Goal: Obtain resource: Obtain resource

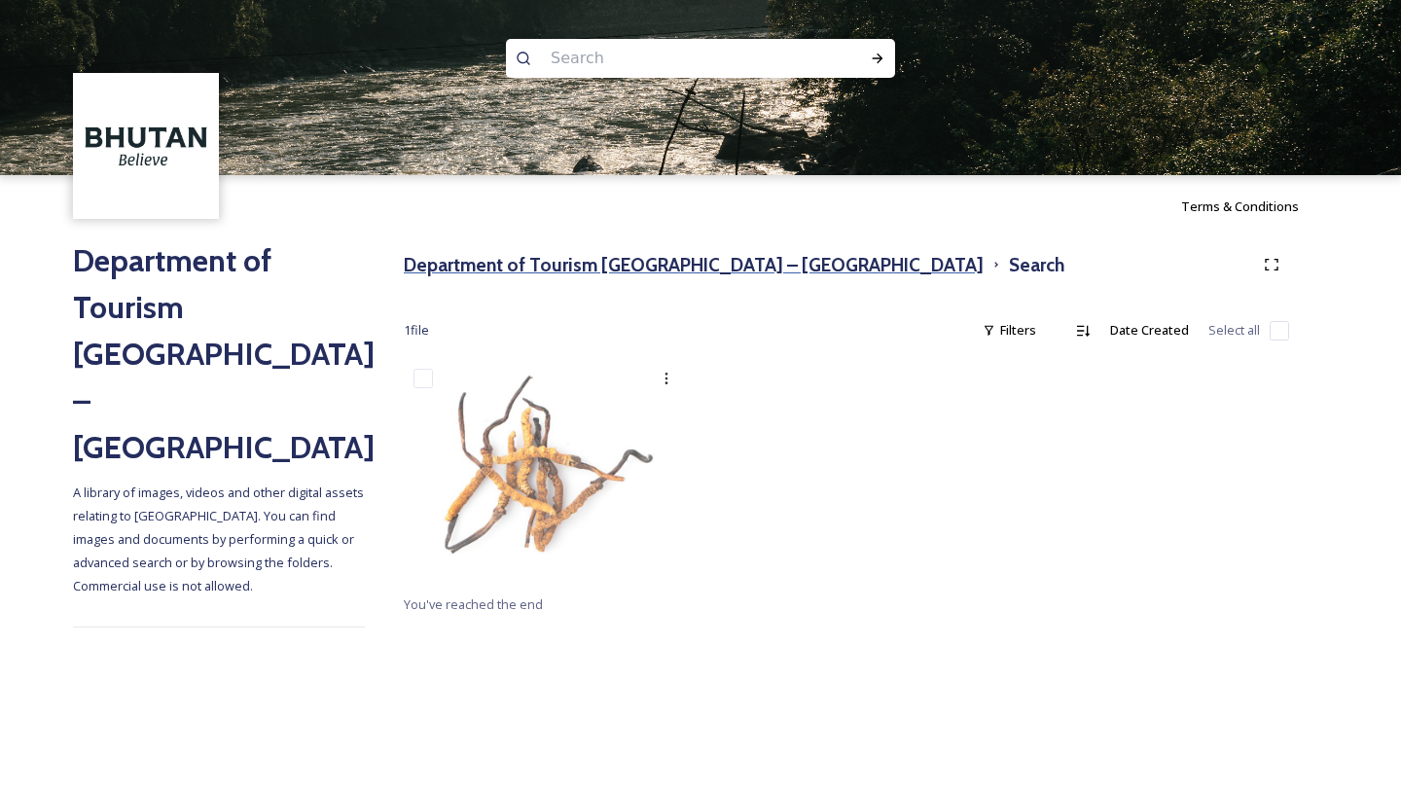
click at [506, 277] on h3 "Department of Tourism [GEOGRAPHIC_DATA] – [GEOGRAPHIC_DATA]" at bounding box center [694, 265] width 580 height 28
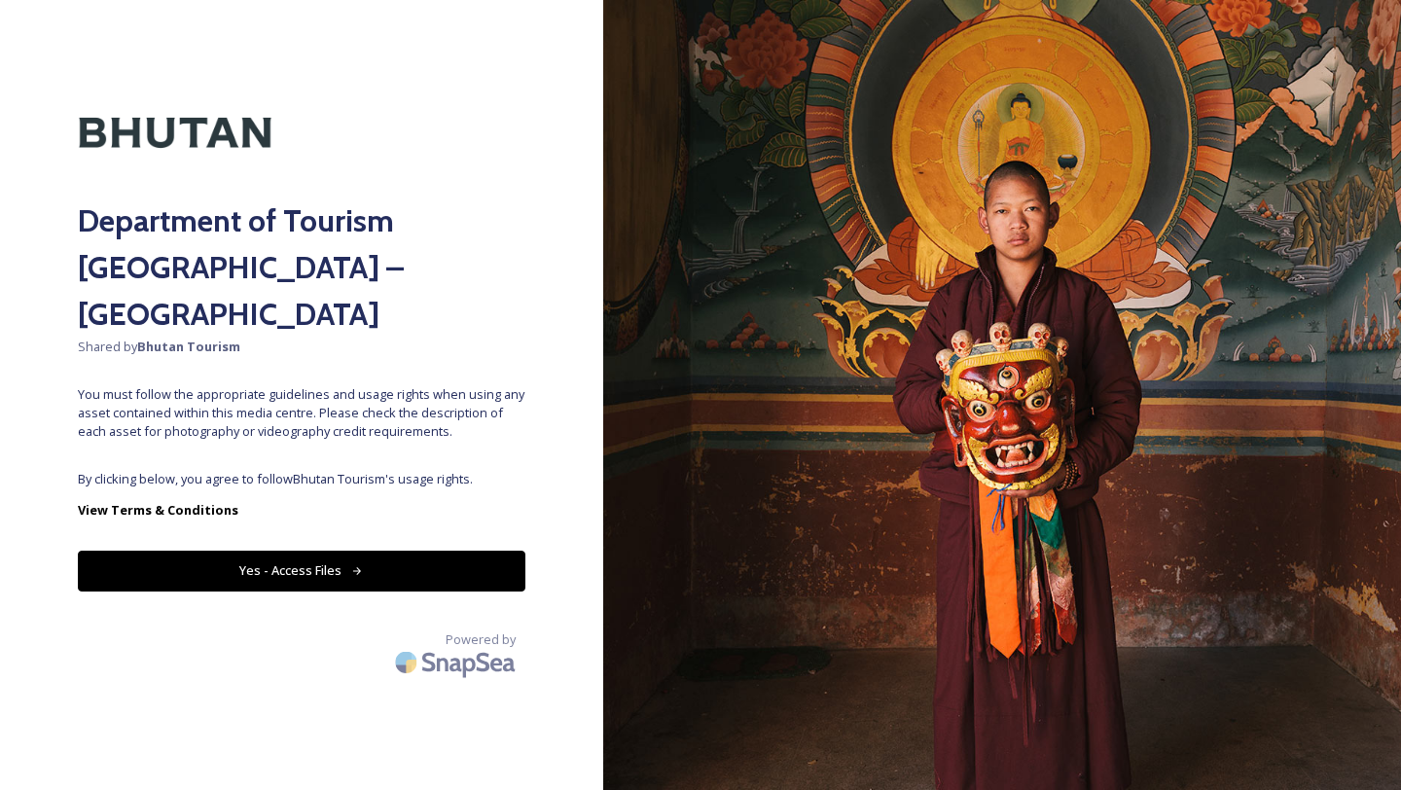
click at [431, 551] on button "Yes - Access Files" at bounding box center [302, 571] width 448 height 40
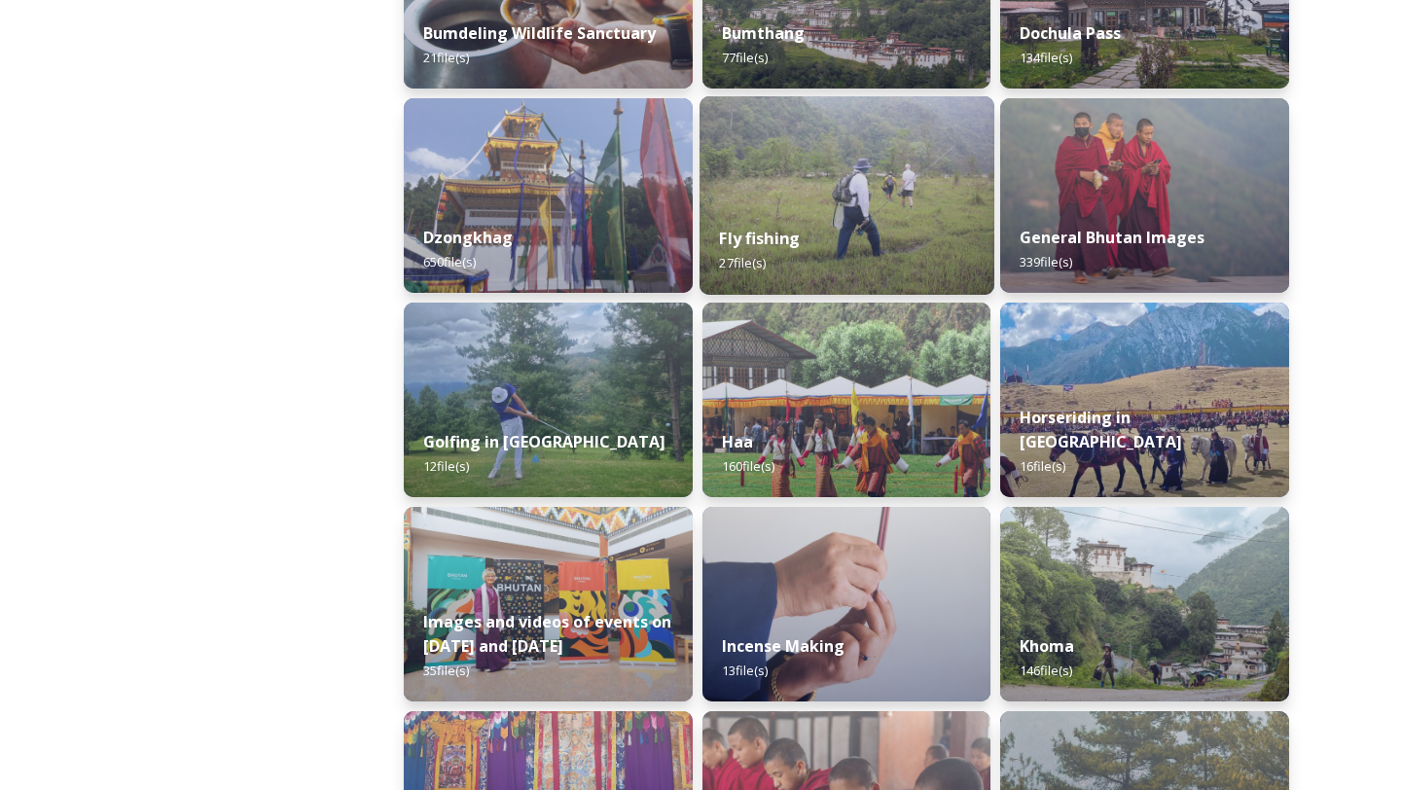
scroll to position [827, 0]
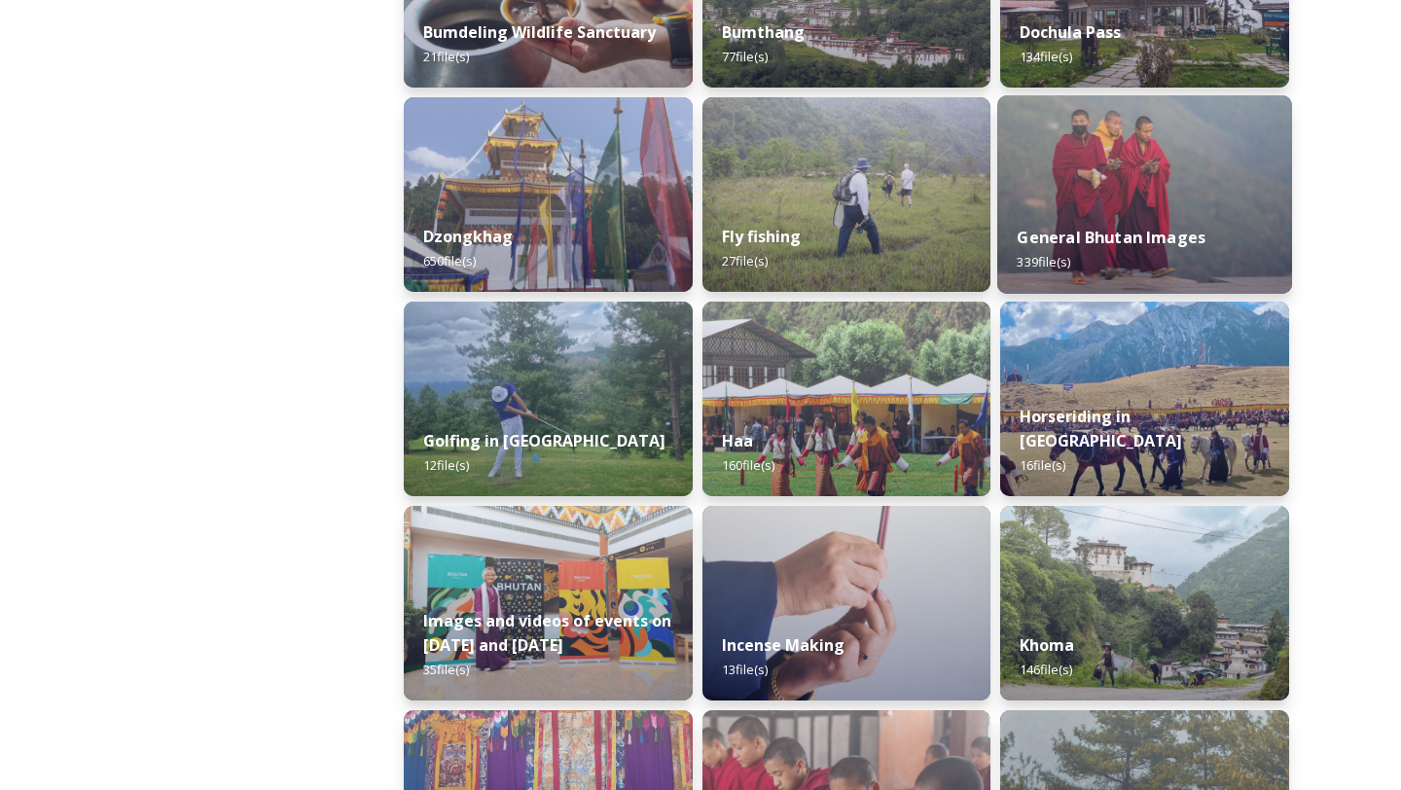
click at [1112, 236] on strong "General Bhutan Images" at bounding box center [1112, 237] width 189 height 21
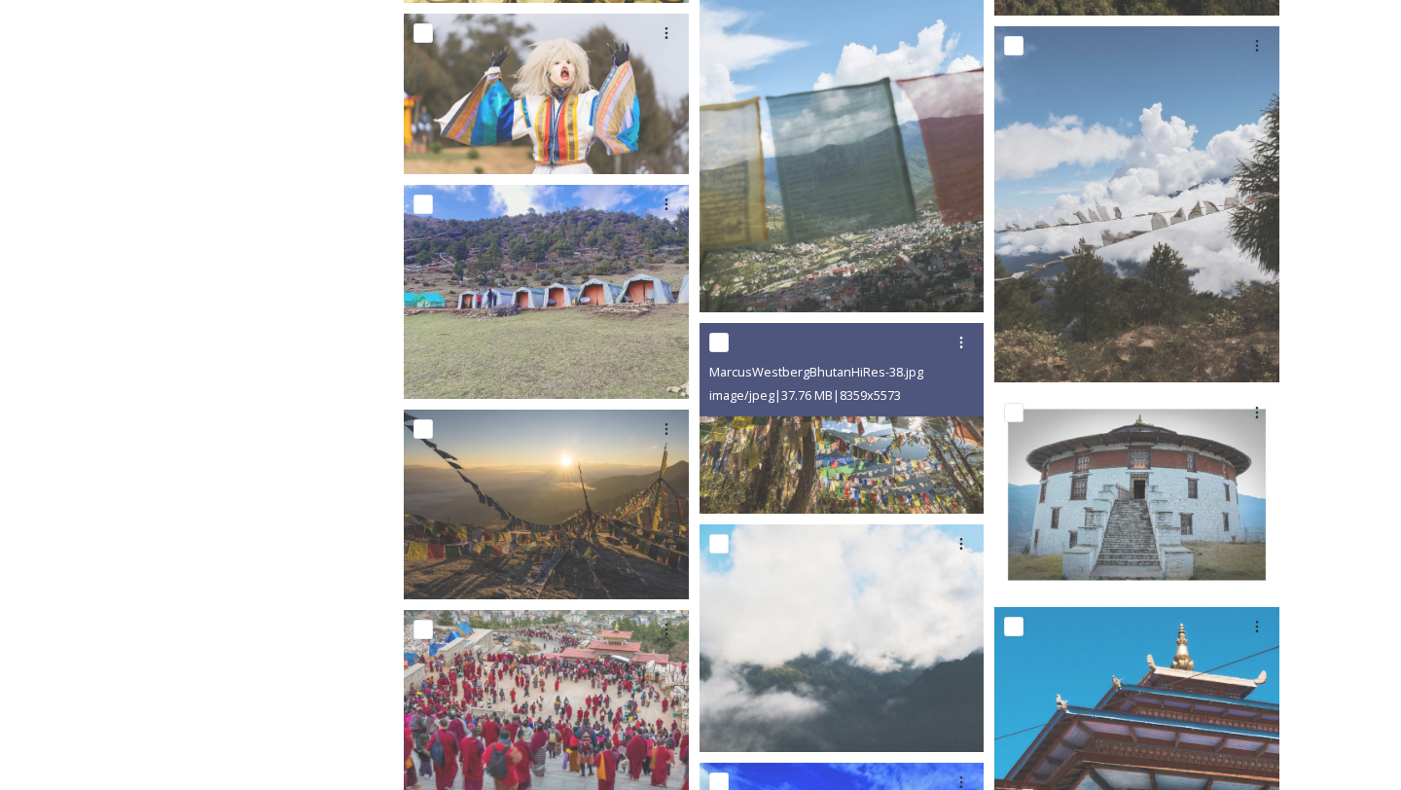
scroll to position [3316, 0]
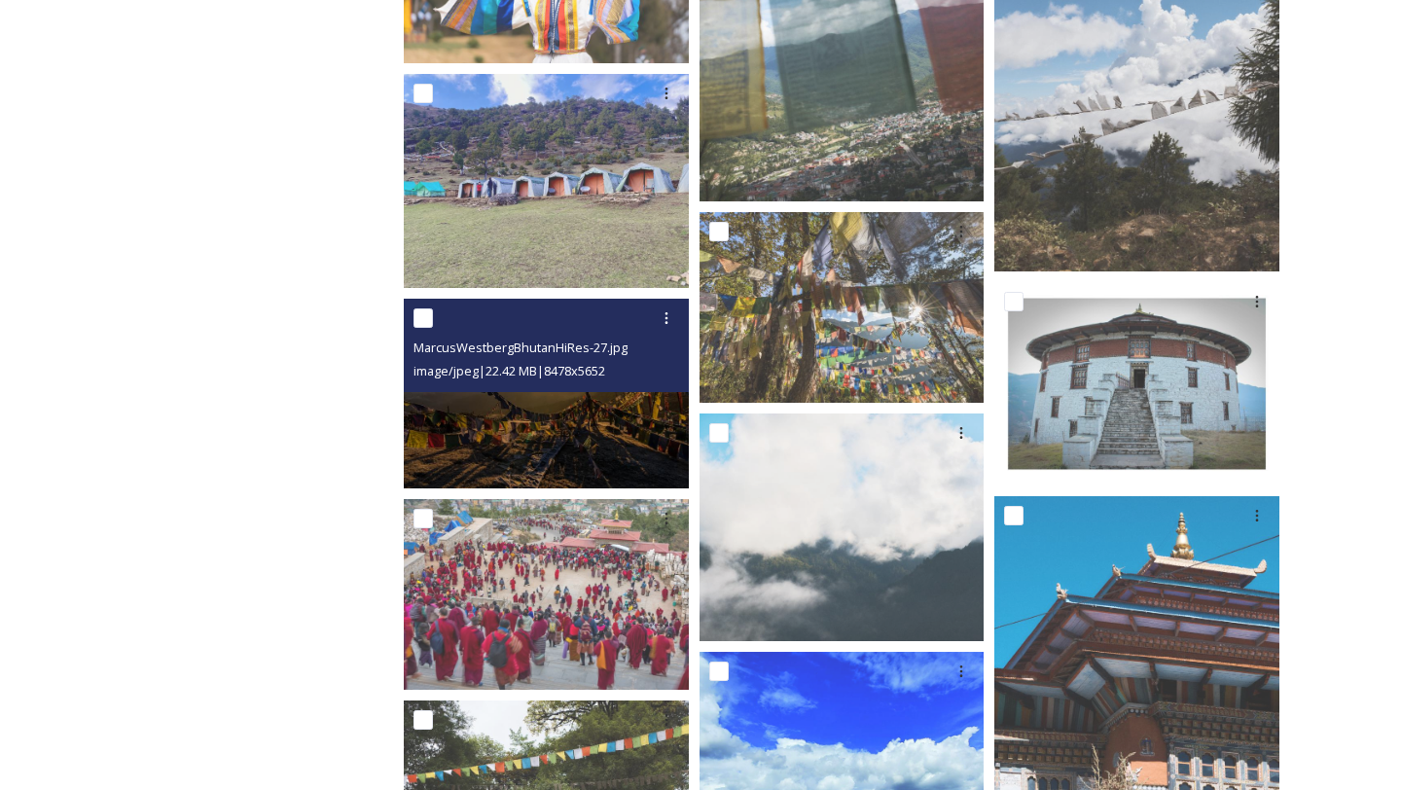
click at [638, 452] on img at bounding box center [546, 394] width 285 height 190
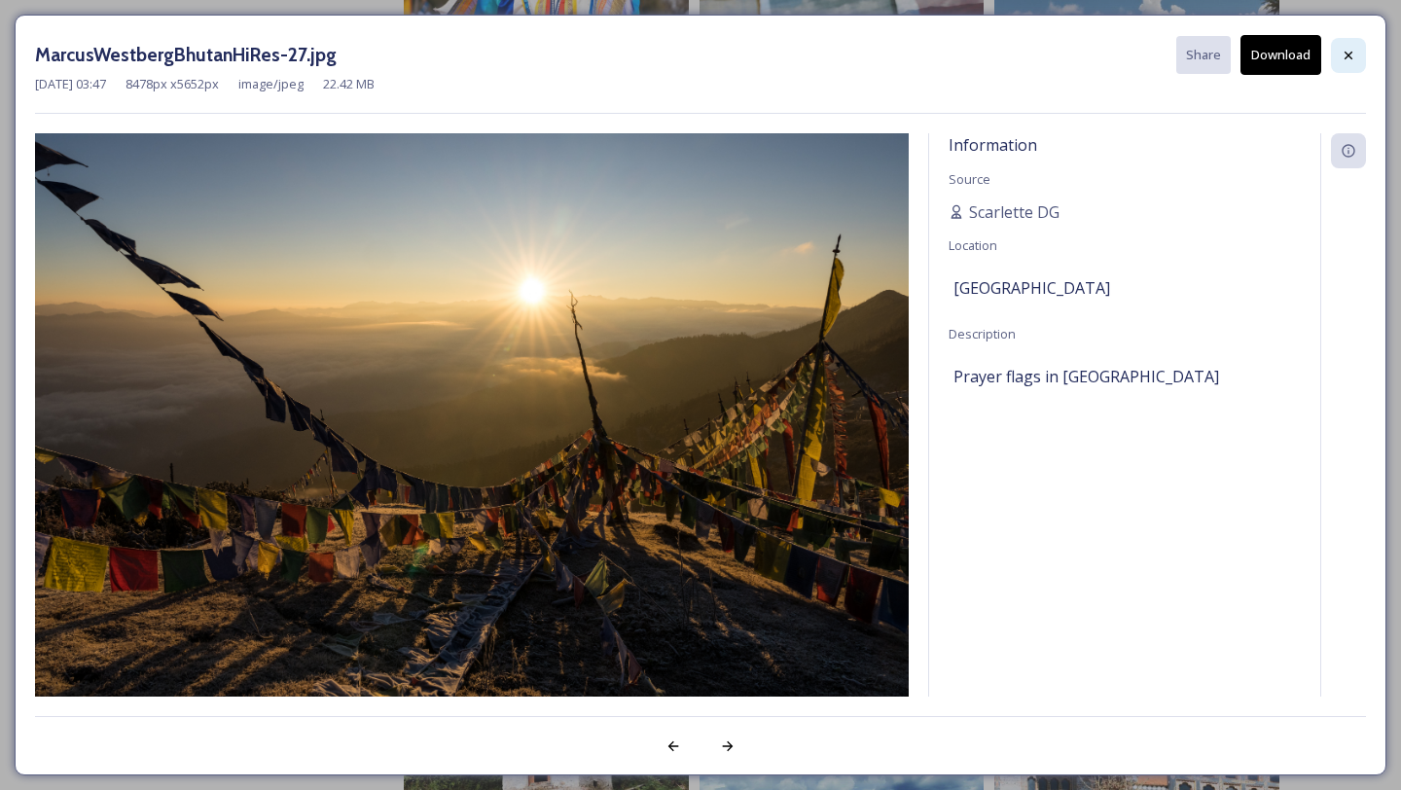
click at [1347, 54] on icon at bounding box center [1349, 56] width 16 height 16
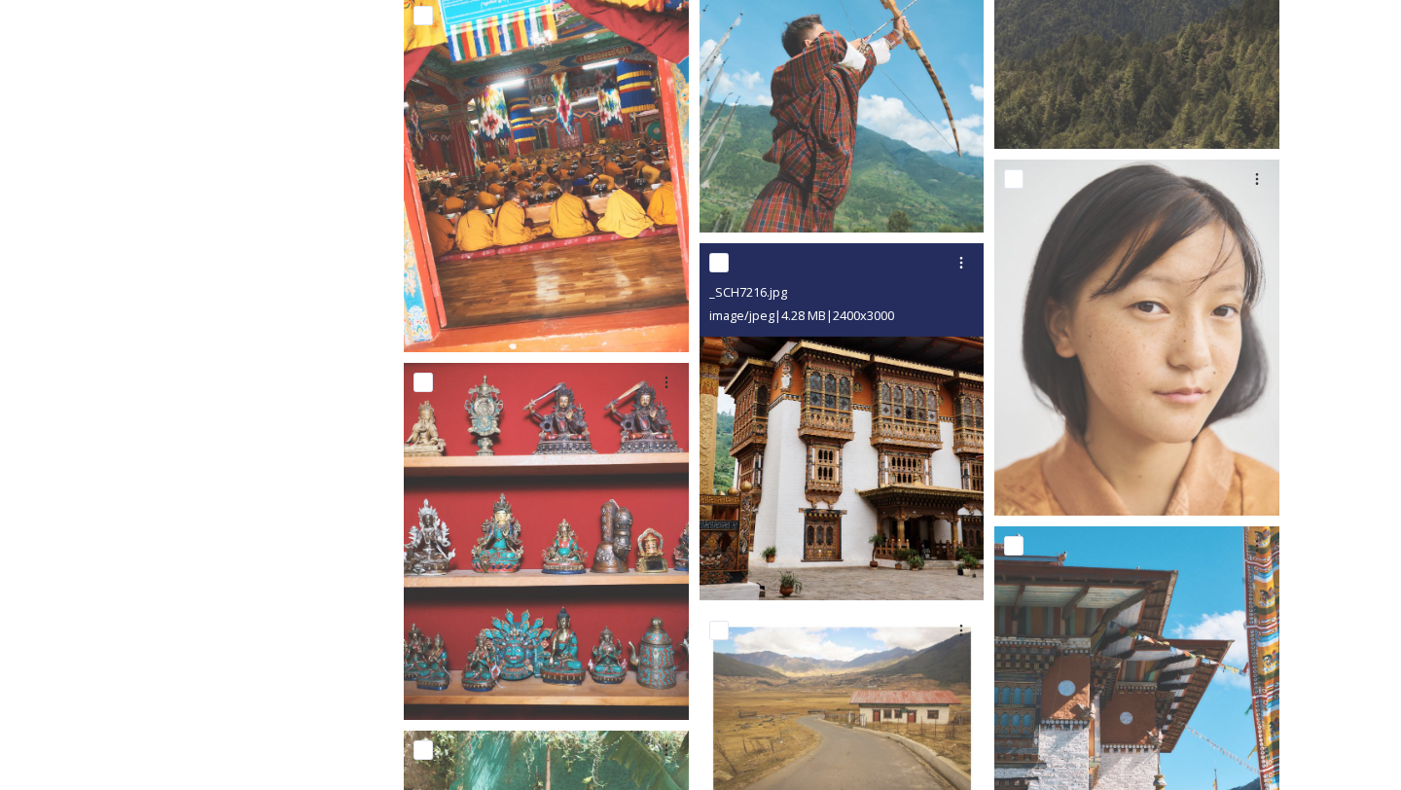
scroll to position [4837, 0]
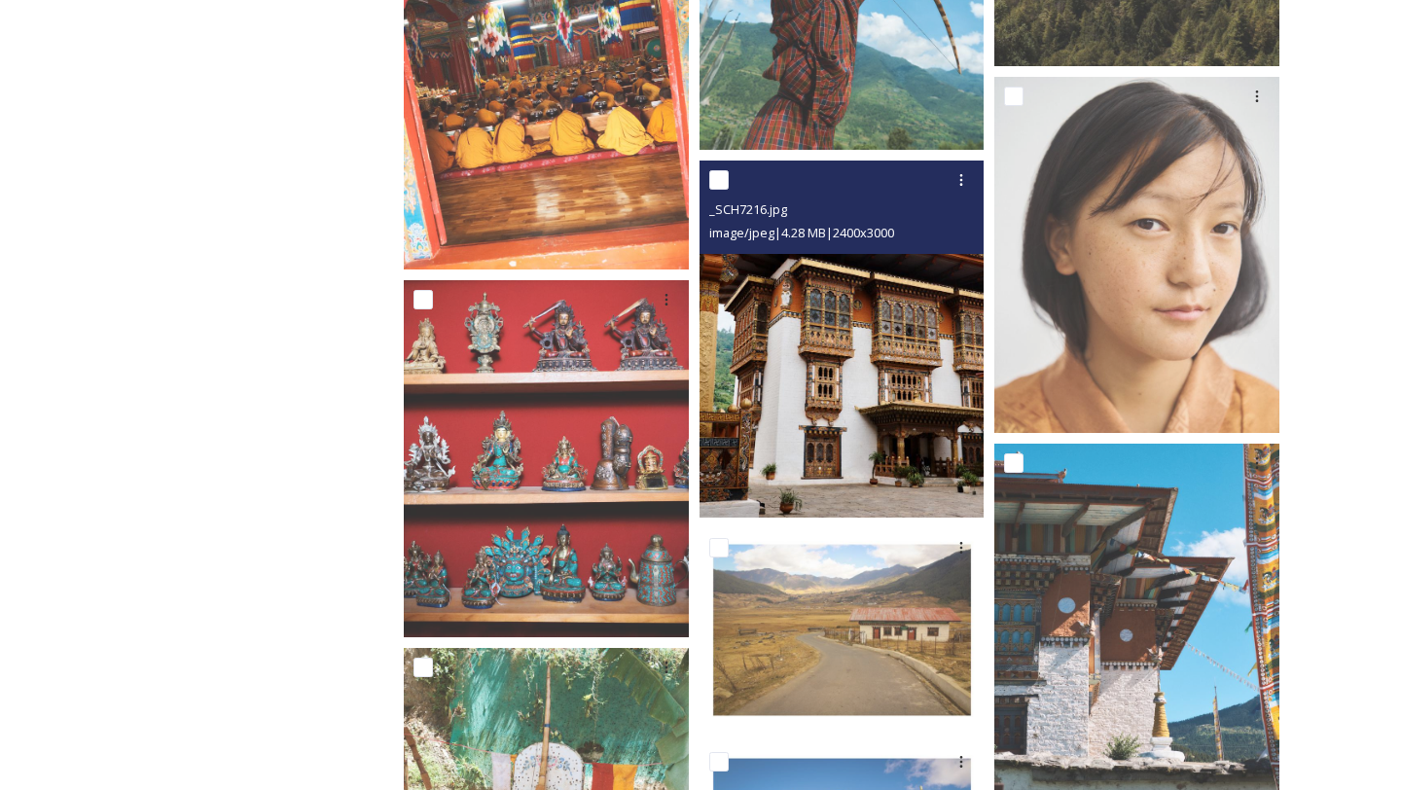
click at [810, 441] on img at bounding box center [842, 339] width 285 height 356
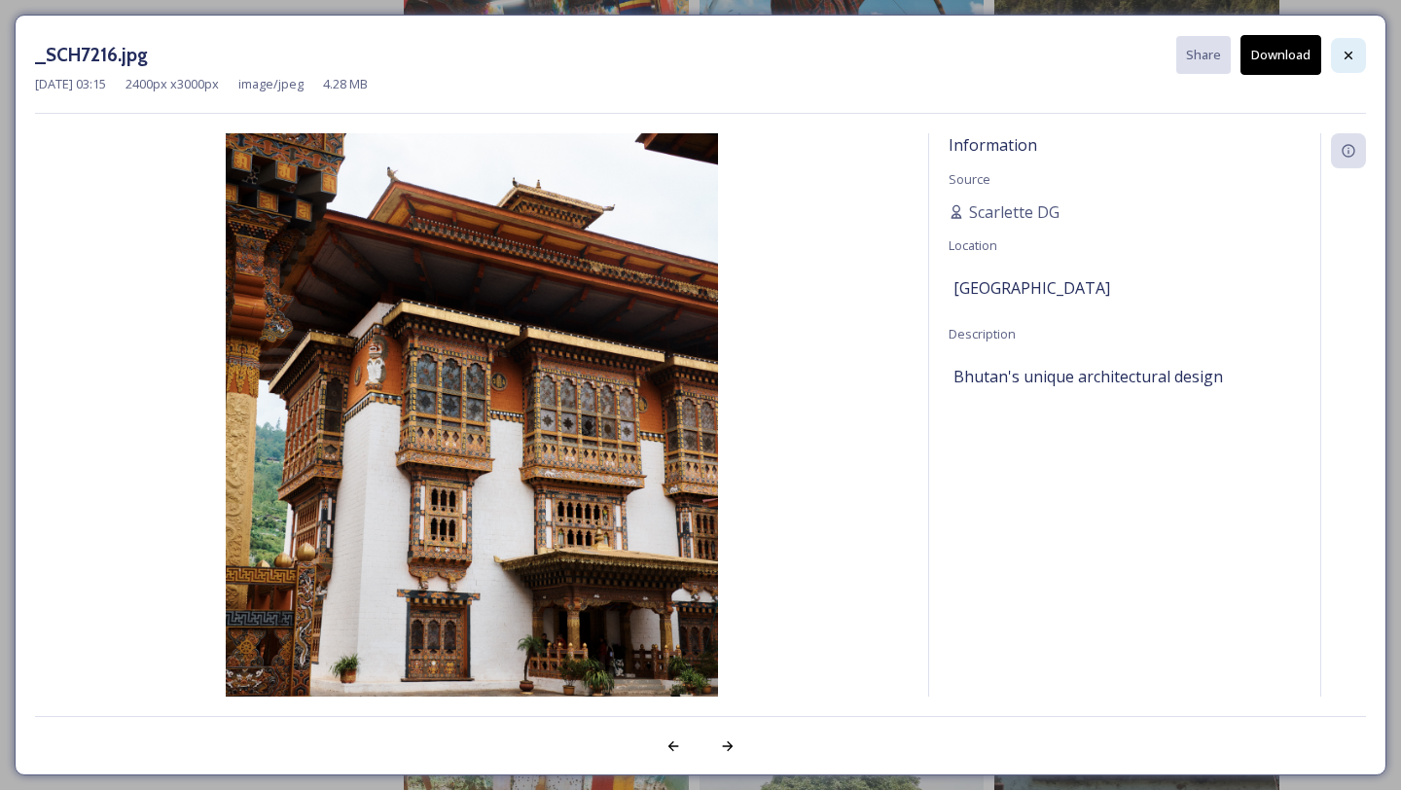
click at [1344, 54] on icon at bounding box center [1349, 56] width 16 height 16
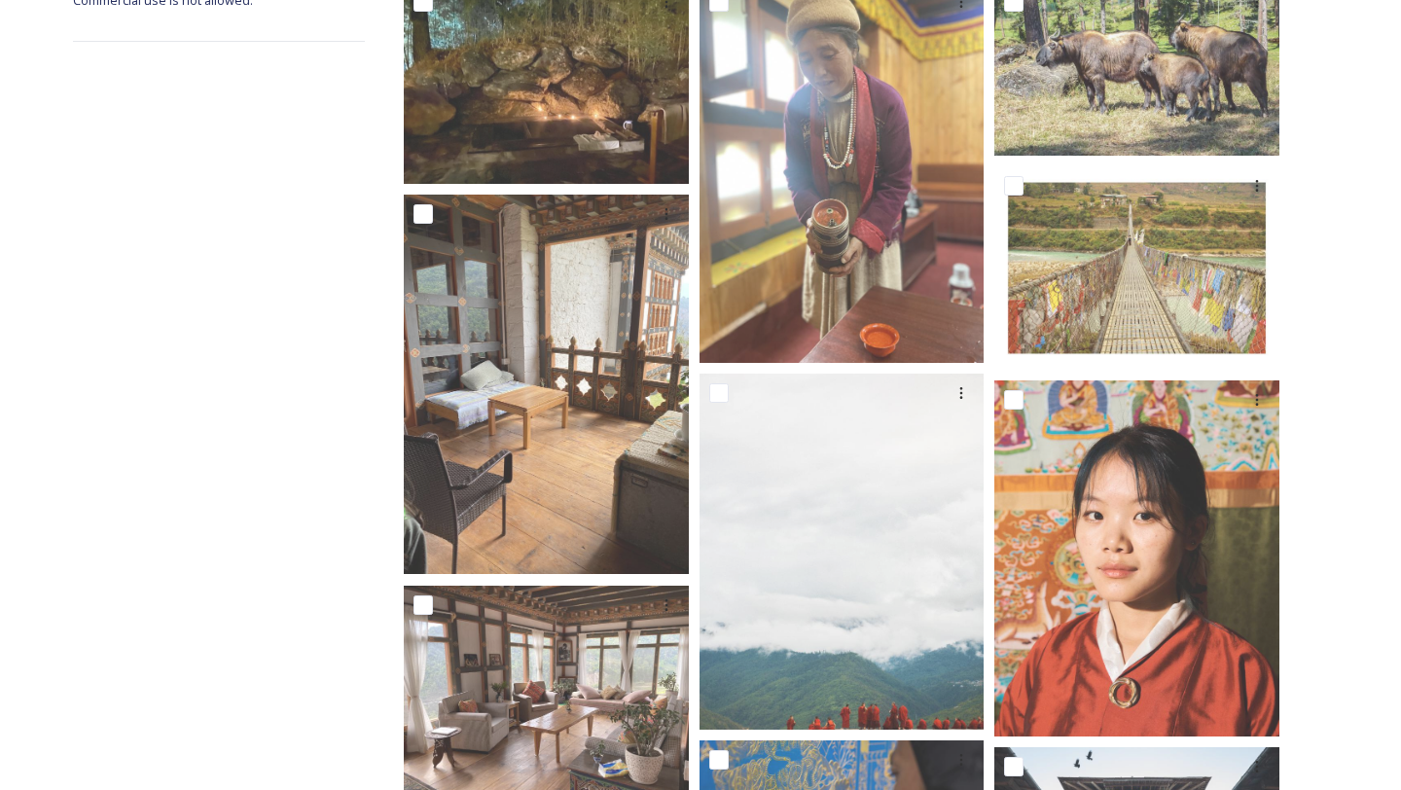
scroll to position [0, 0]
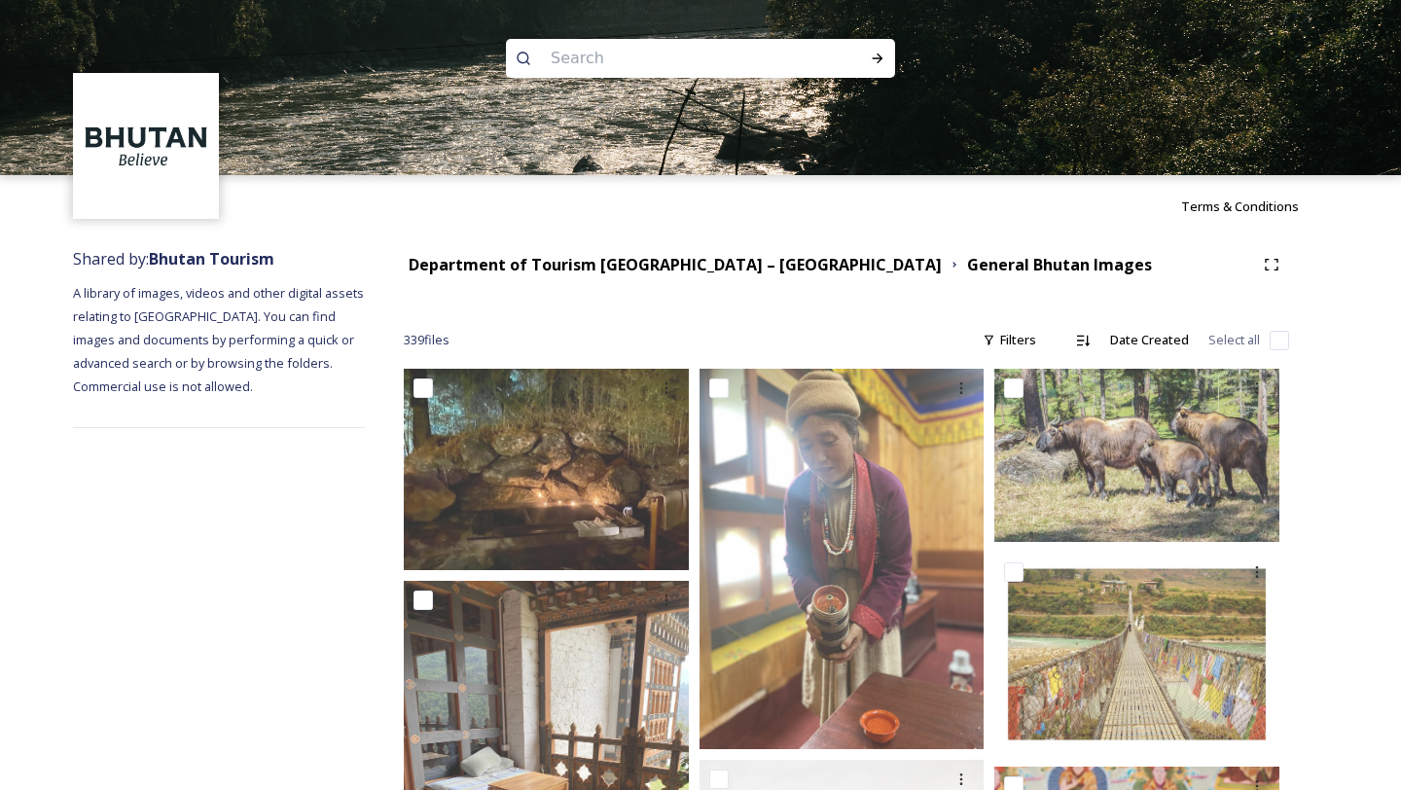
click at [616, 61] on input at bounding box center [674, 58] width 267 height 43
click at [600, 54] on input at bounding box center [674, 58] width 267 height 43
type input "door"
click at [875, 60] on icon at bounding box center [878, 59] width 16 height 16
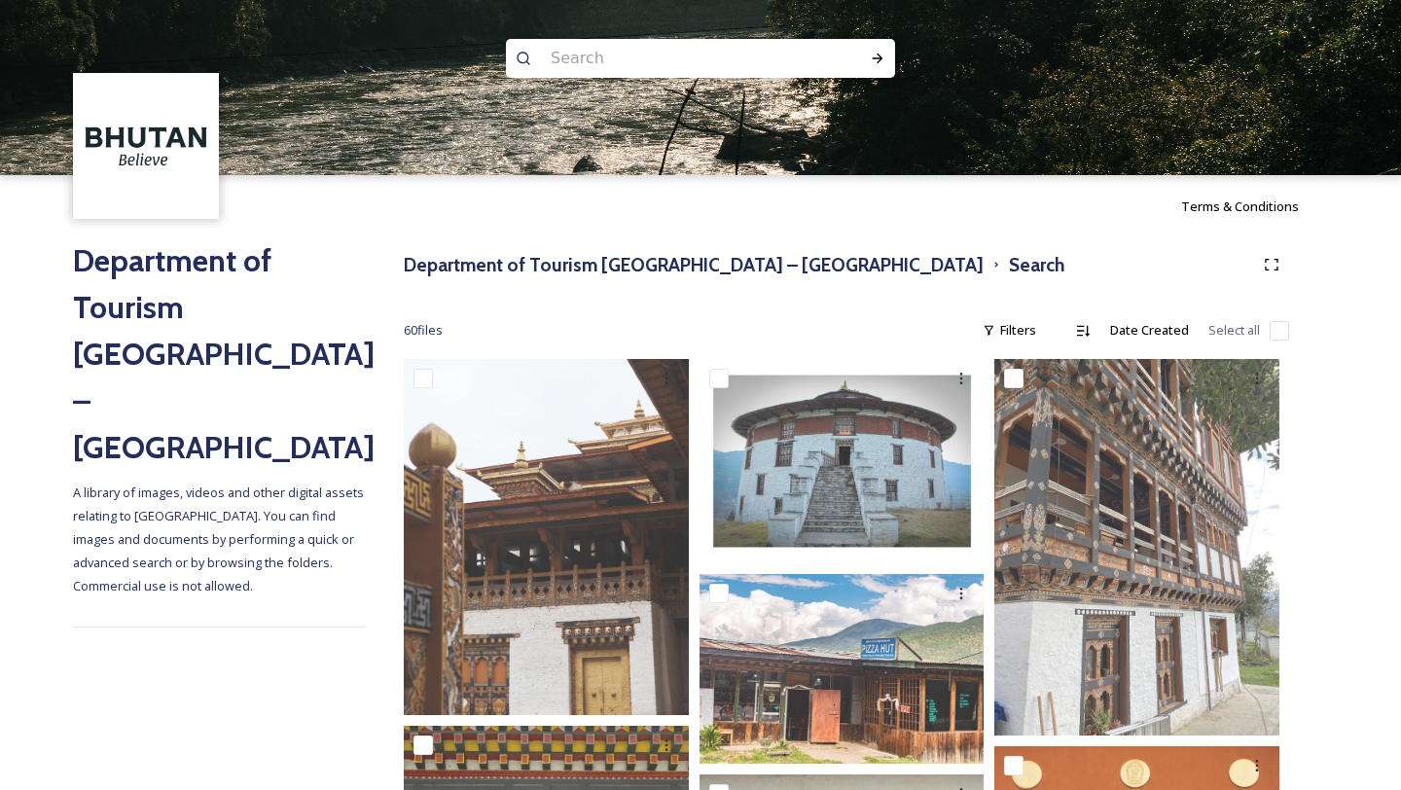
click at [634, 69] on input at bounding box center [674, 58] width 267 height 43
type input "knob"
click at [871, 54] on icon at bounding box center [878, 59] width 16 height 16
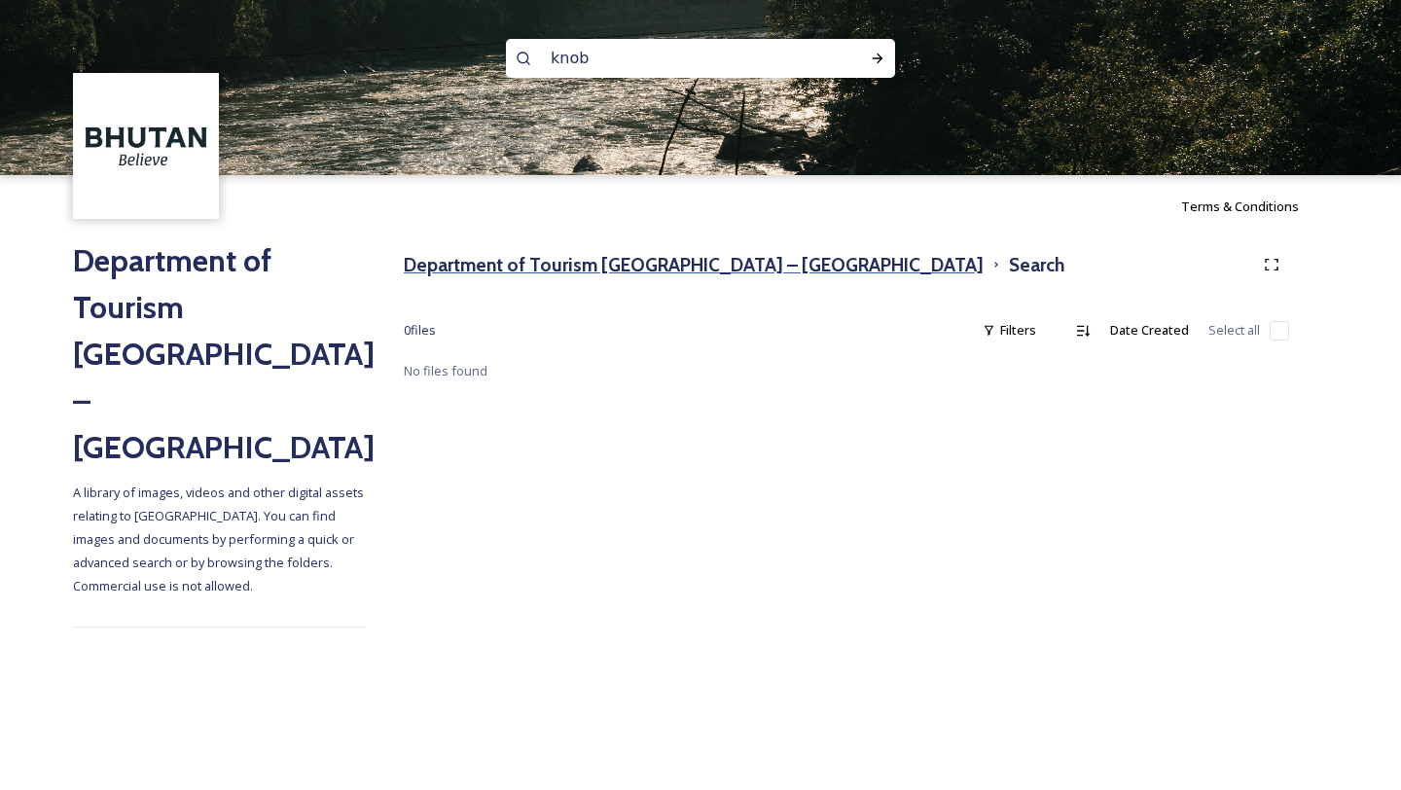
click at [625, 258] on h3 "Department of Tourism [GEOGRAPHIC_DATA] – [GEOGRAPHIC_DATA]" at bounding box center [694, 265] width 580 height 28
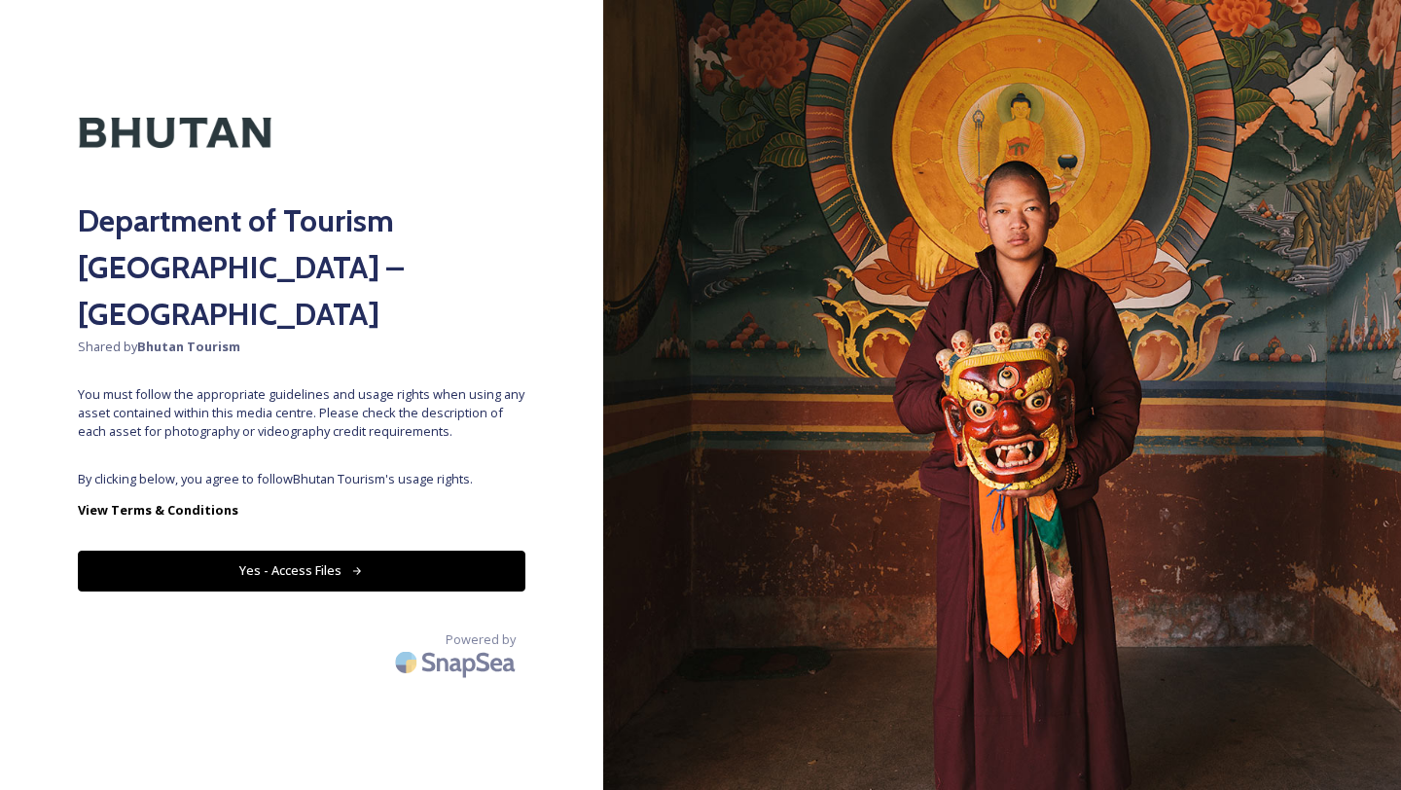
click at [381, 551] on button "Yes - Access Files" at bounding box center [302, 571] width 448 height 40
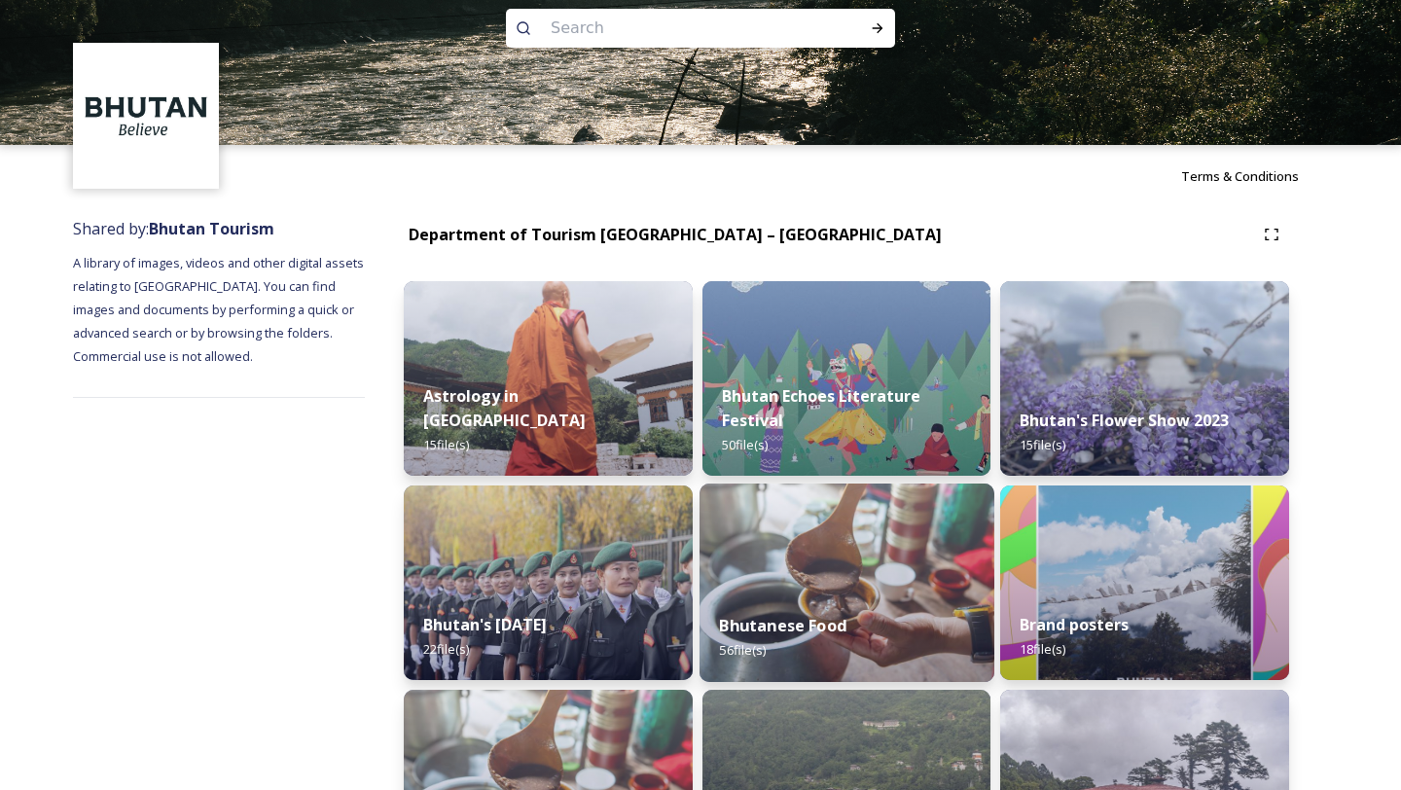
scroll to position [54, 0]
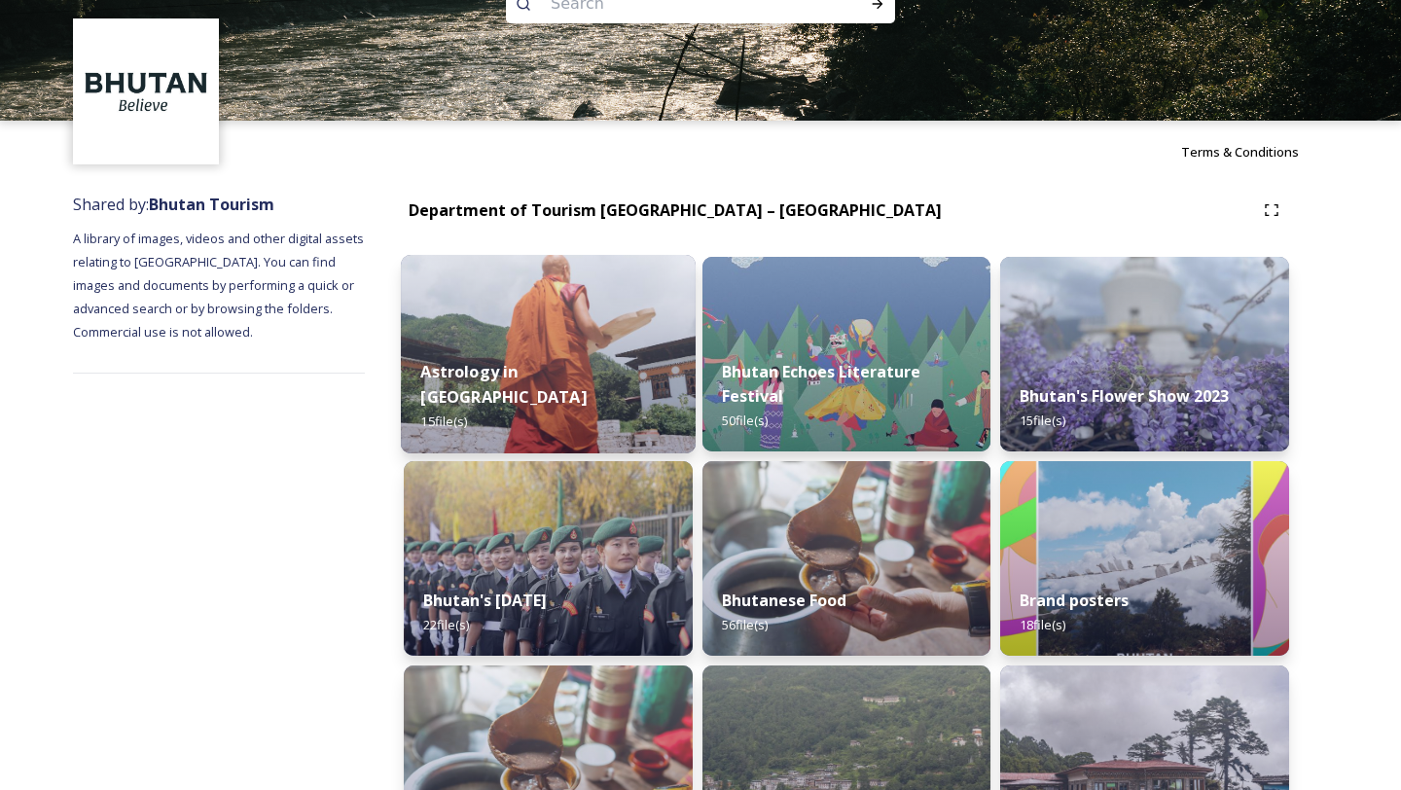
click at [622, 372] on div "Astrology in [GEOGRAPHIC_DATA] 15 file(s)" at bounding box center [548, 397] width 295 height 113
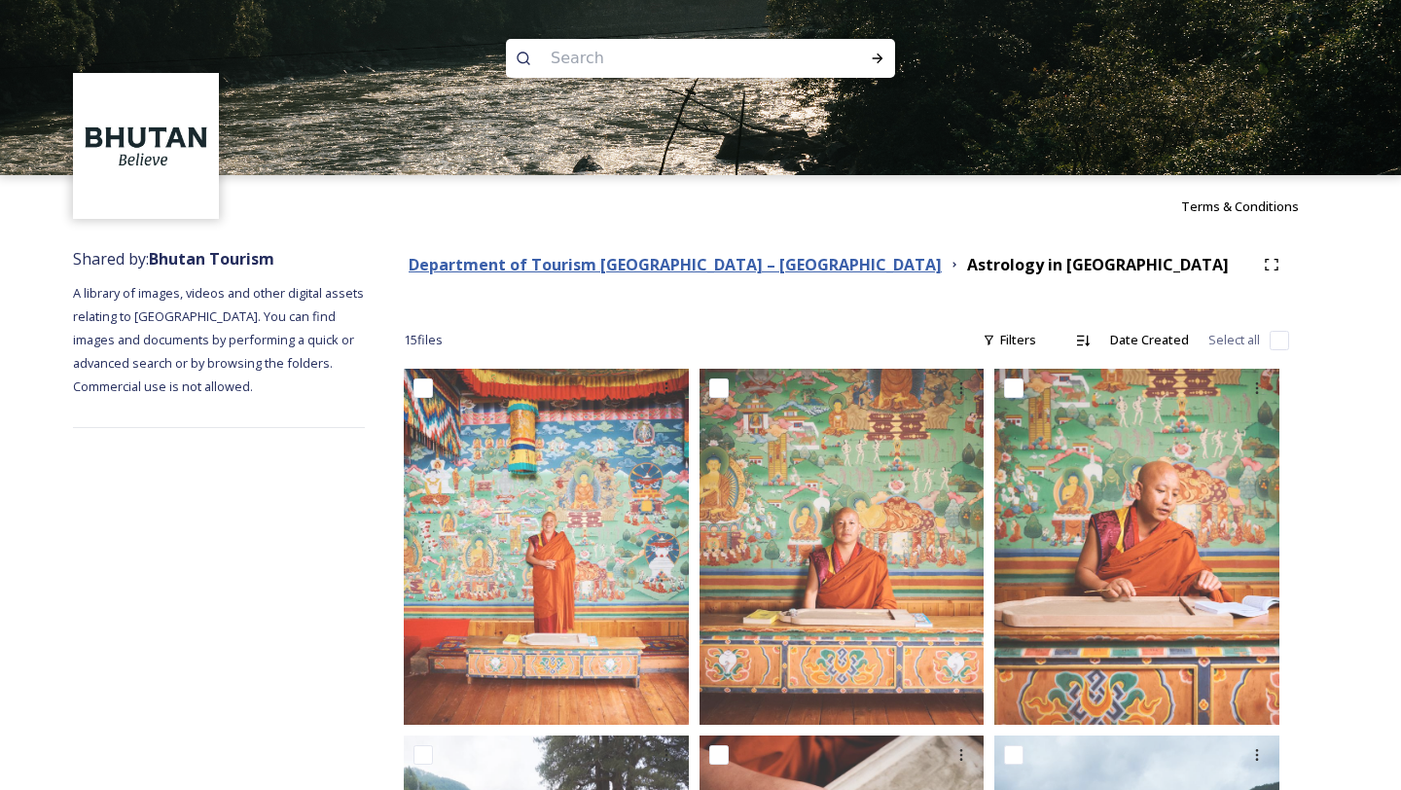
click at [626, 257] on strong "Department of Tourism [GEOGRAPHIC_DATA] – [GEOGRAPHIC_DATA]" at bounding box center [675, 264] width 533 height 21
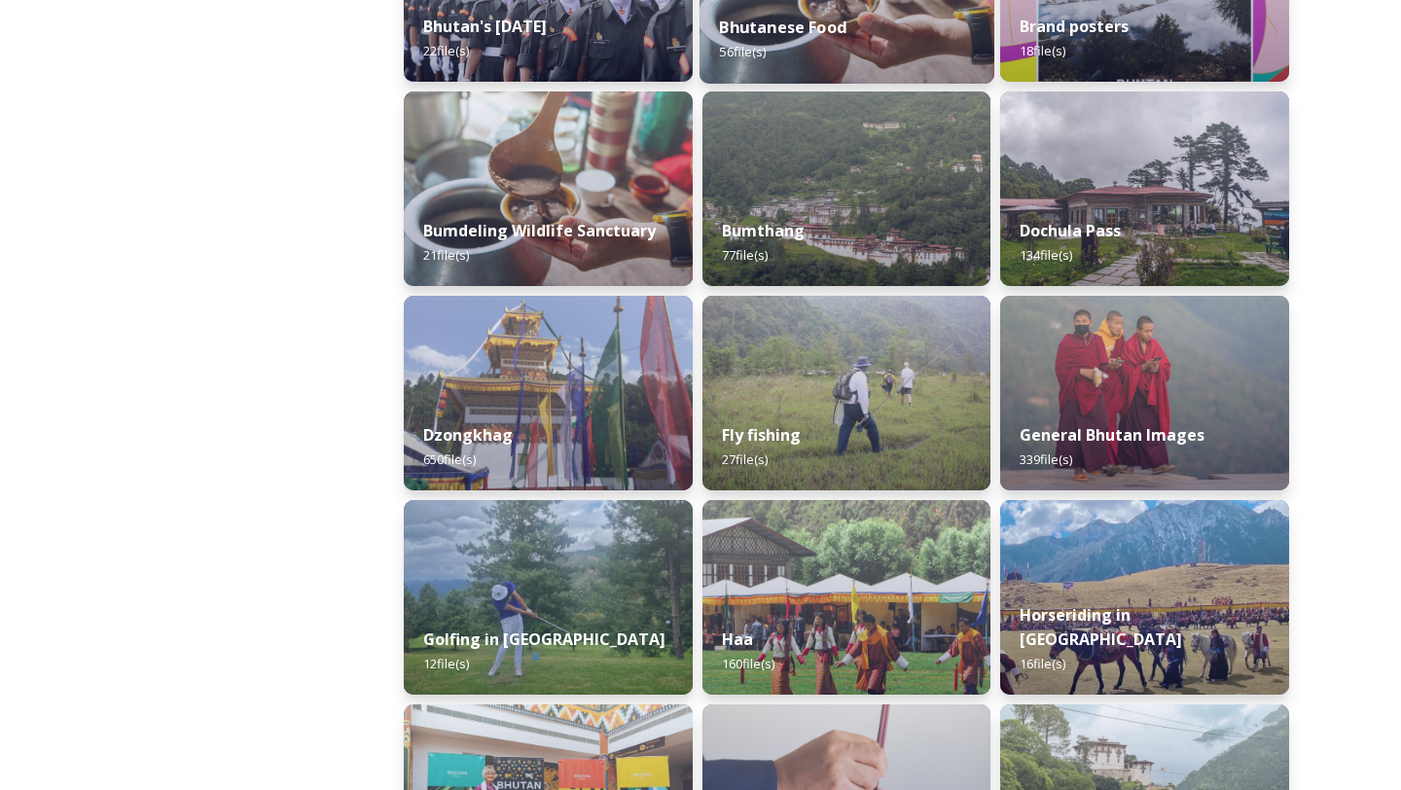
scroll to position [630, 0]
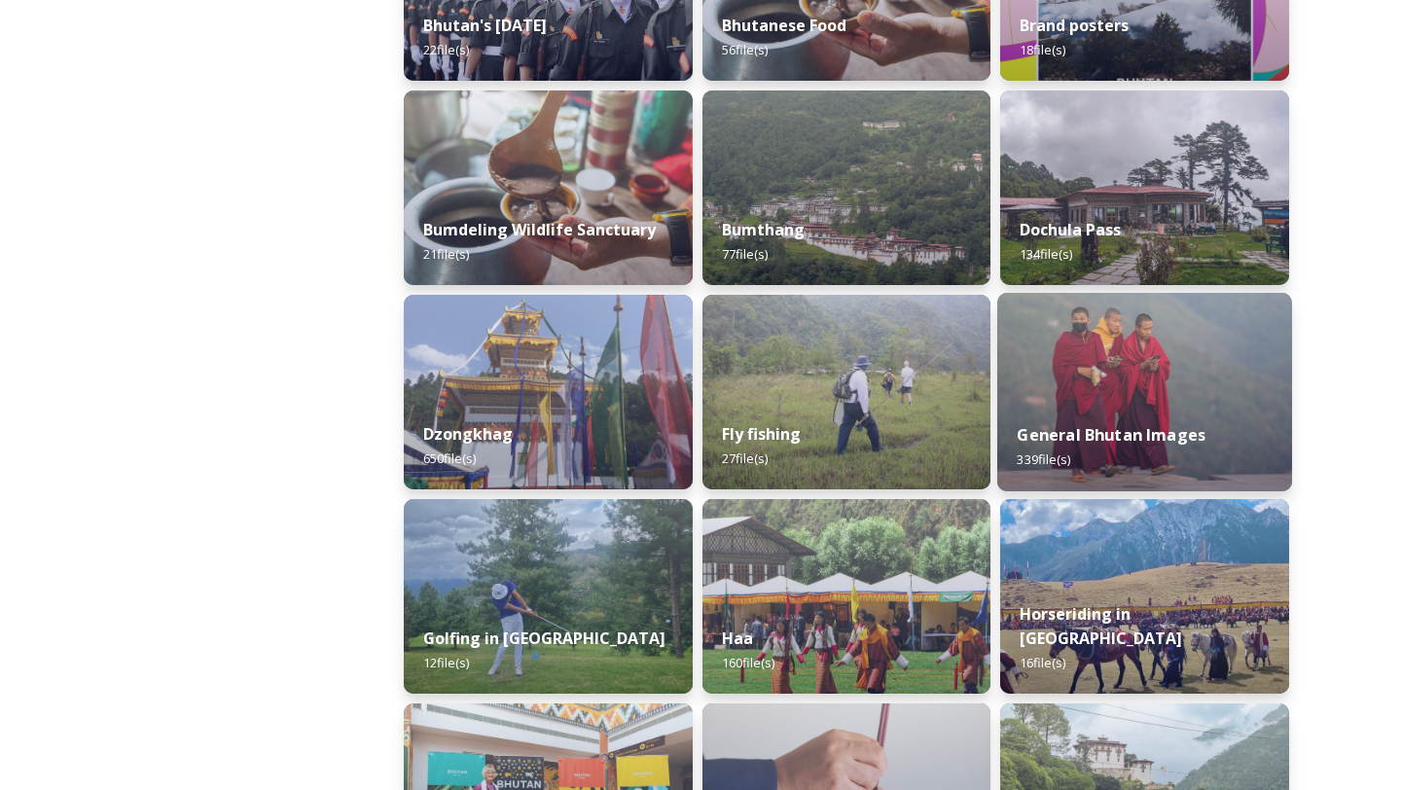
click at [1111, 416] on div "General Bhutan Images 339 file(s)" at bounding box center [1144, 447] width 295 height 89
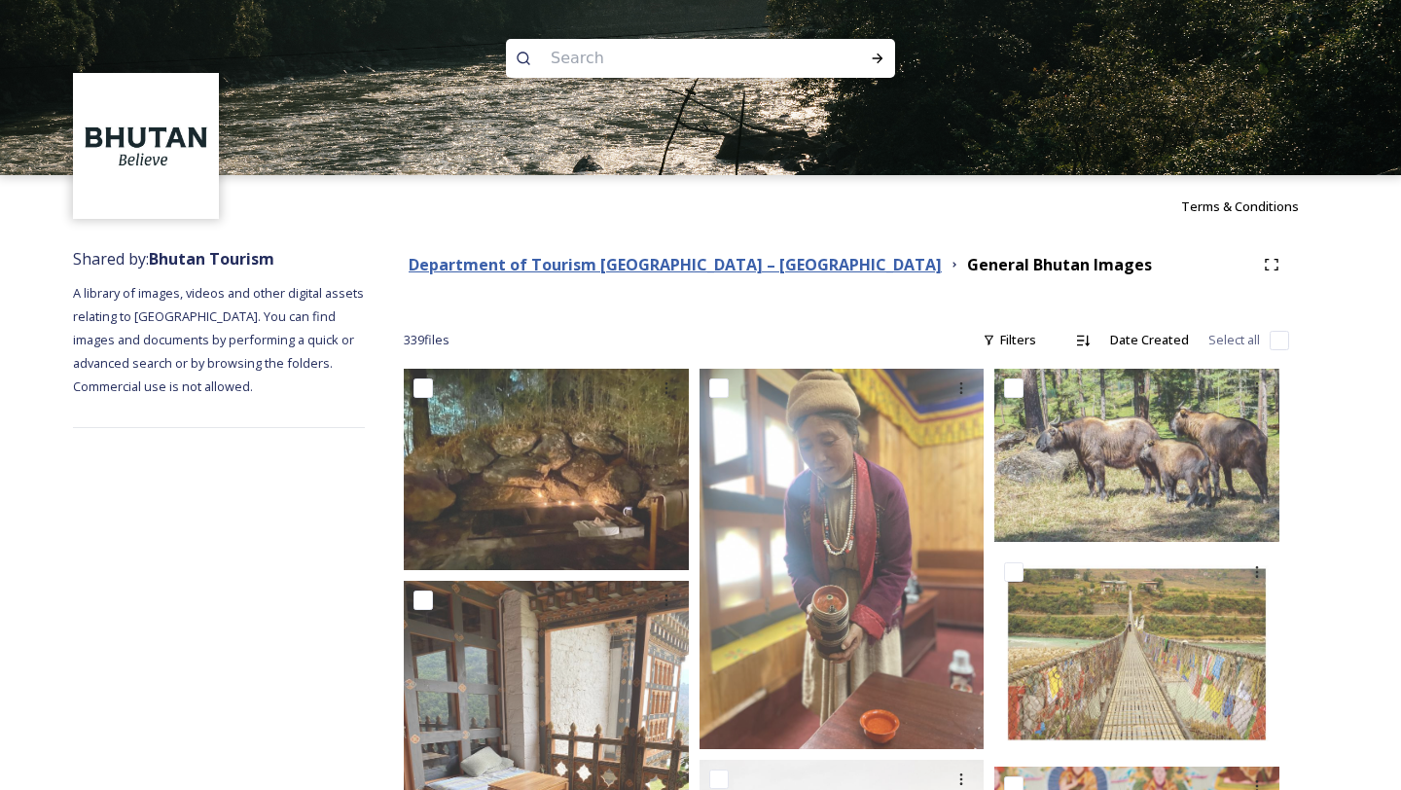
click at [650, 258] on strong "Department of Tourism [GEOGRAPHIC_DATA] – [GEOGRAPHIC_DATA]" at bounding box center [675, 264] width 533 height 21
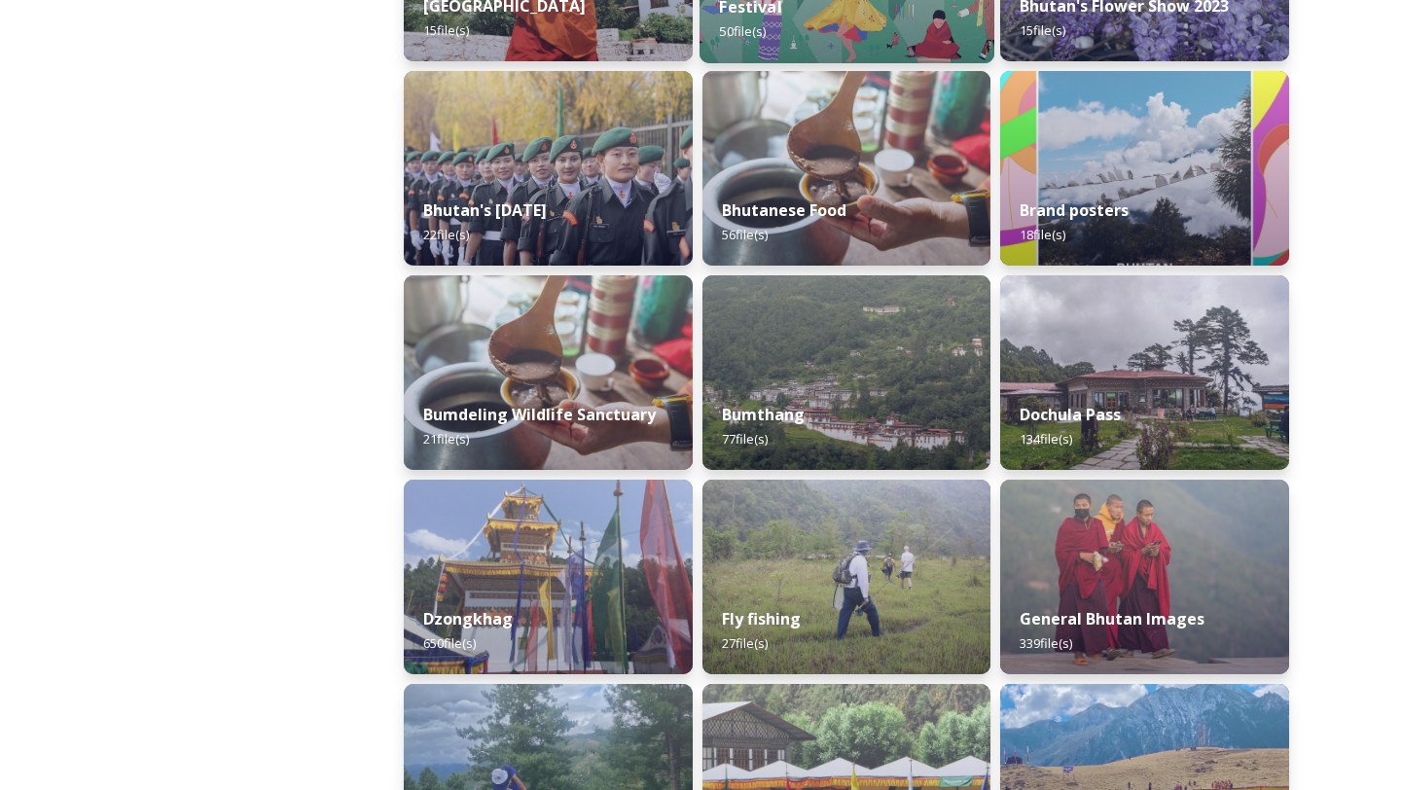
scroll to position [91, 0]
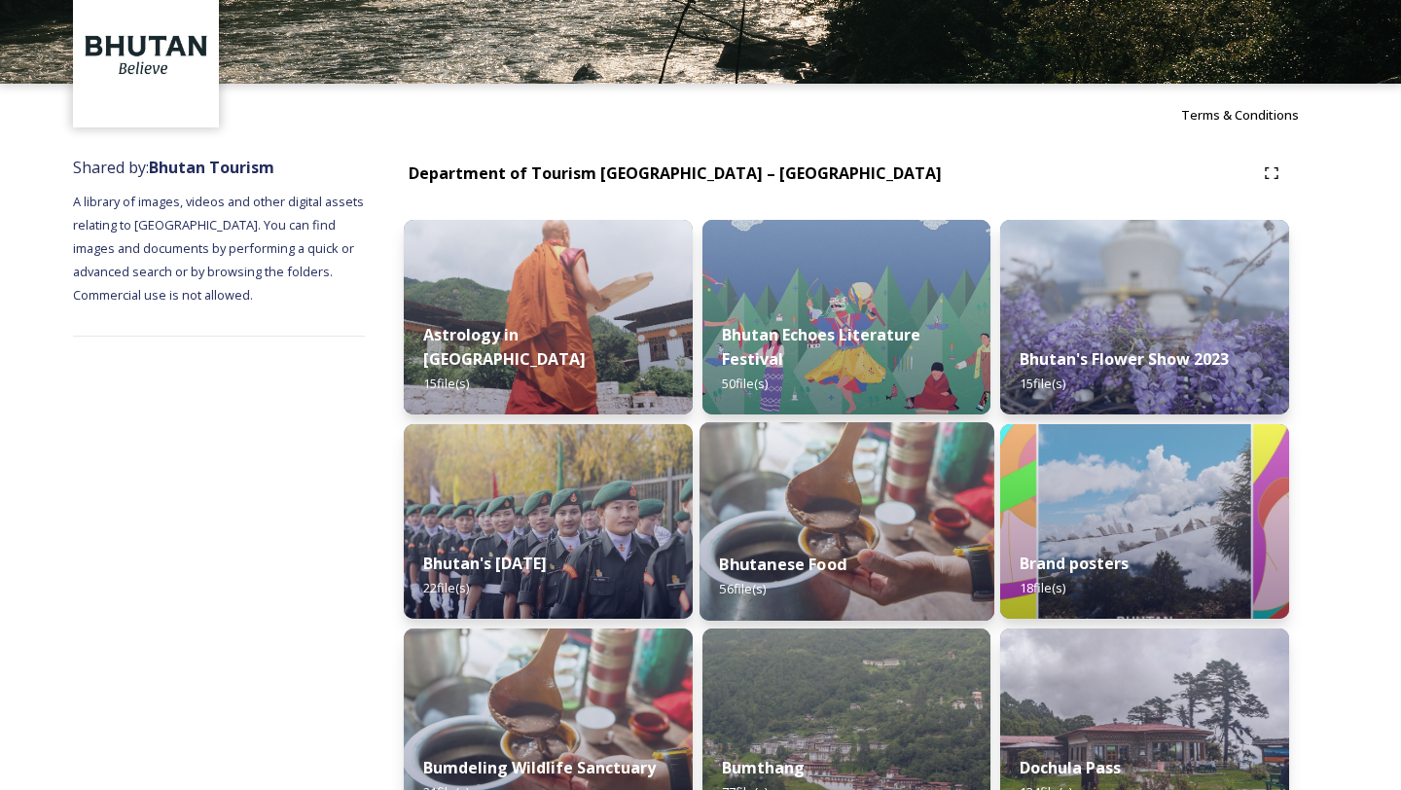
click at [762, 555] on strong "Bhutanese Food" at bounding box center [782, 564] width 127 height 21
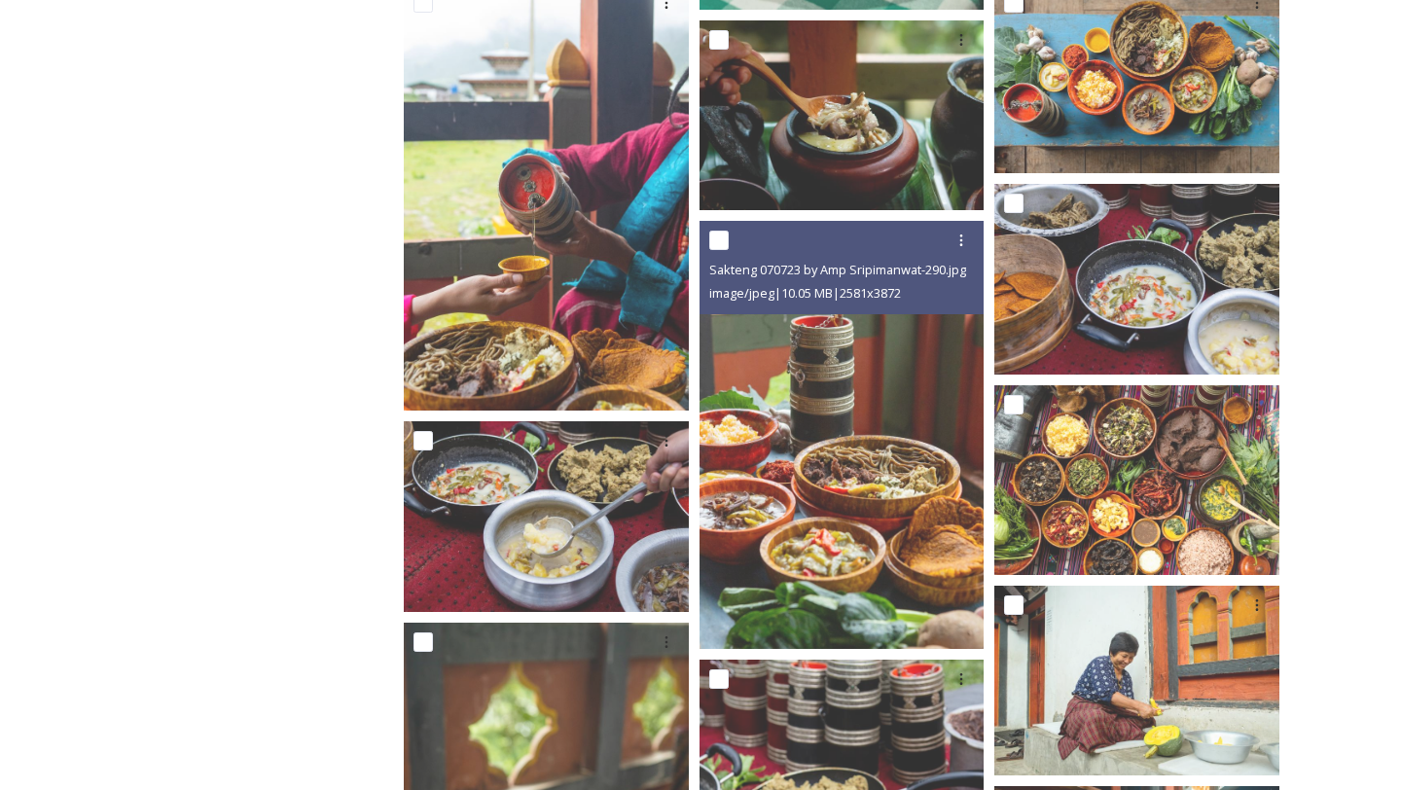
scroll to position [1654, 0]
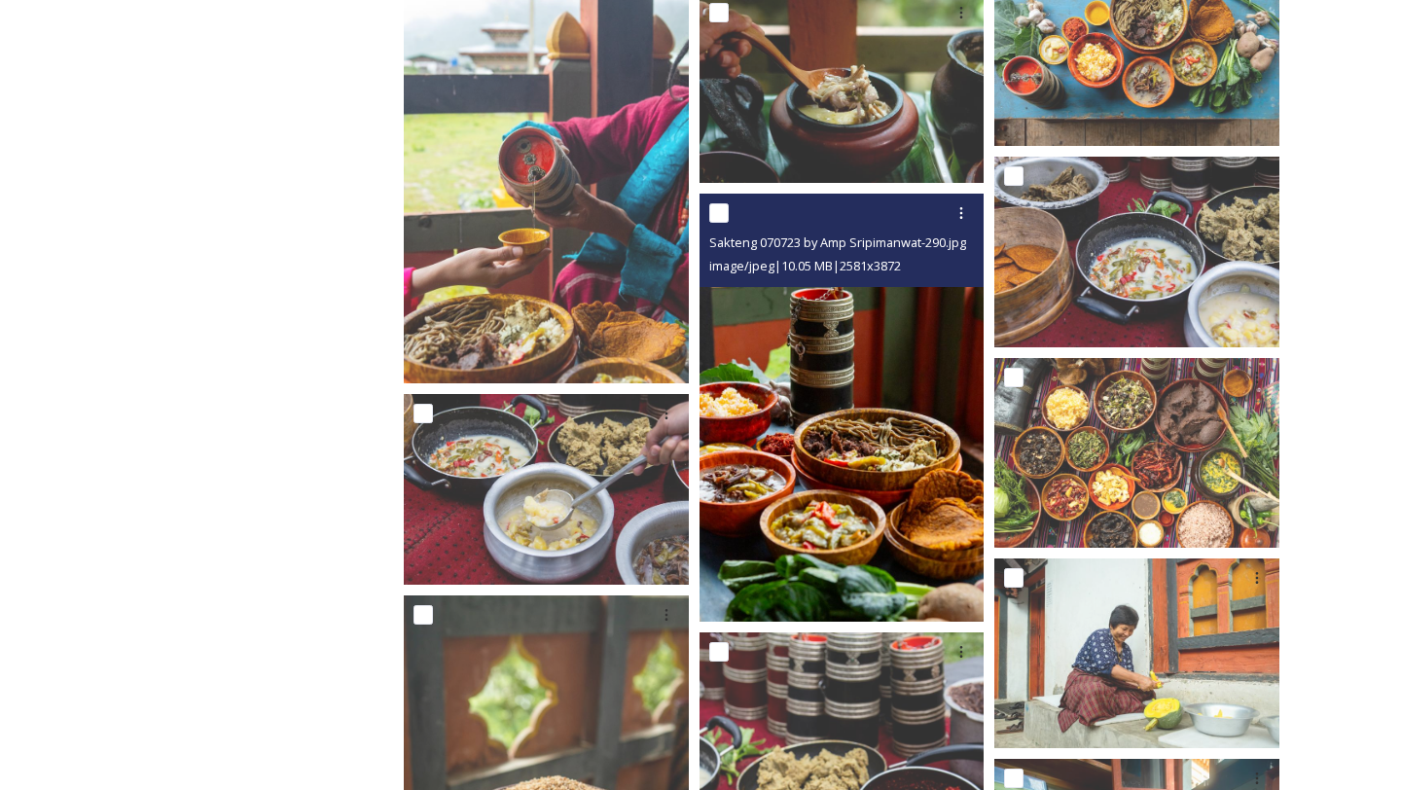
click at [796, 553] on img at bounding box center [842, 408] width 285 height 428
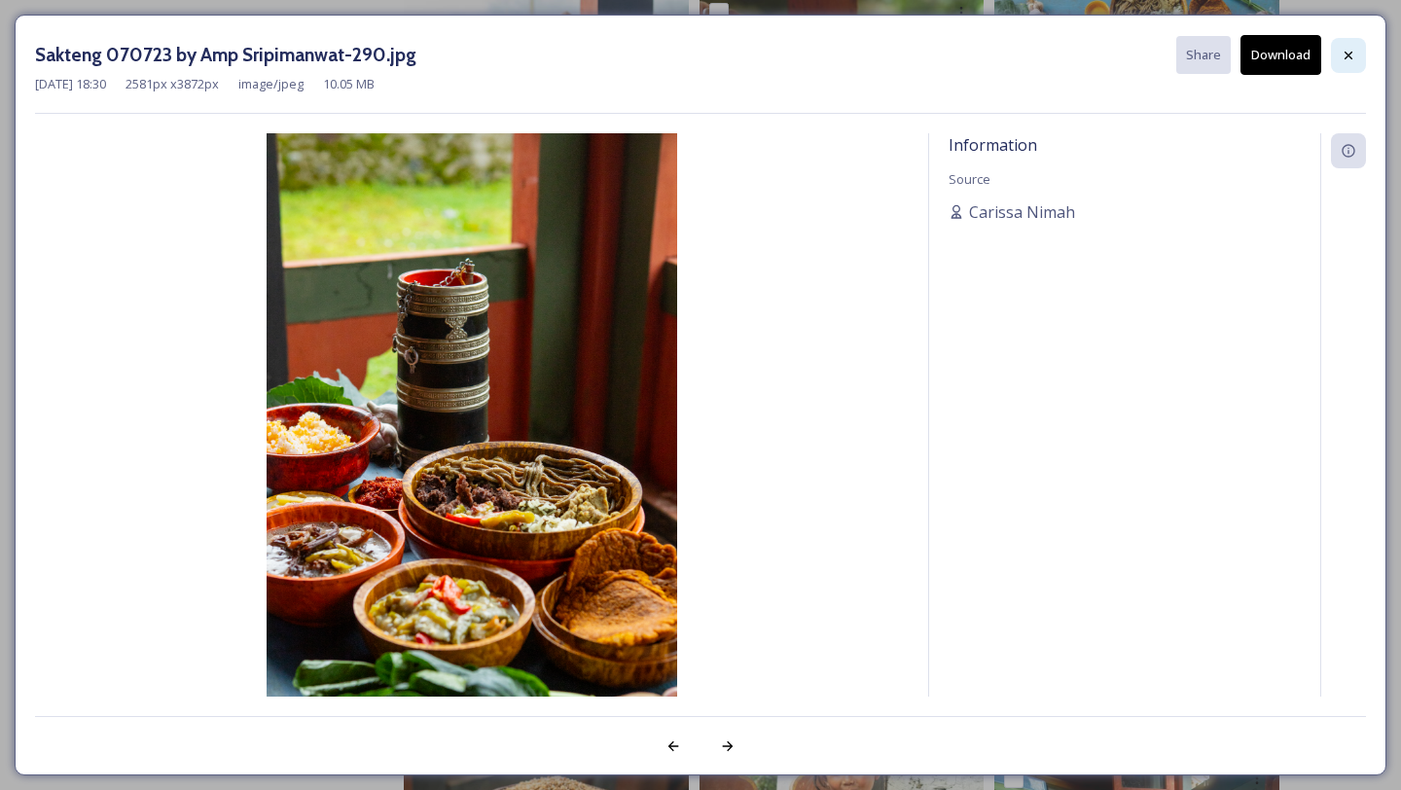
click at [1339, 59] on div at bounding box center [1348, 55] width 35 height 35
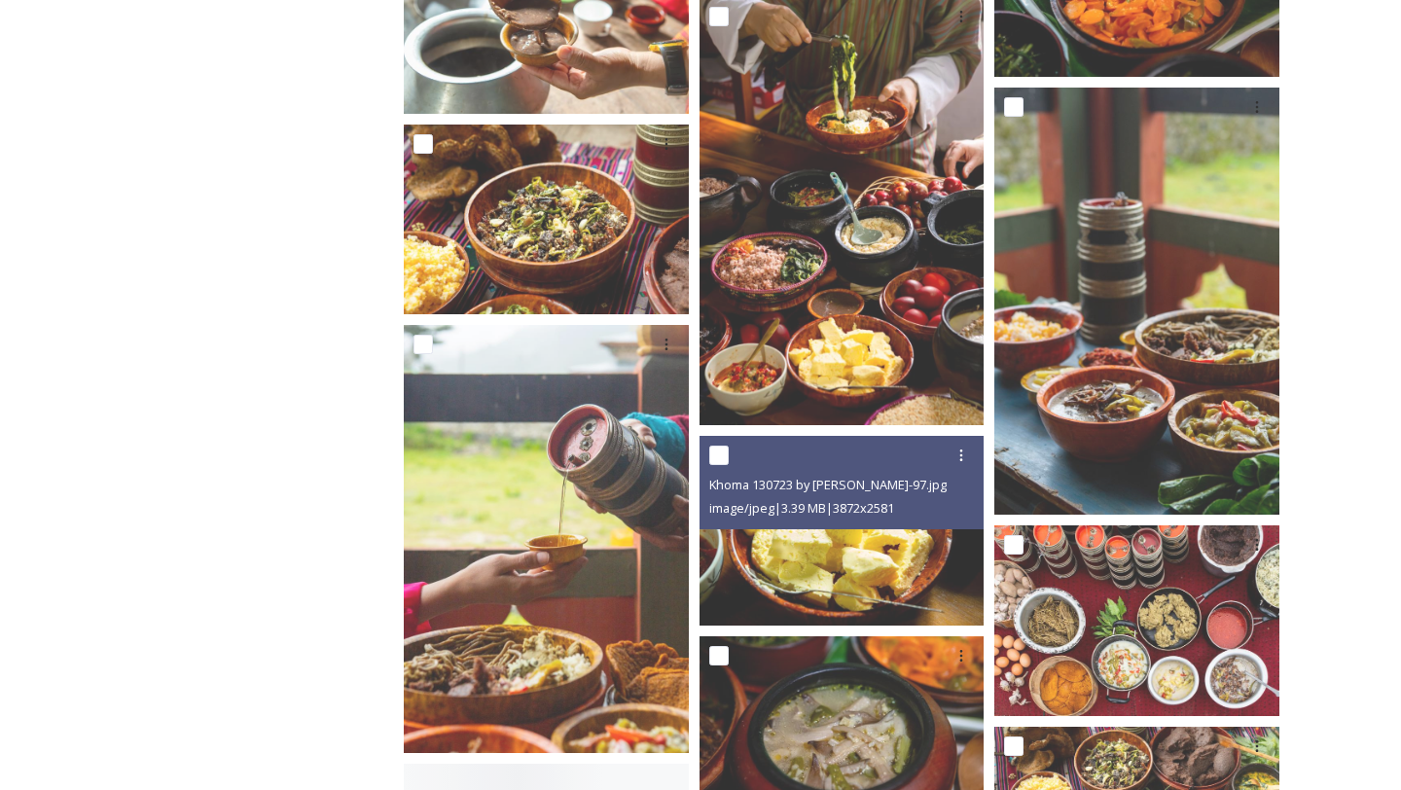
scroll to position [3570, 0]
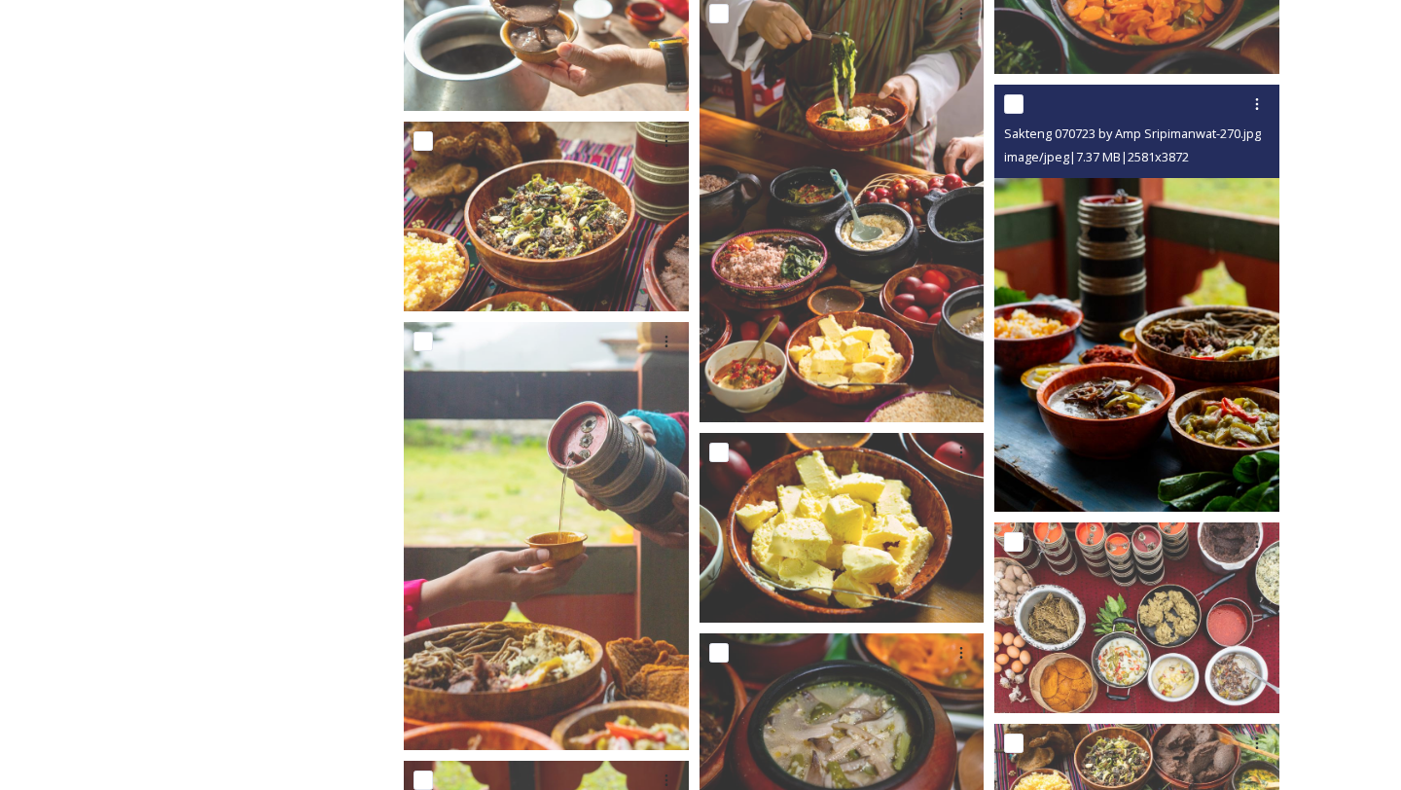
click at [1180, 448] on img at bounding box center [1137, 299] width 285 height 428
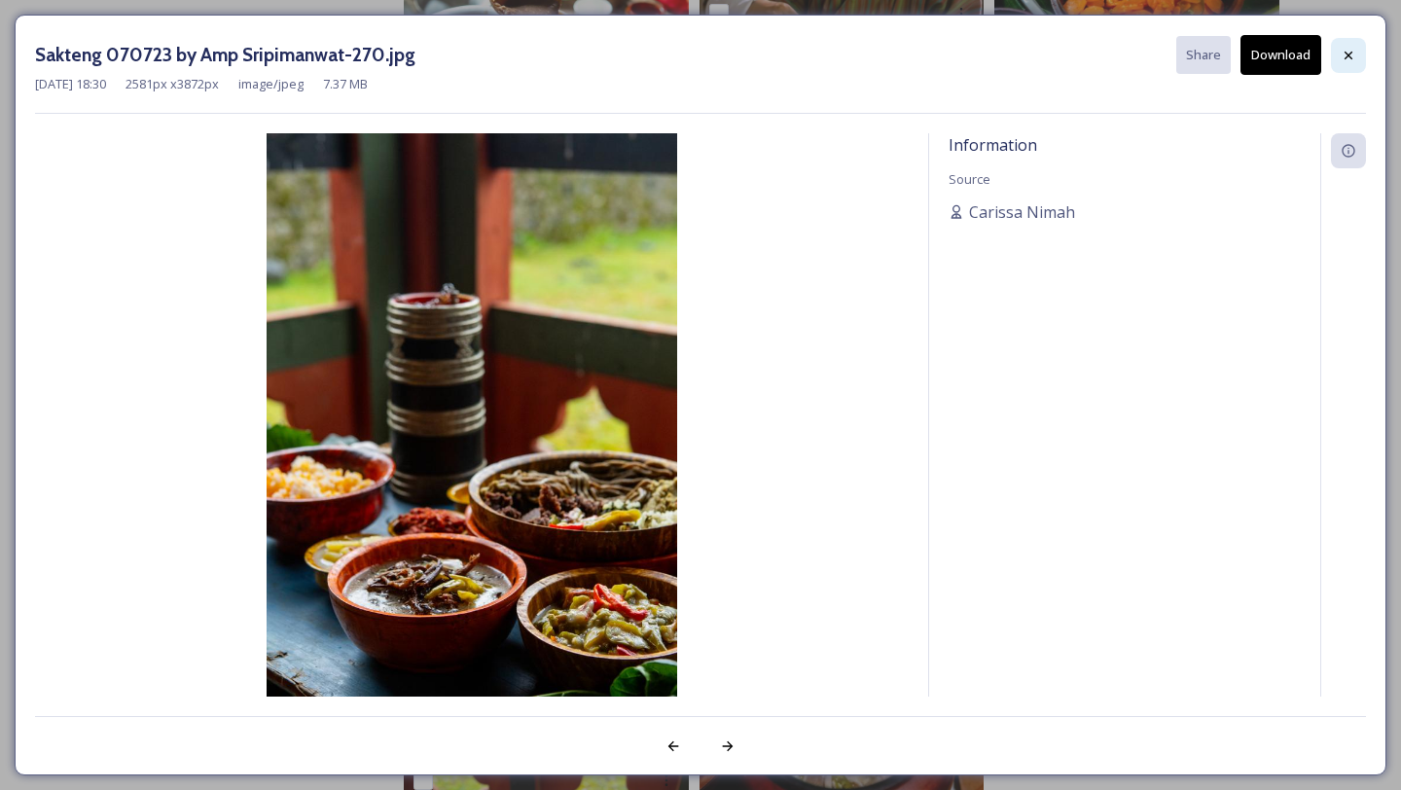
click at [1348, 52] on icon at bounding box center [1349, 56] width 16 height 16
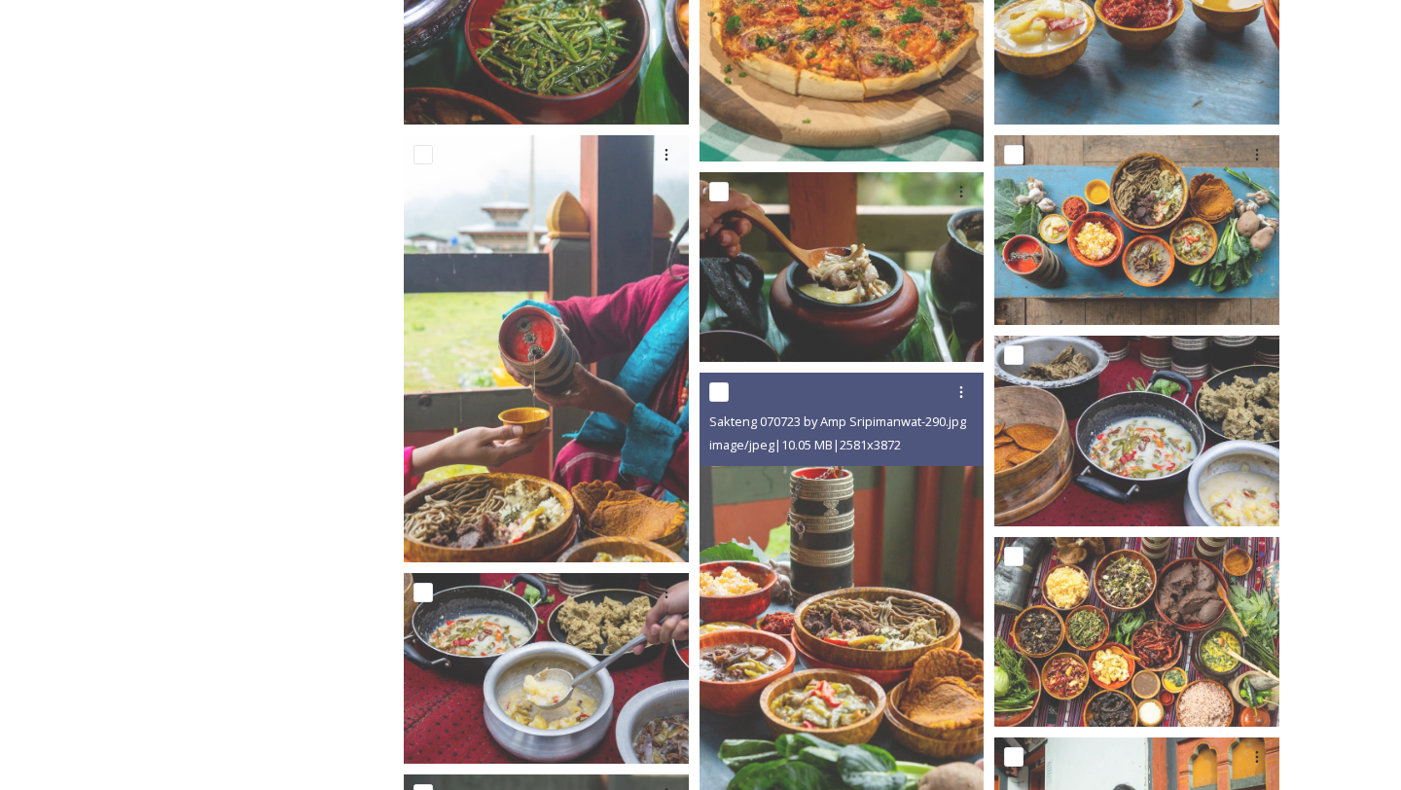
scroll to position [1458, 0]
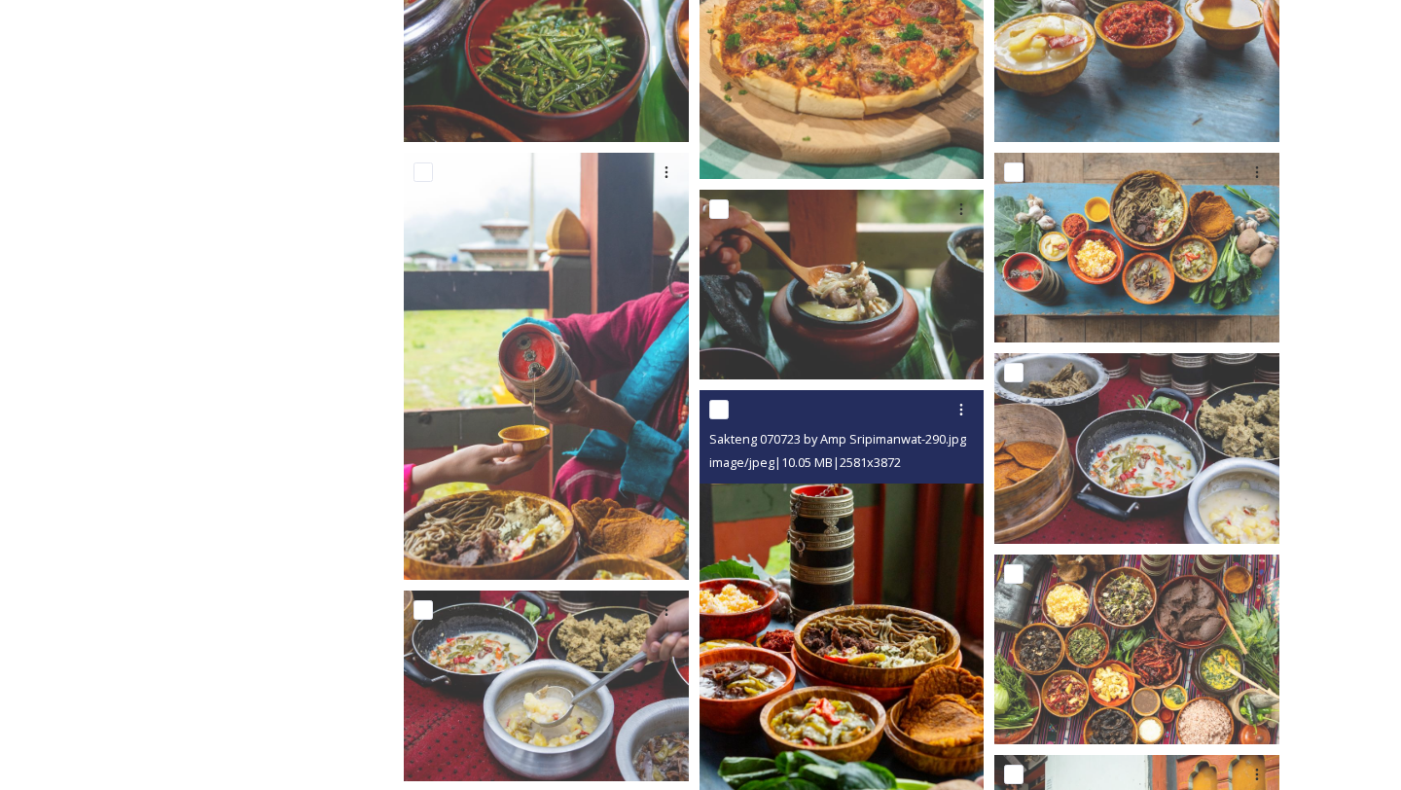
click at [836, 593] on img at bounding box center [842, 604] width 285 height 428
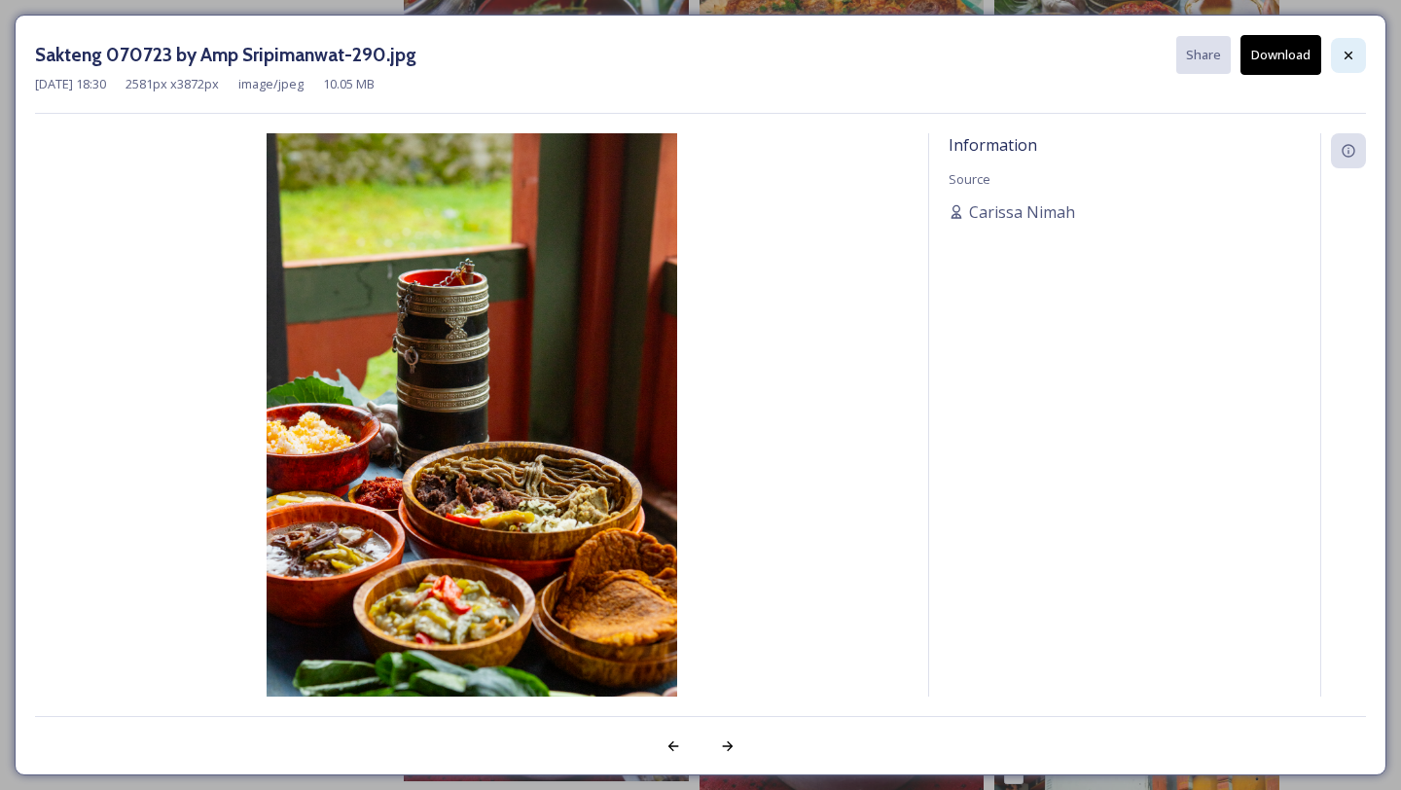
click at [1355, 51] on icon at bounding box center [1349, 56] width 16 height 16
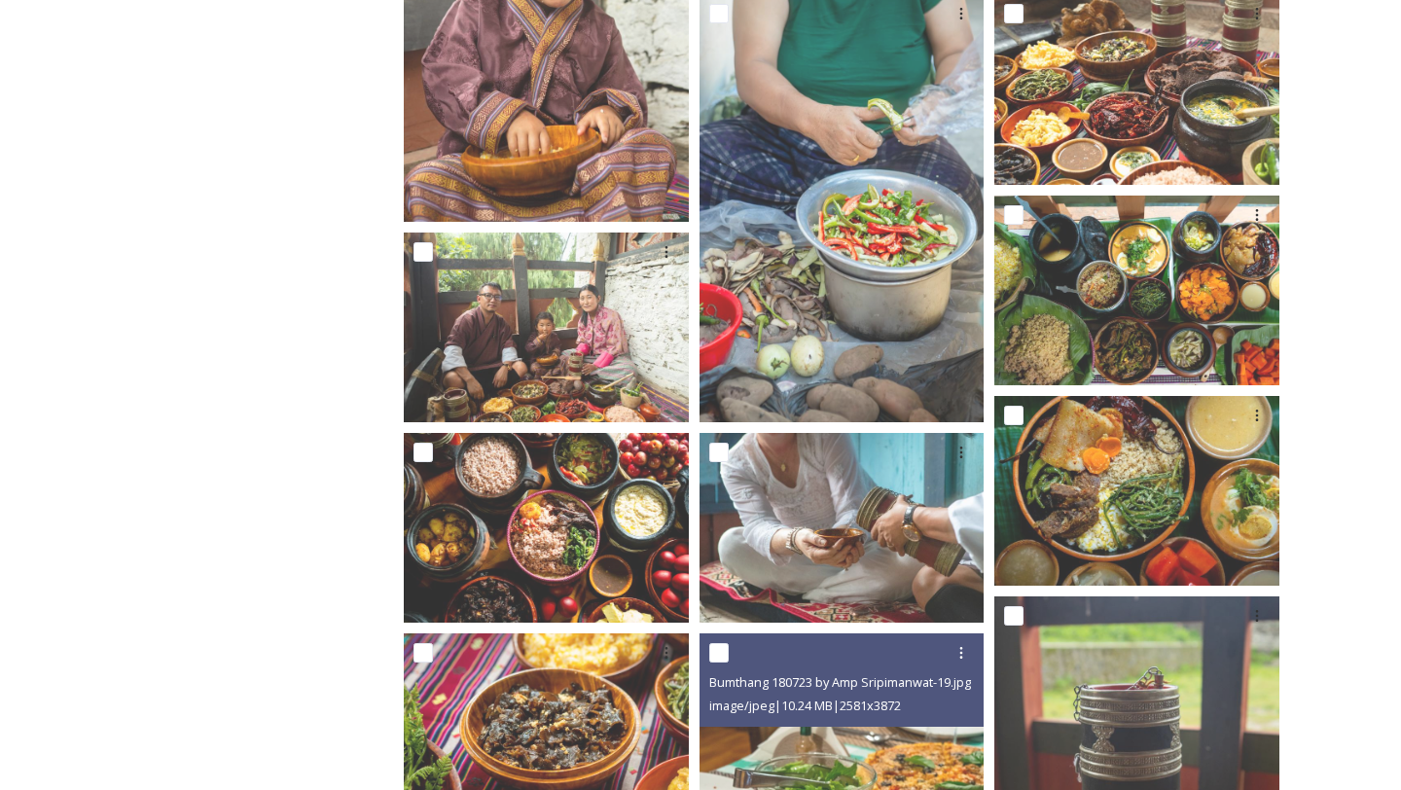
scroll to position [0, 0]
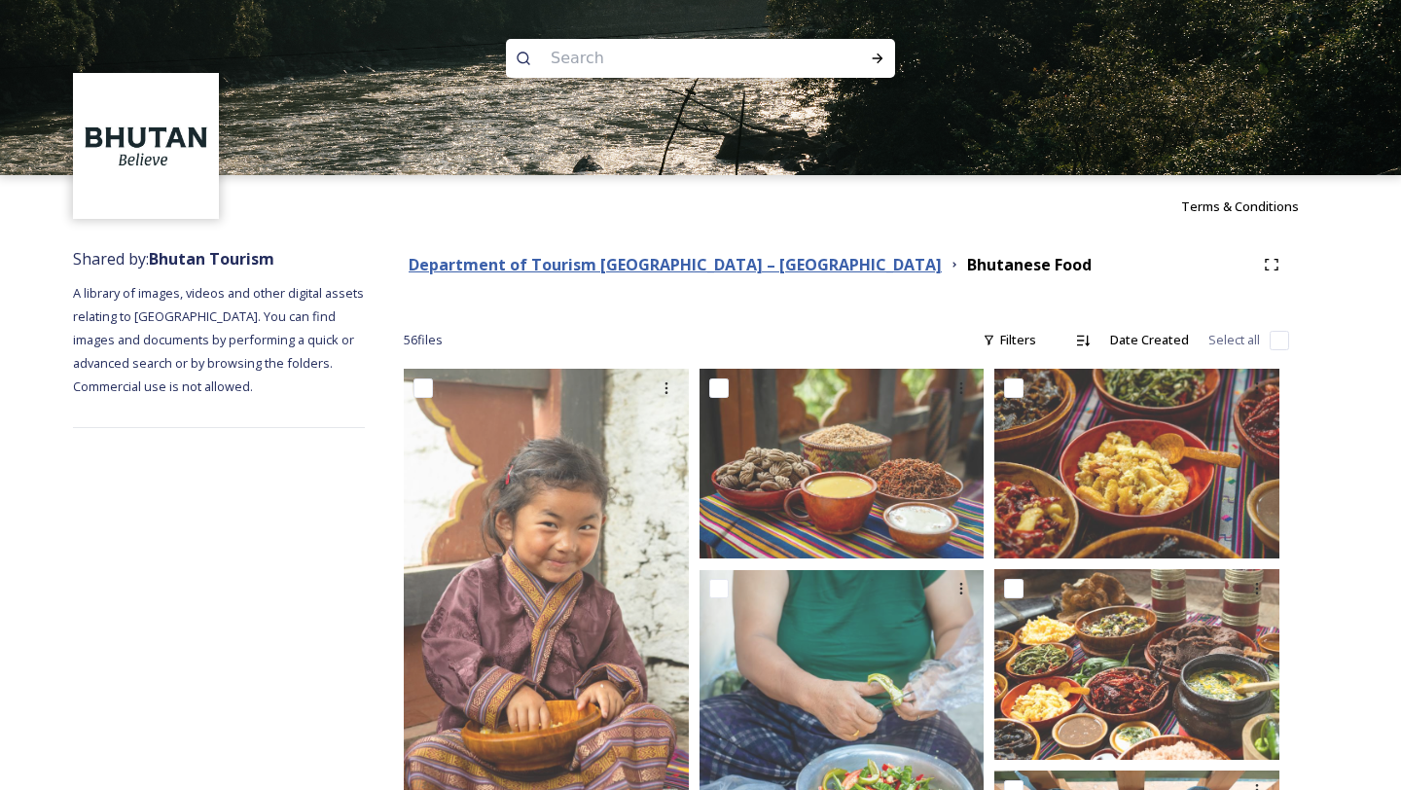
click at [696, 272] on strong "Department of Tourism [GEOGRAPHIC_DATA] – [GEOGRAPHIC_DATA]" at bounding box center [675, 264] width 533 height 21
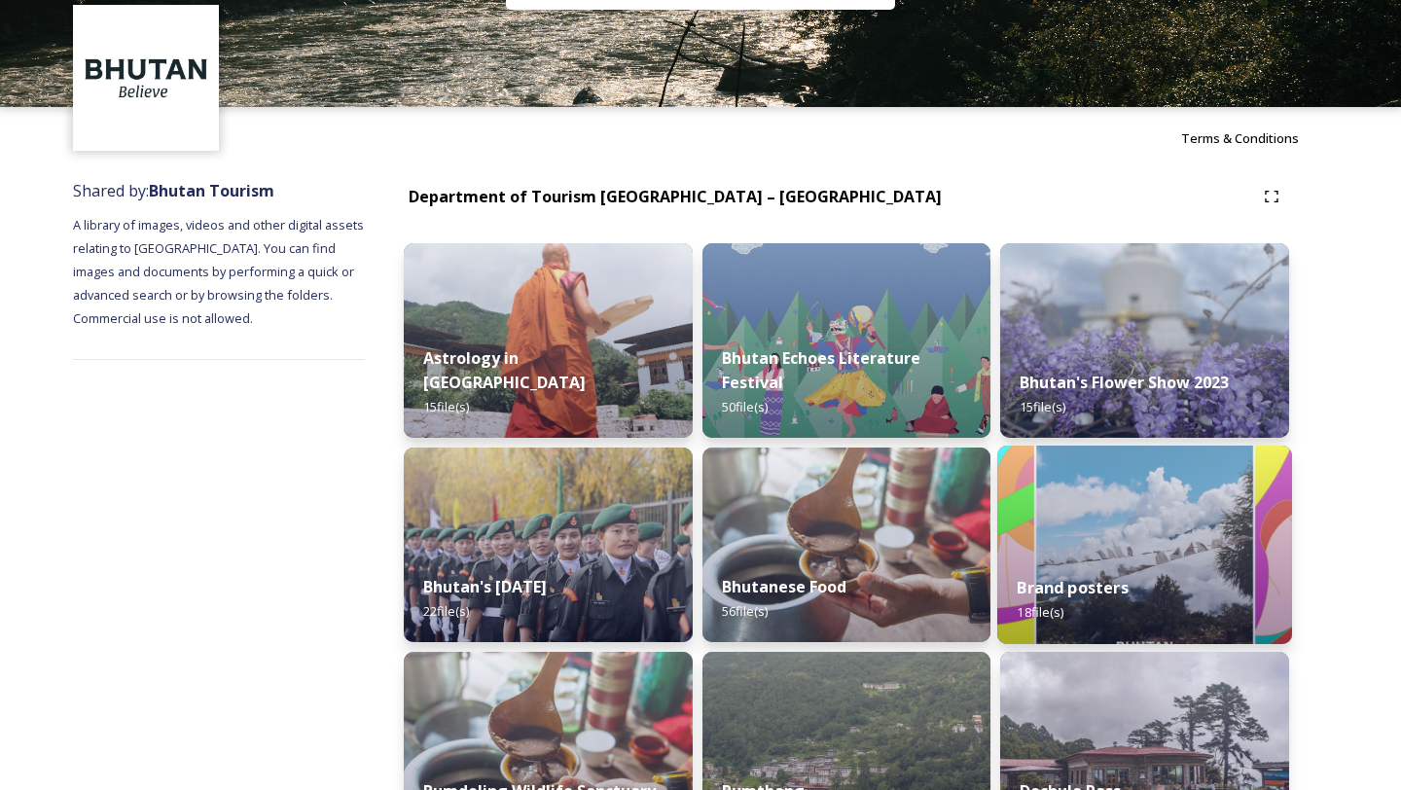
scroll to position [70, 0]
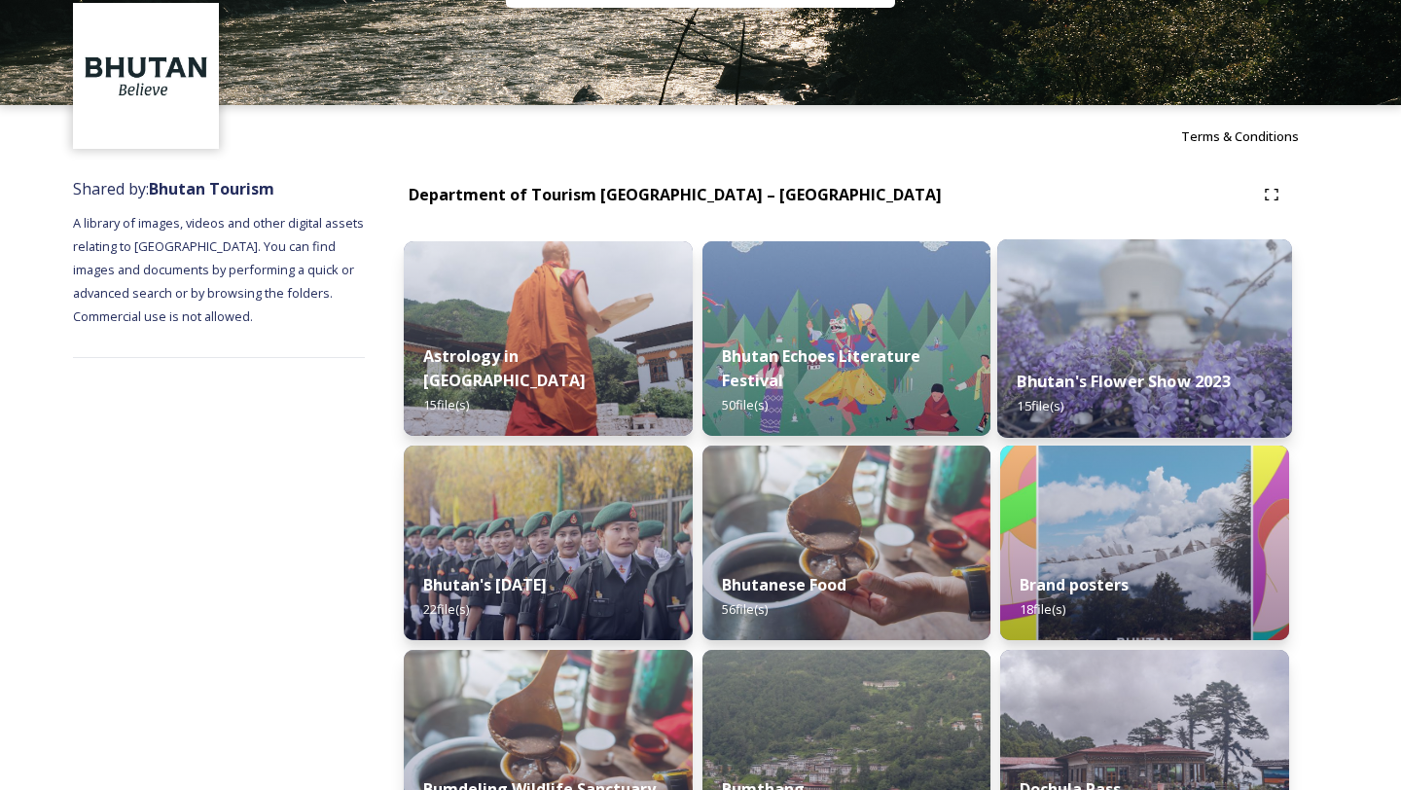
click at [1062, 324] on img at bounding box center [1144, 338] width 295 height 199
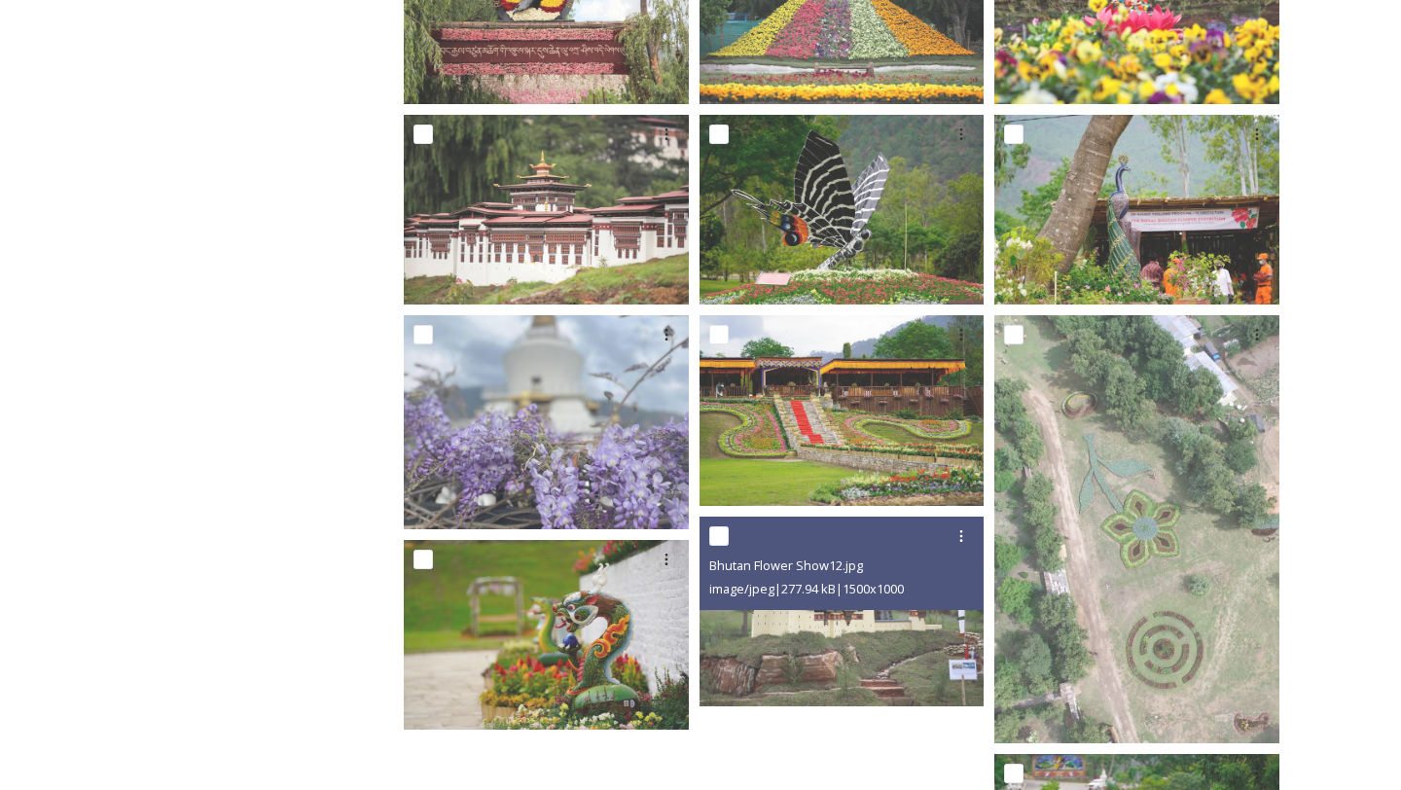
scroll to position [852, 0]
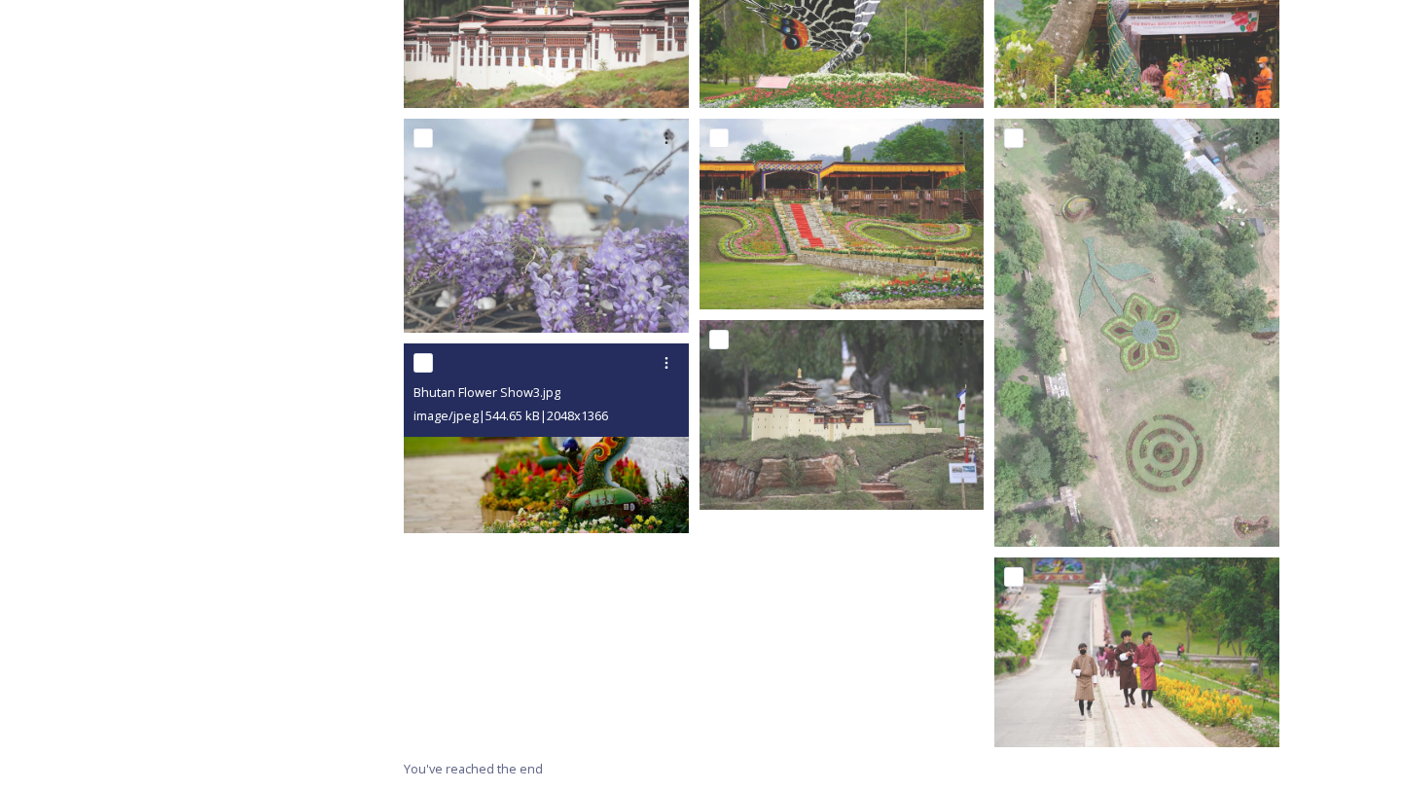
click at [610, 484] on img at bounding box center [546, 439] width 285 height 190
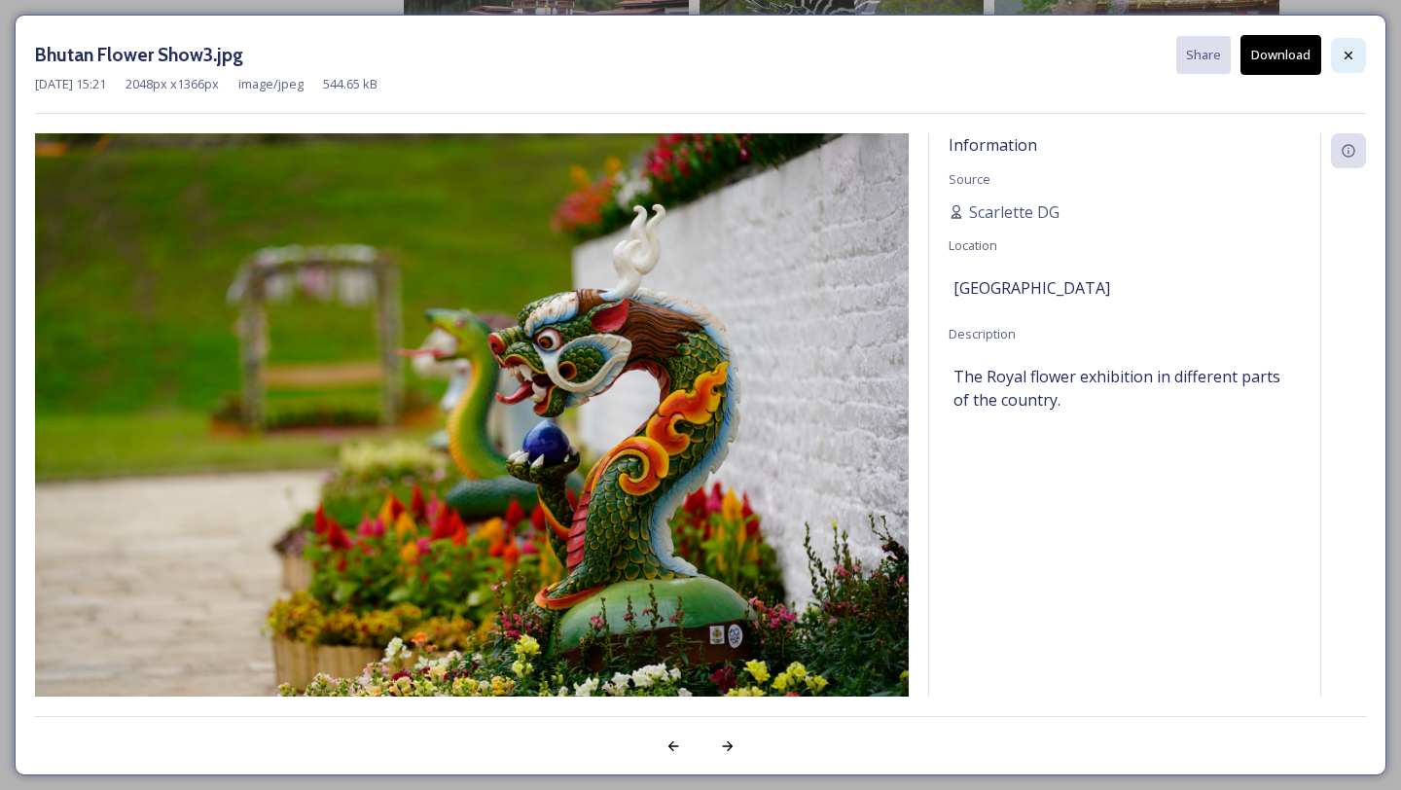
click at [1349, 56] on icon at bounding box center [1349, 56] width 16 height 16
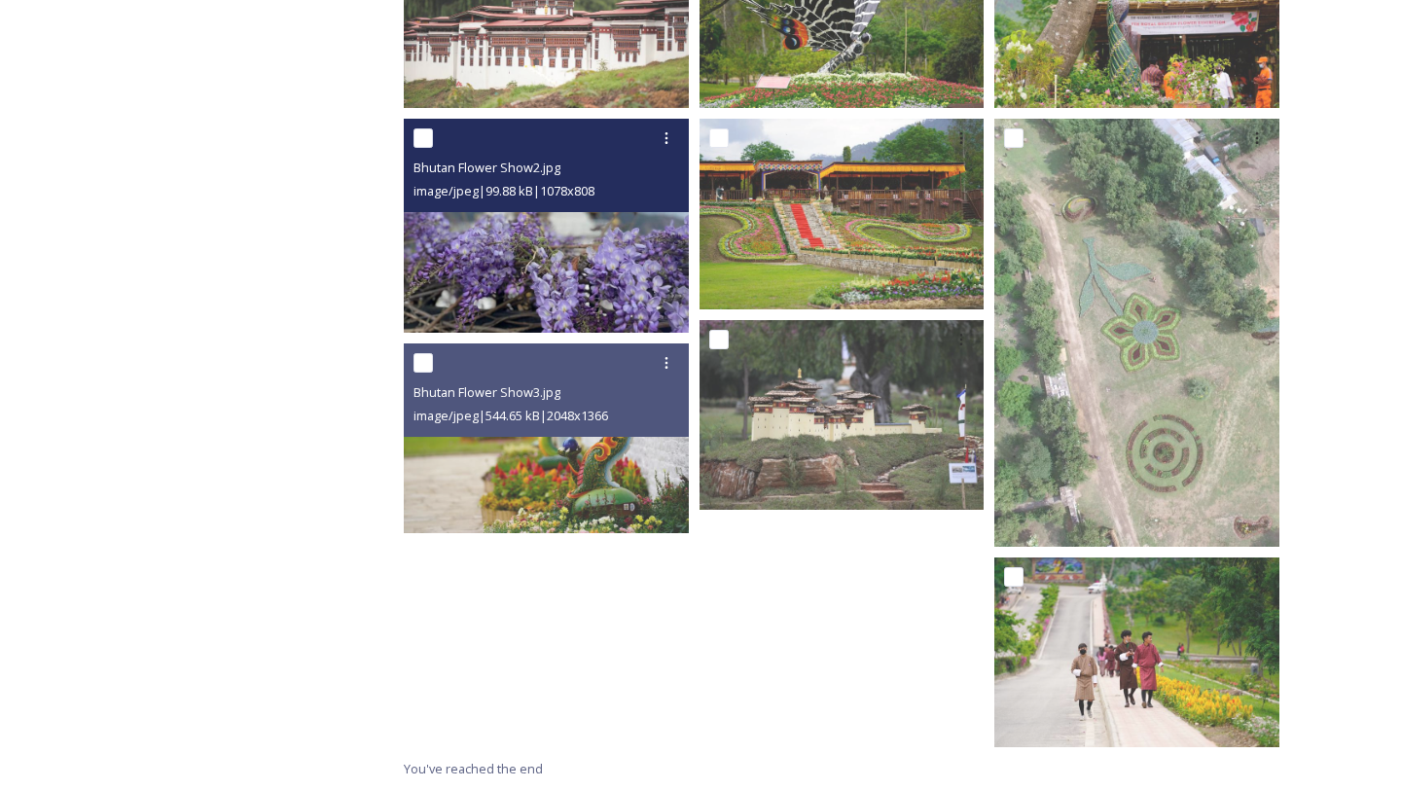
scroll to position [0, 0]
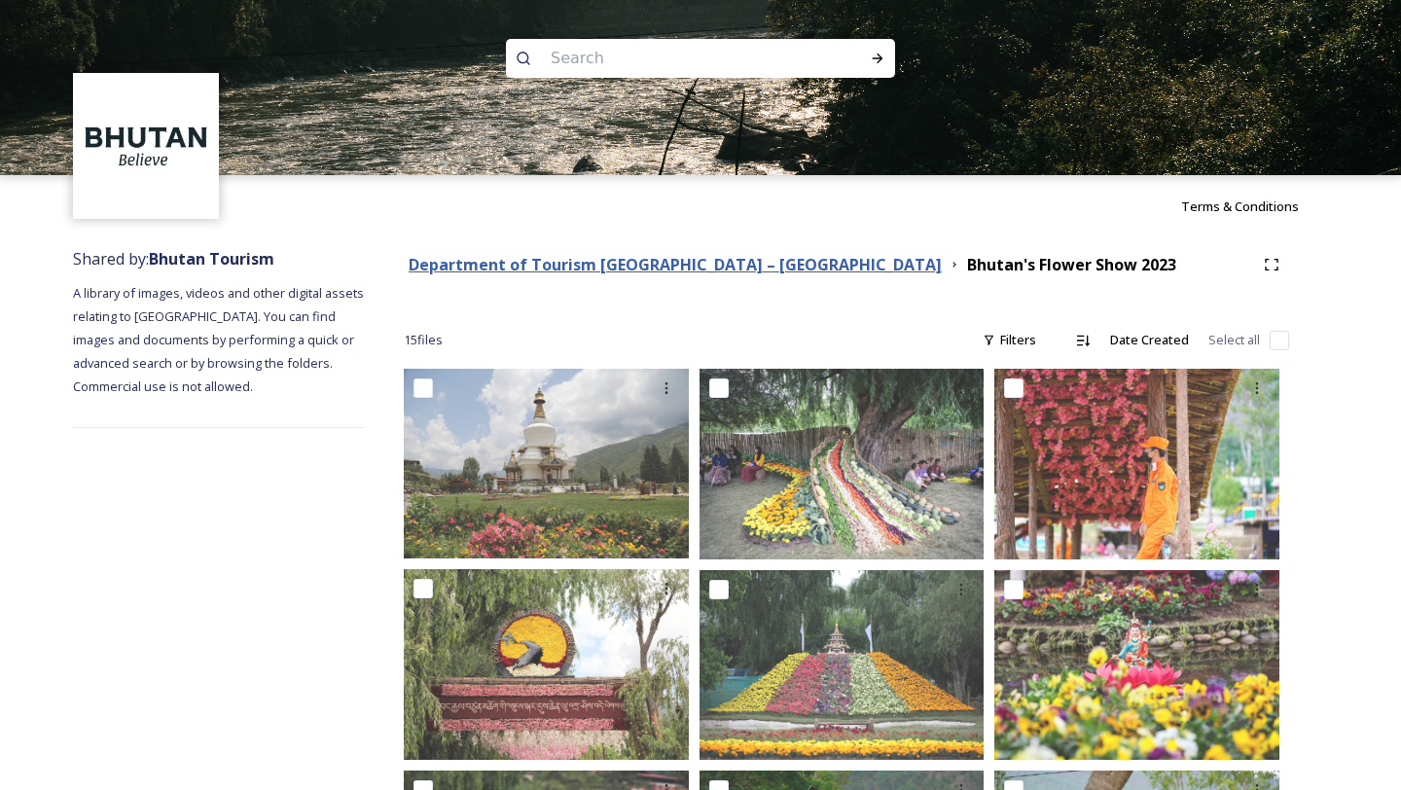
click at [644, 268] on strong "Department of Tourism [GEOGRAPHIC_DATA] – [GEOGRAPHIC_DATA]" at bounding box center [675, 264] width 533 height 21
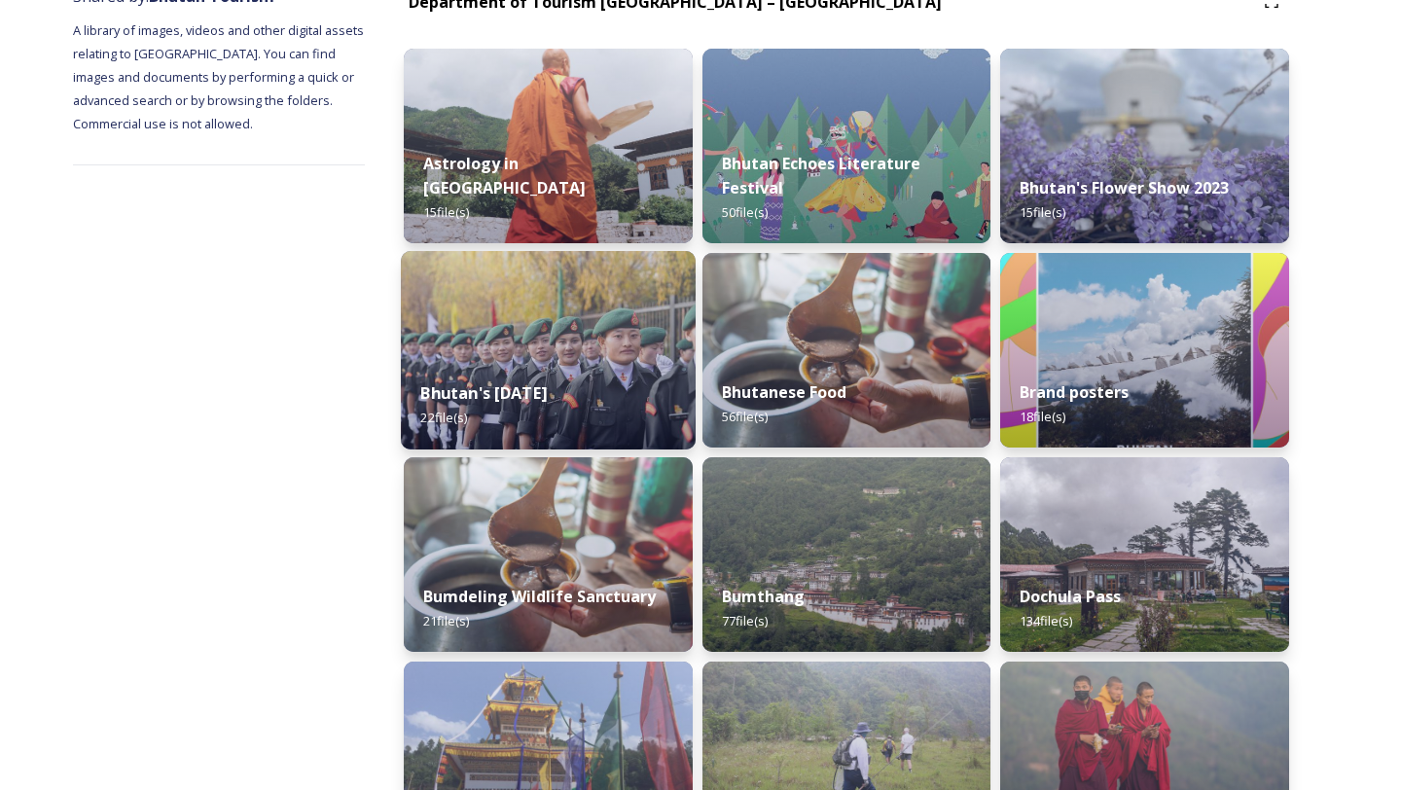
scroll to position [269, 0]
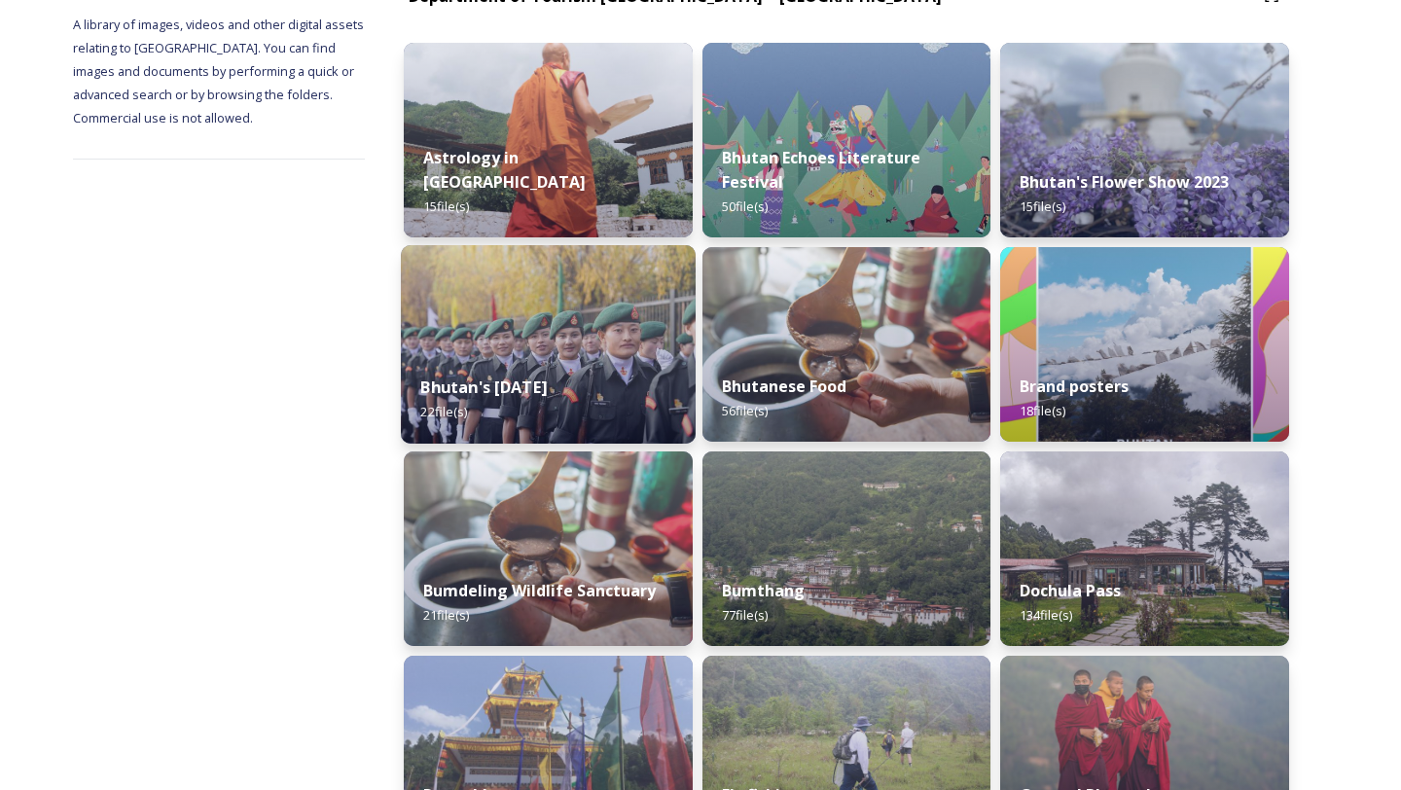
click at [594, 357] on div "Bhutan's [DATE] 22 file(s)" at bounding box center [548, 399] width 295 height 89
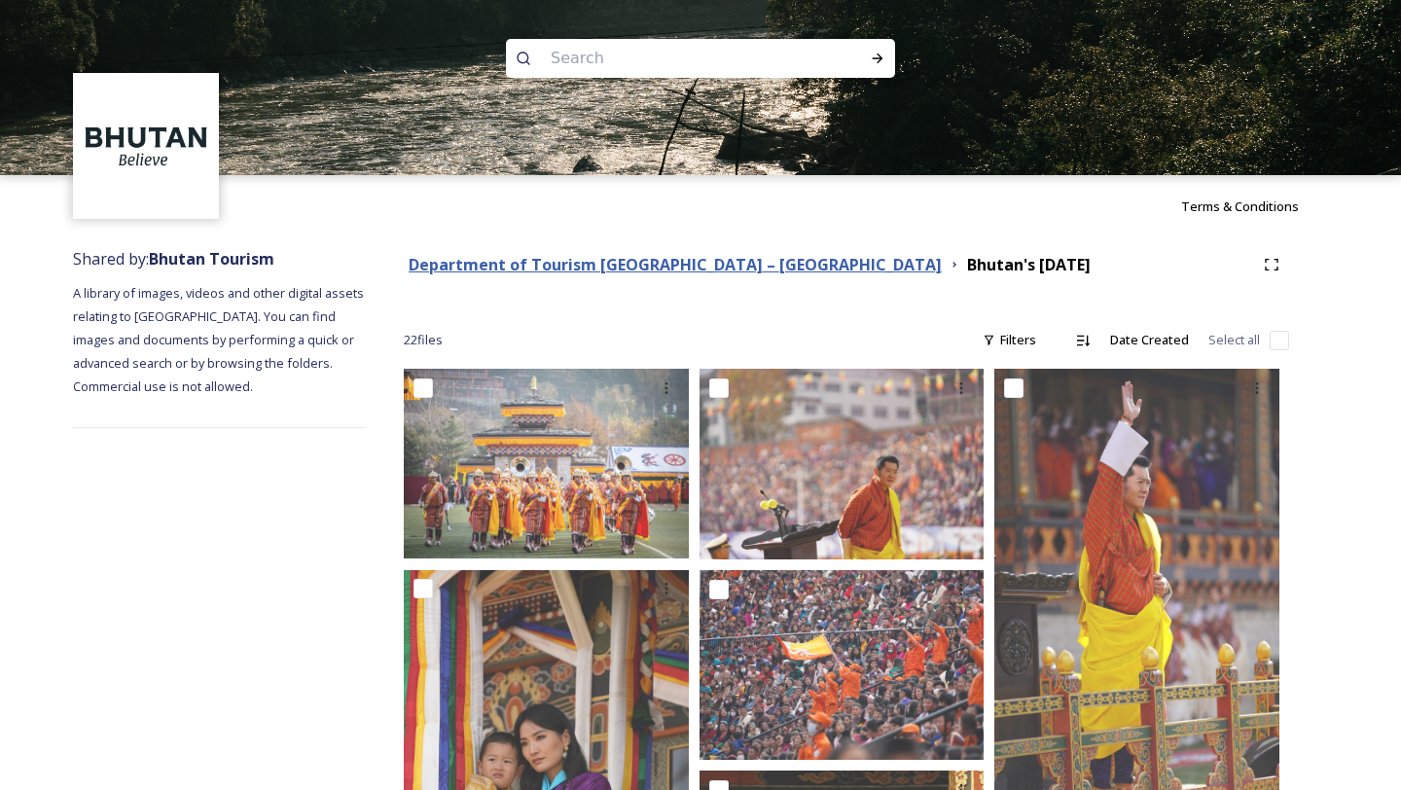
click at [686, 262] on strong "Department of Tourism [GEOGRAPHIC_DATA] – [GEOGRAPHIC_DATA]" at bounding box center [675, 264] width 533 height 21
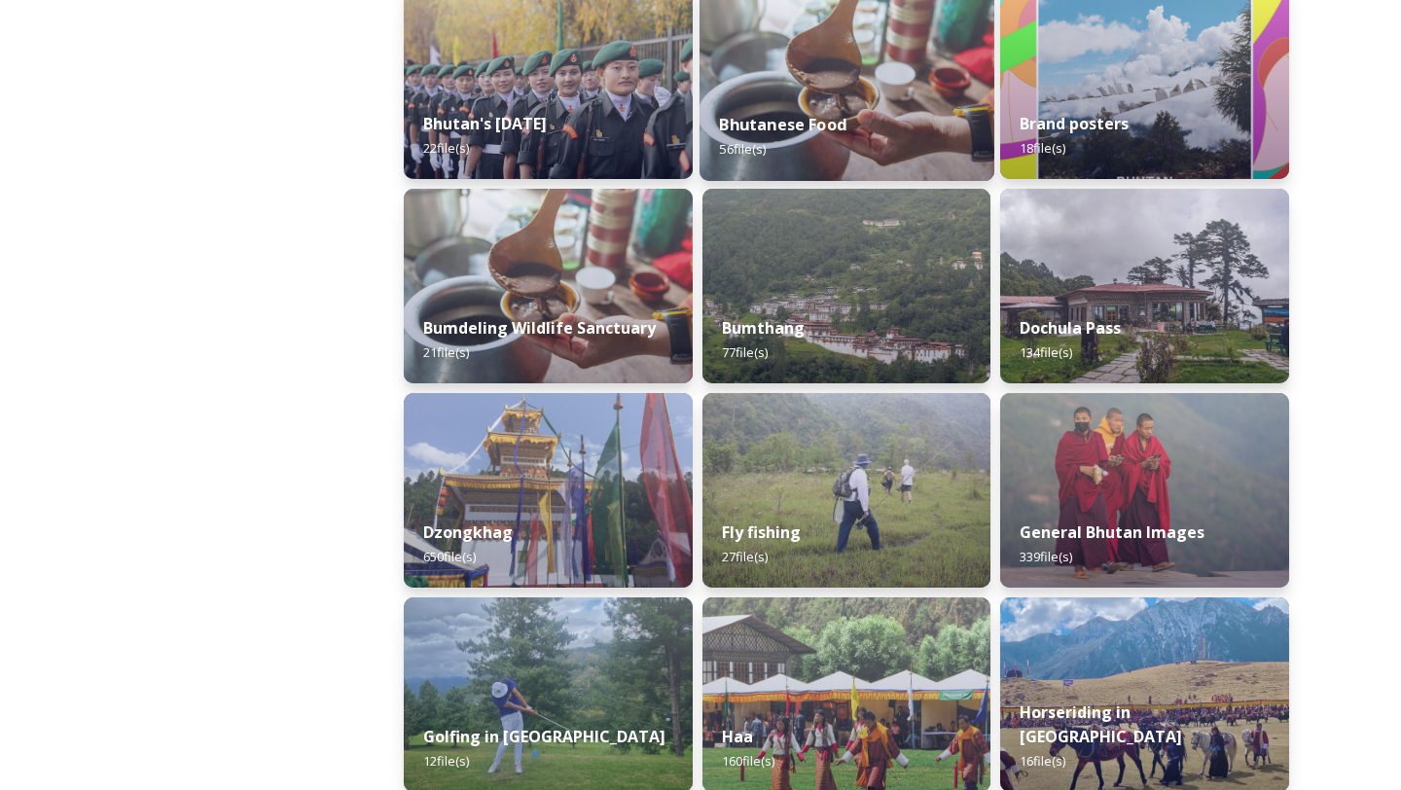
scroll to position [549, 0]
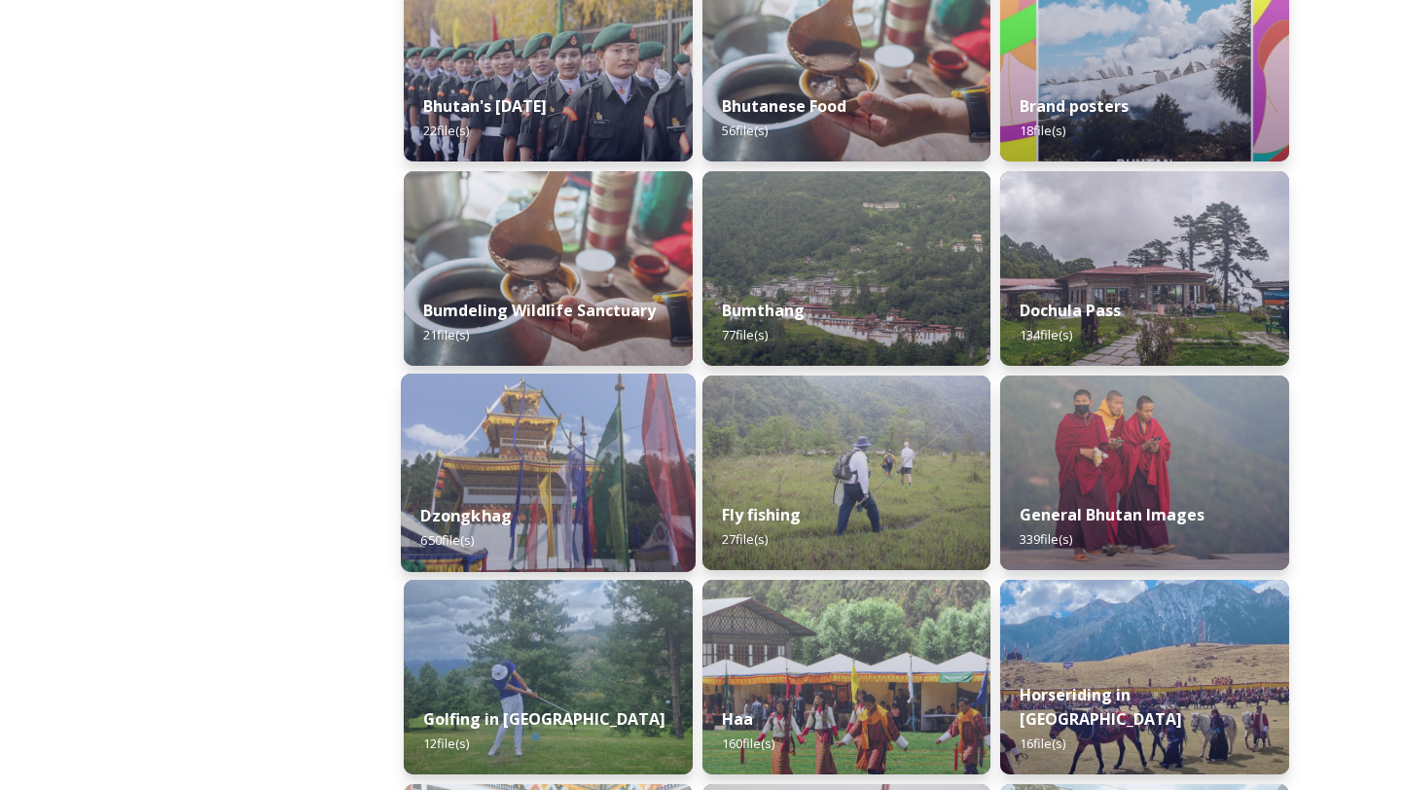
click at [603, 527] on div "Dzongkhag 650 file(s)" at bounding box center [548, 528] width 295 height 89
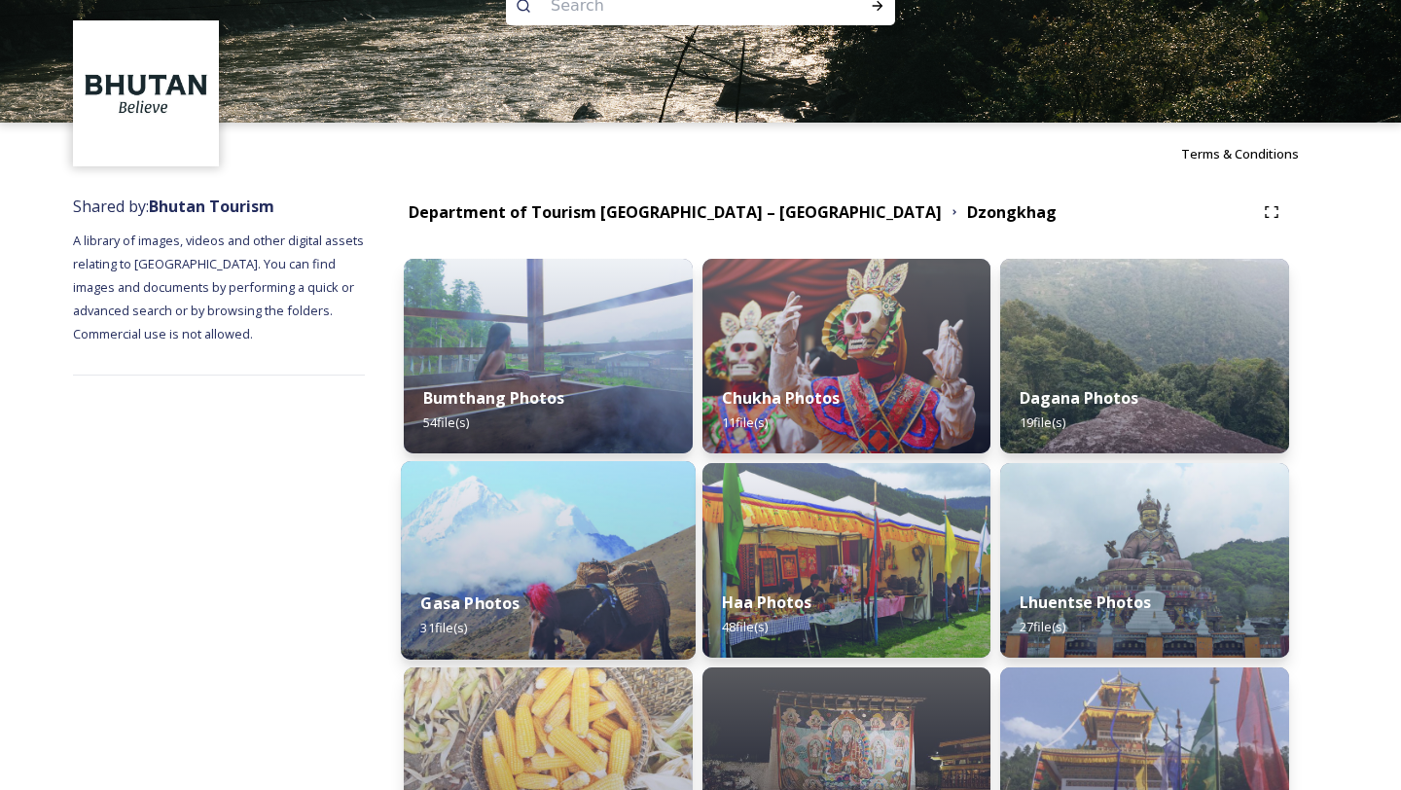
scroll to position [58, 0]
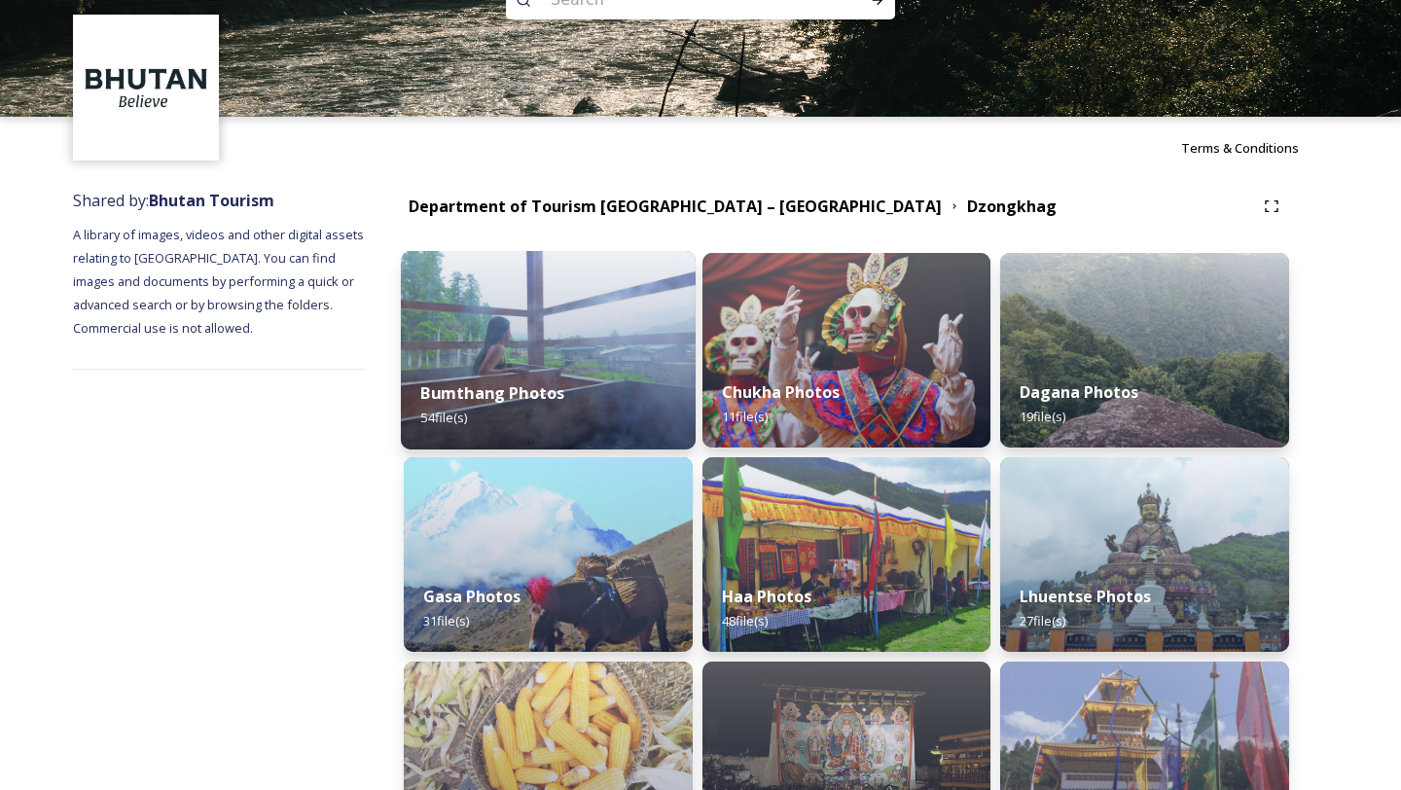
click at [574, 383] on div "Bumthang Photos 54 file(s)" at bounding box center [548, 405] width 295 height 89
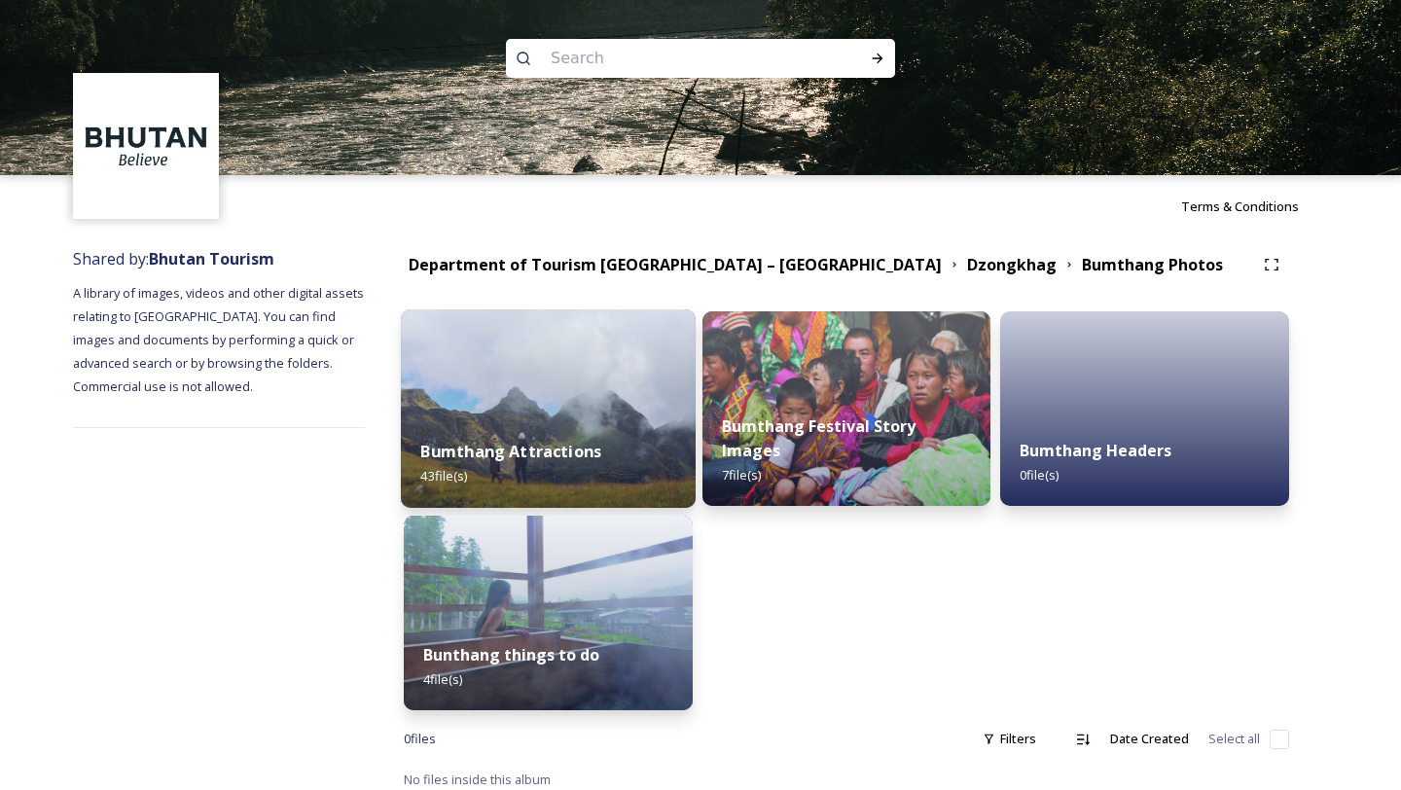
click at [613, 469] on div "Bumthang Attractions 43 file(s)" at bounding box center [548, 463] width 295 height 89
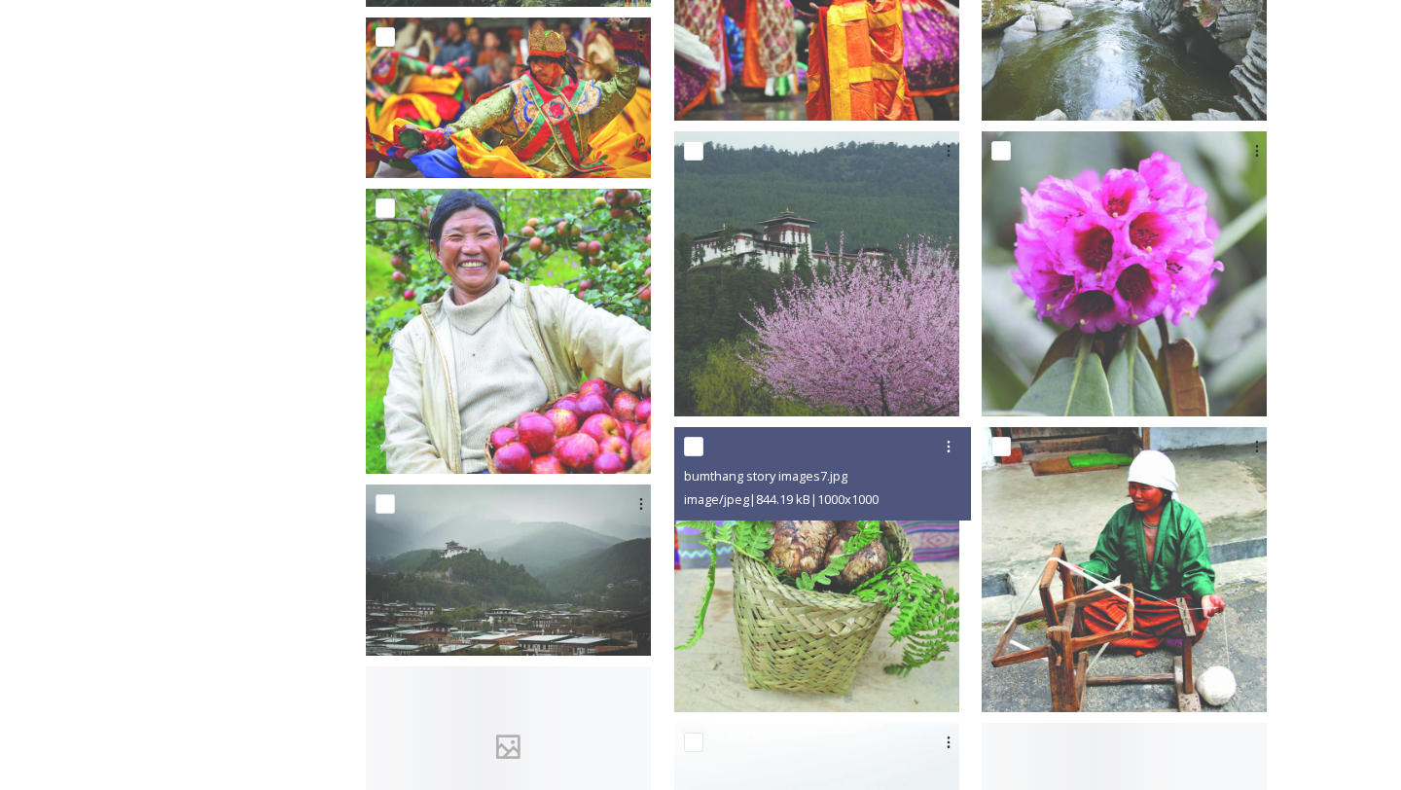
scroll to position [1363, 0]
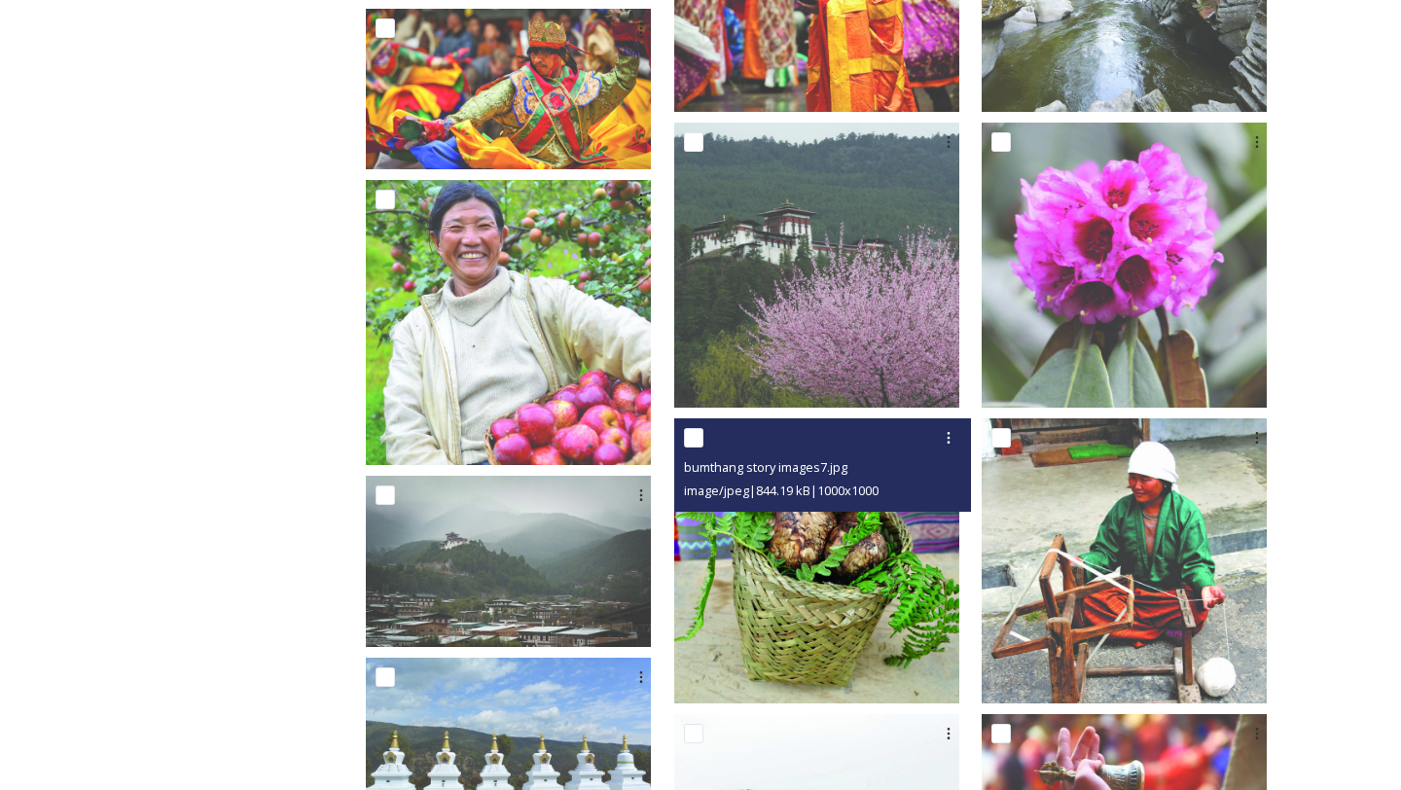
click at [850, 615] on img at bounding box center [816, 560] width 285 height 285
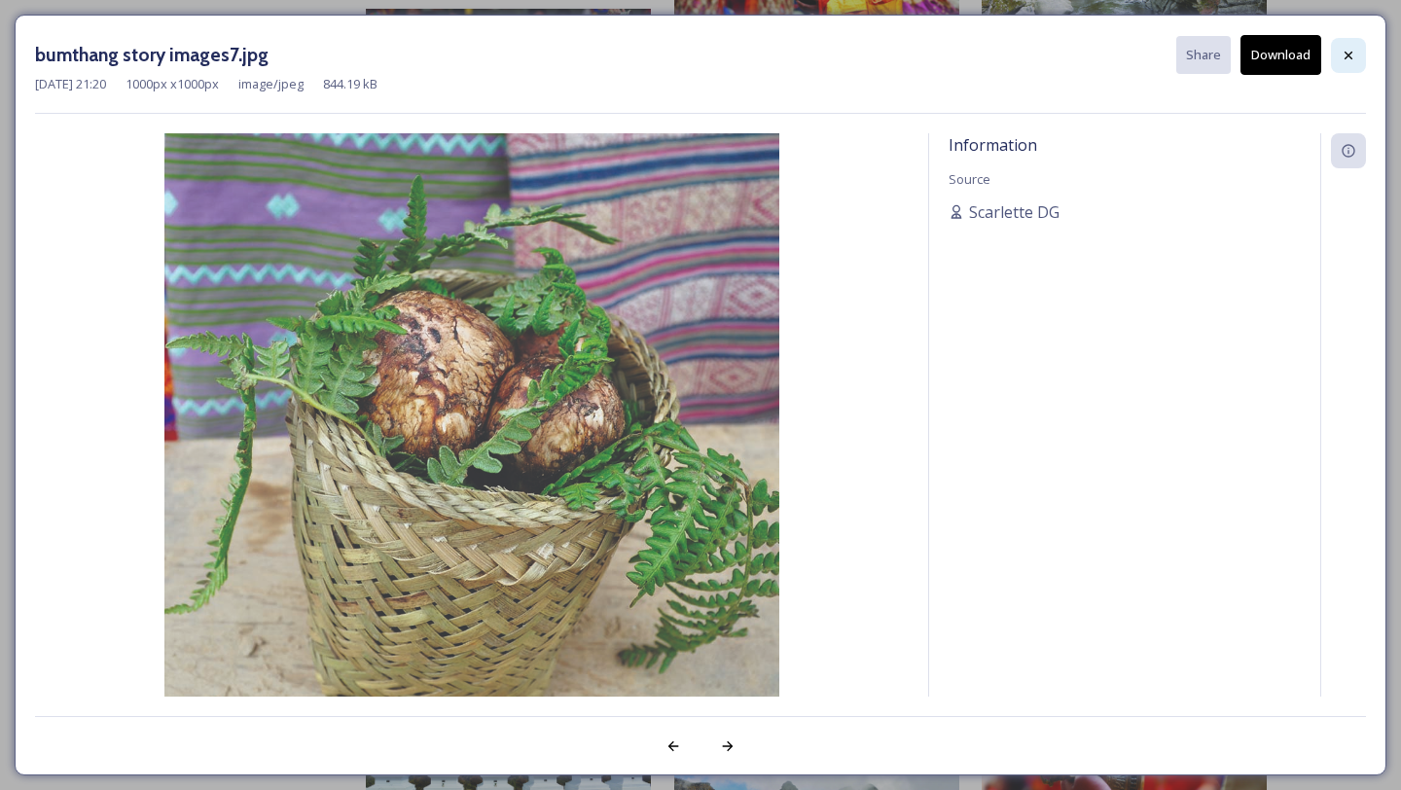
click at [1351, 53] on icon at bounding box center [1349, 55] width 8 height 8
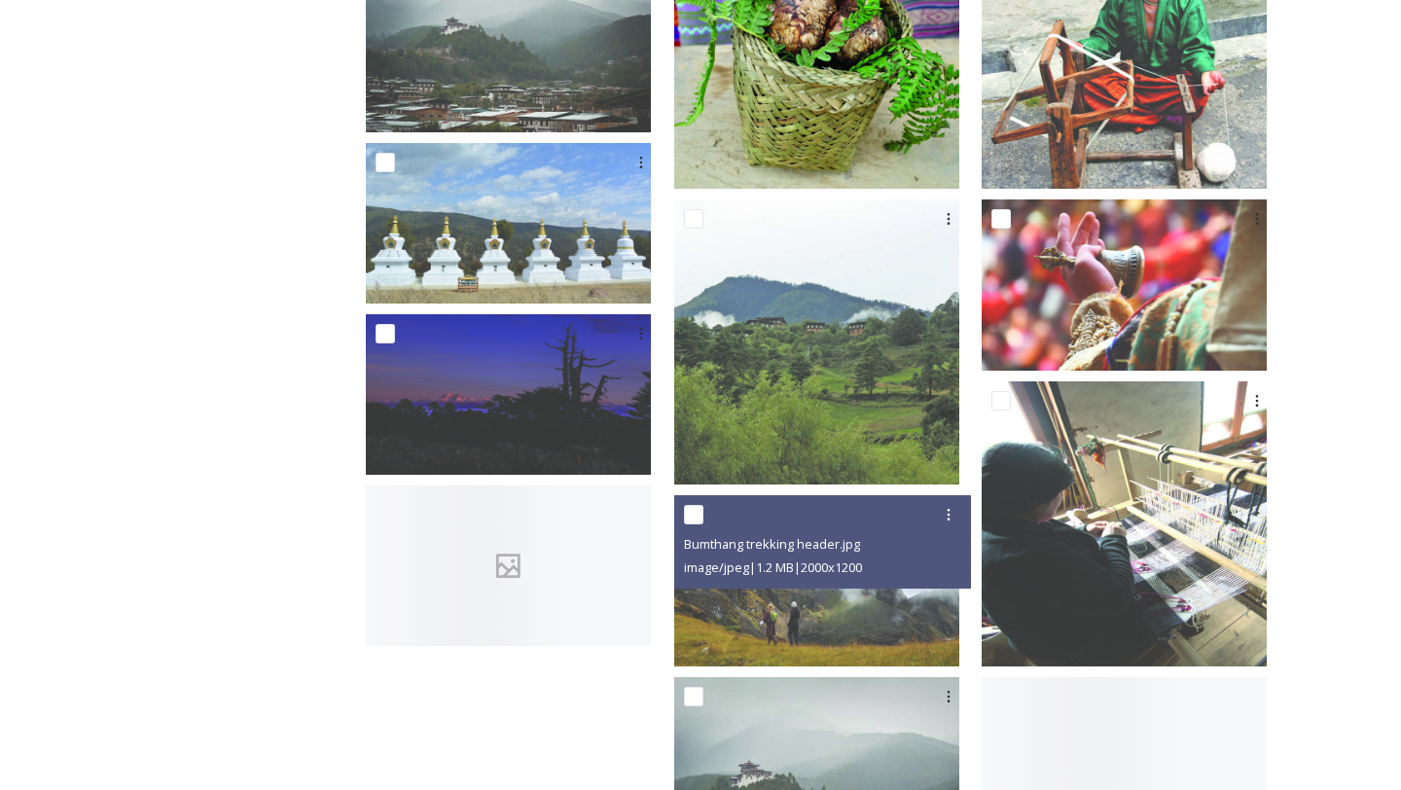
scroll to position [1894, 0]
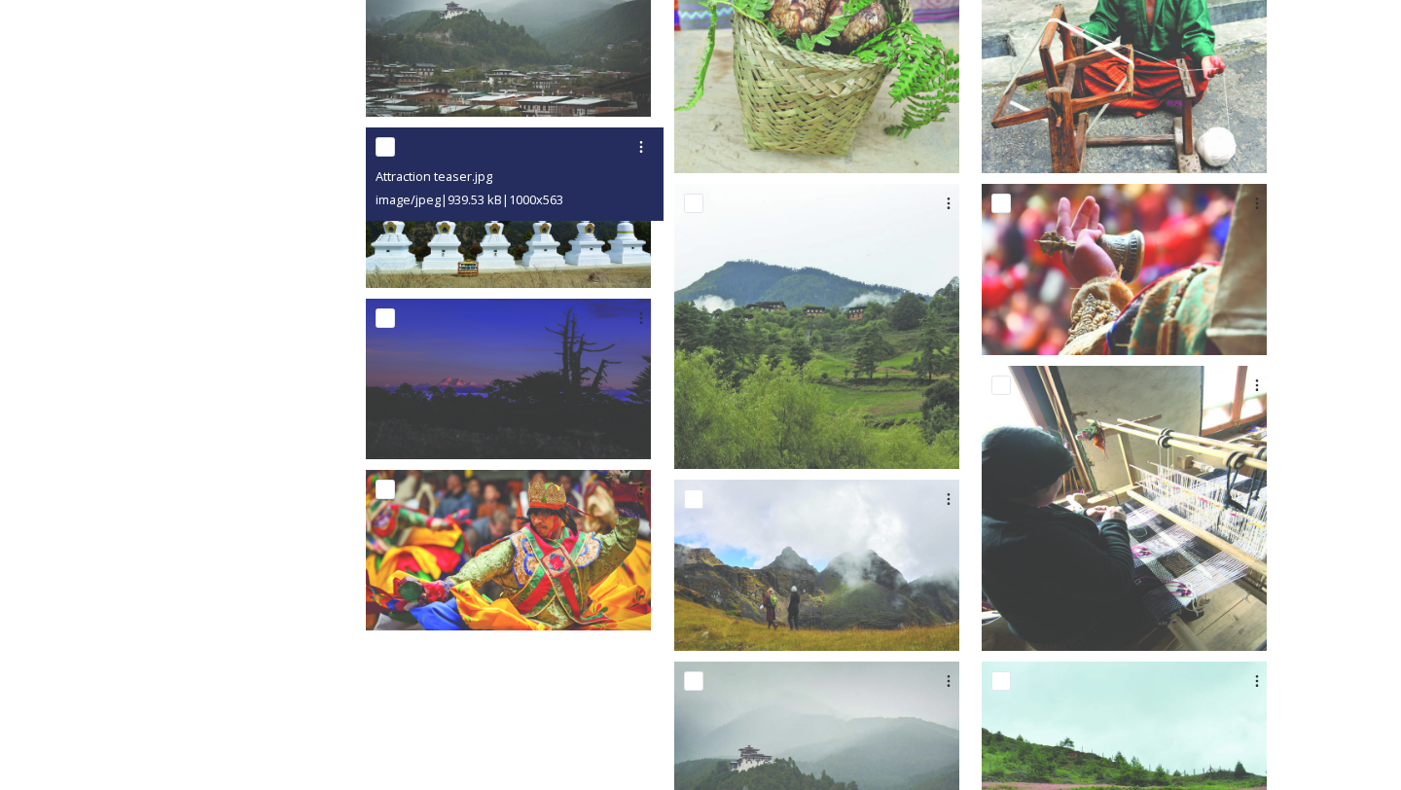
click at [522, 225] on img at bounding box center [508, 207] width 285 height 161
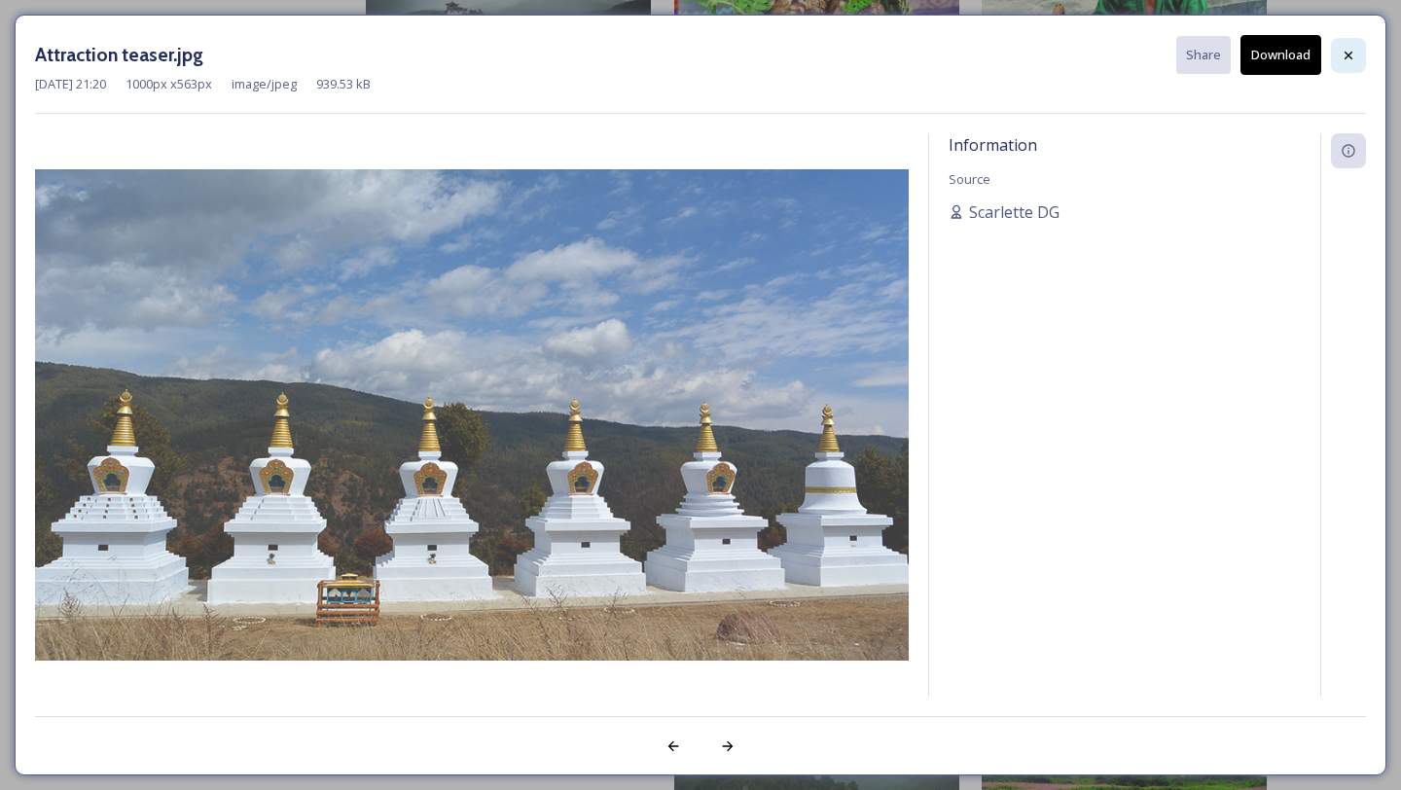
click at [1349, 59] on icon at bounding box center [1349, 56] width 16 height 16
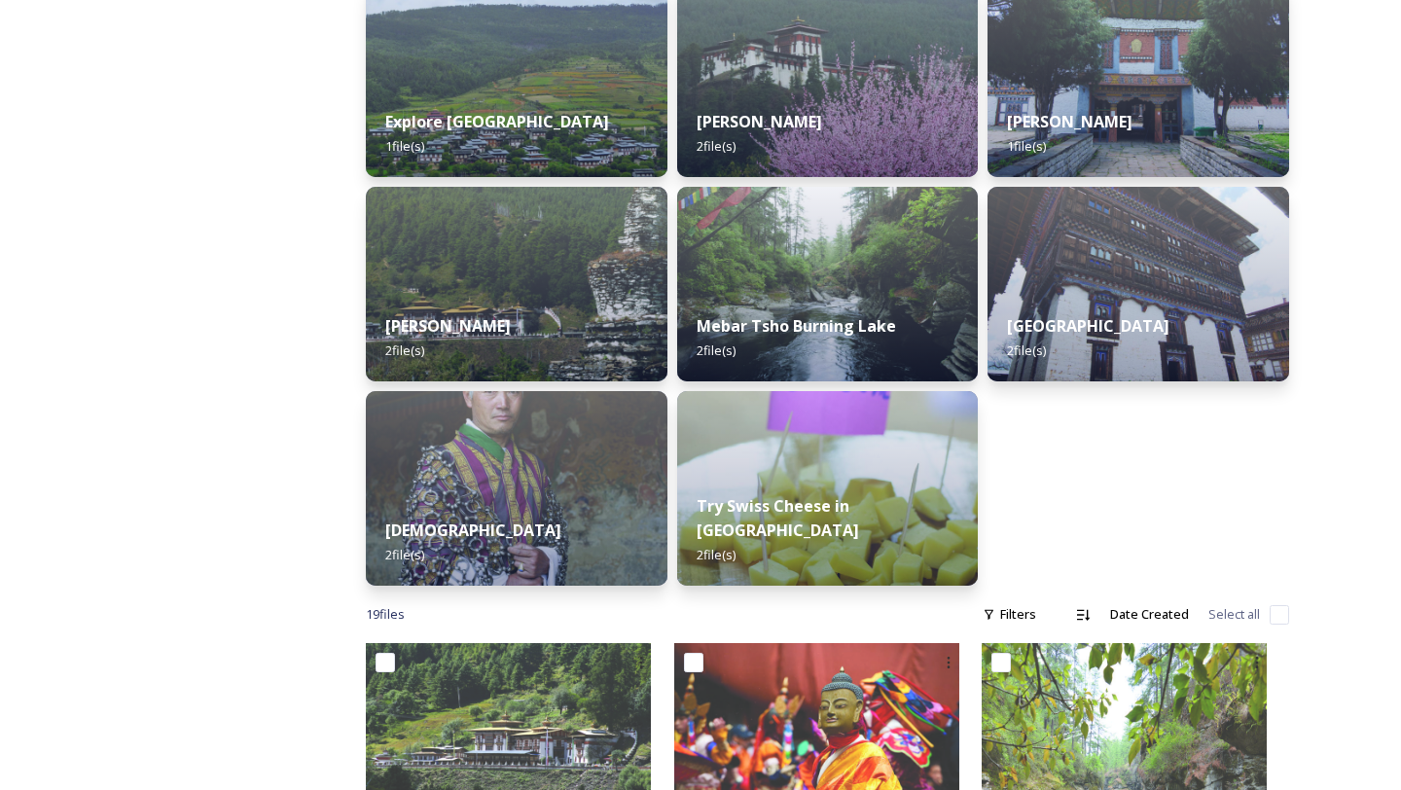
scroll to position [0, 0]
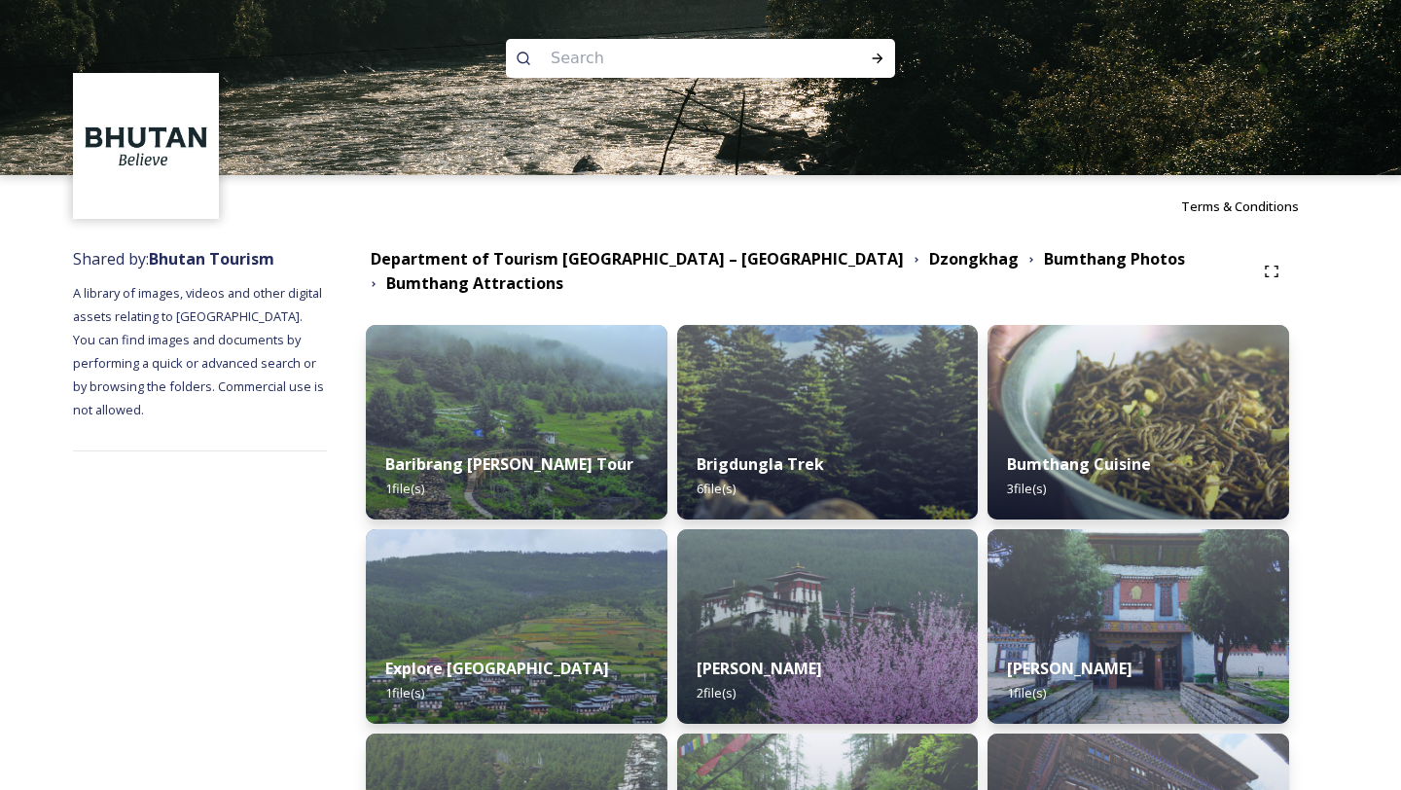
click at [573, 92] on img at bounding box center [700, 87] width 1401 height 175
click at [576, 55] on input at bounding box center [674, 58] width 267 height 43
type input "[GEOGRAPHIC_DATA]"
click at [875, 55] on icon at bounding box center [878, 59] width 16 height 16
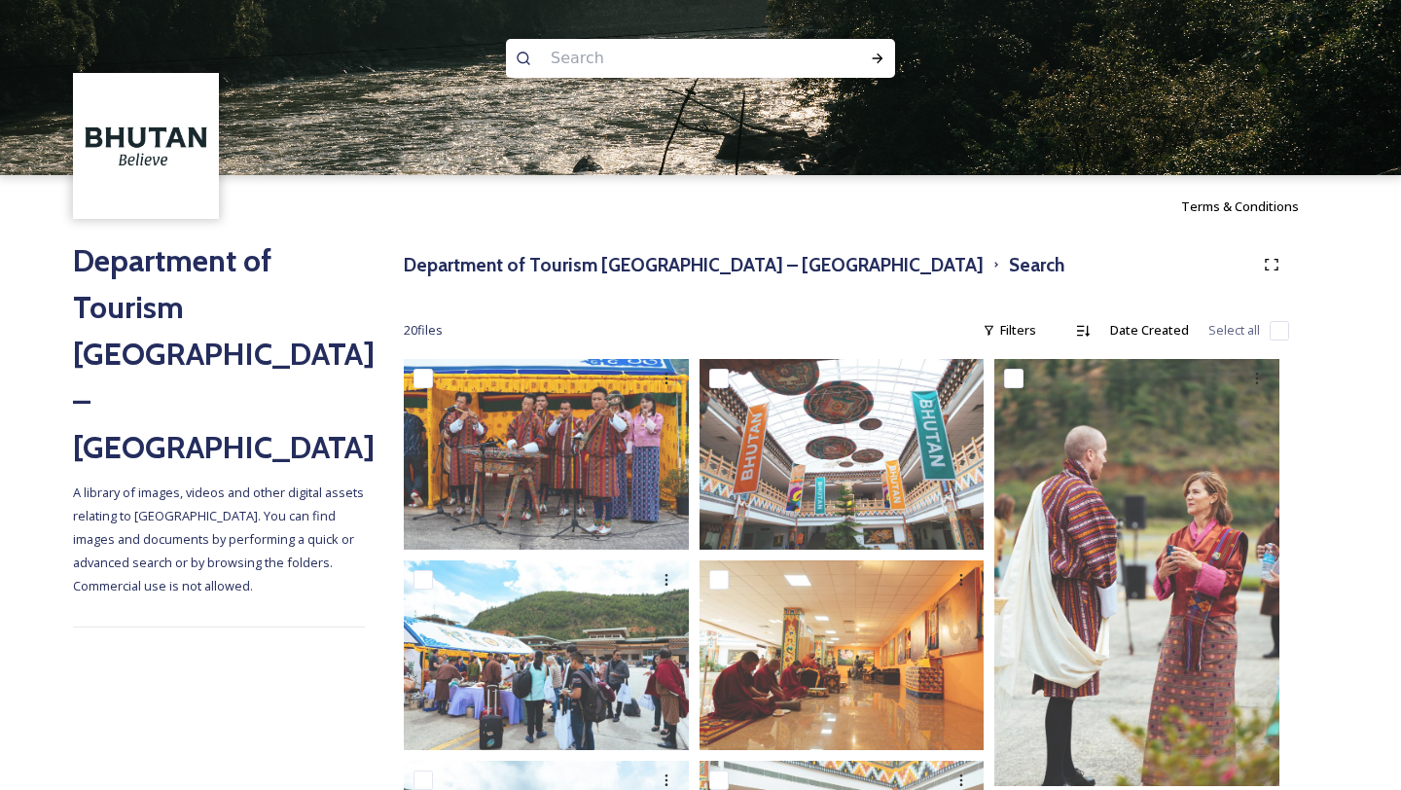
click at [587, 279] on div "Department of Tourism [GEOGRAPHIC_DATA] – Brand Centre Search" at bounding box center [847, 264] width 886 height 35
click at [577, 265] on h3 "Department of Tourism [GEOGRAPHIC_DATA] – [GEOGRAPHIC_DATA]" at bounding box center [694, 265] width 580 height 28
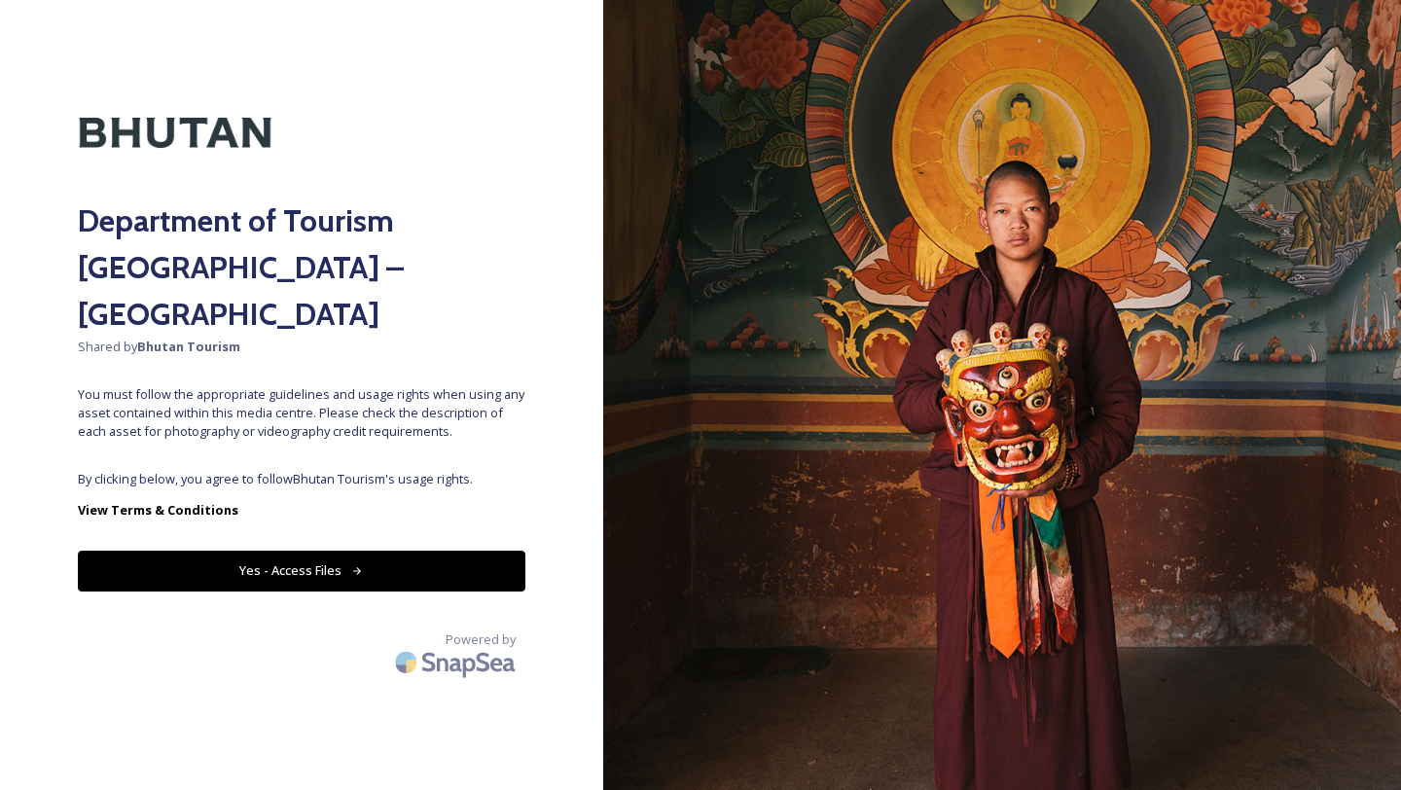
click at [422, 551] on button "Yes - Access Files" at bounding box center [302, 571] width 448 height 40
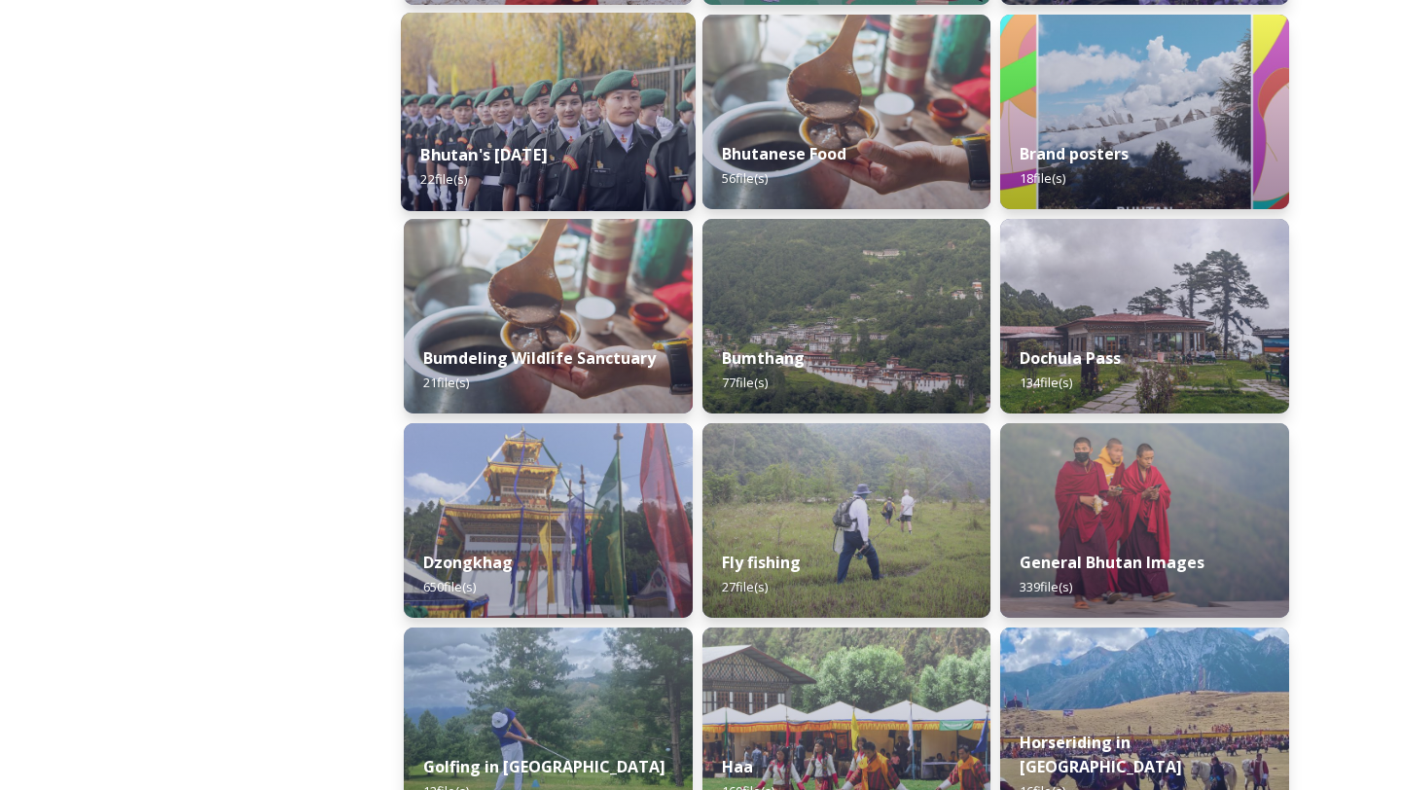
scroll to position [503, 0]
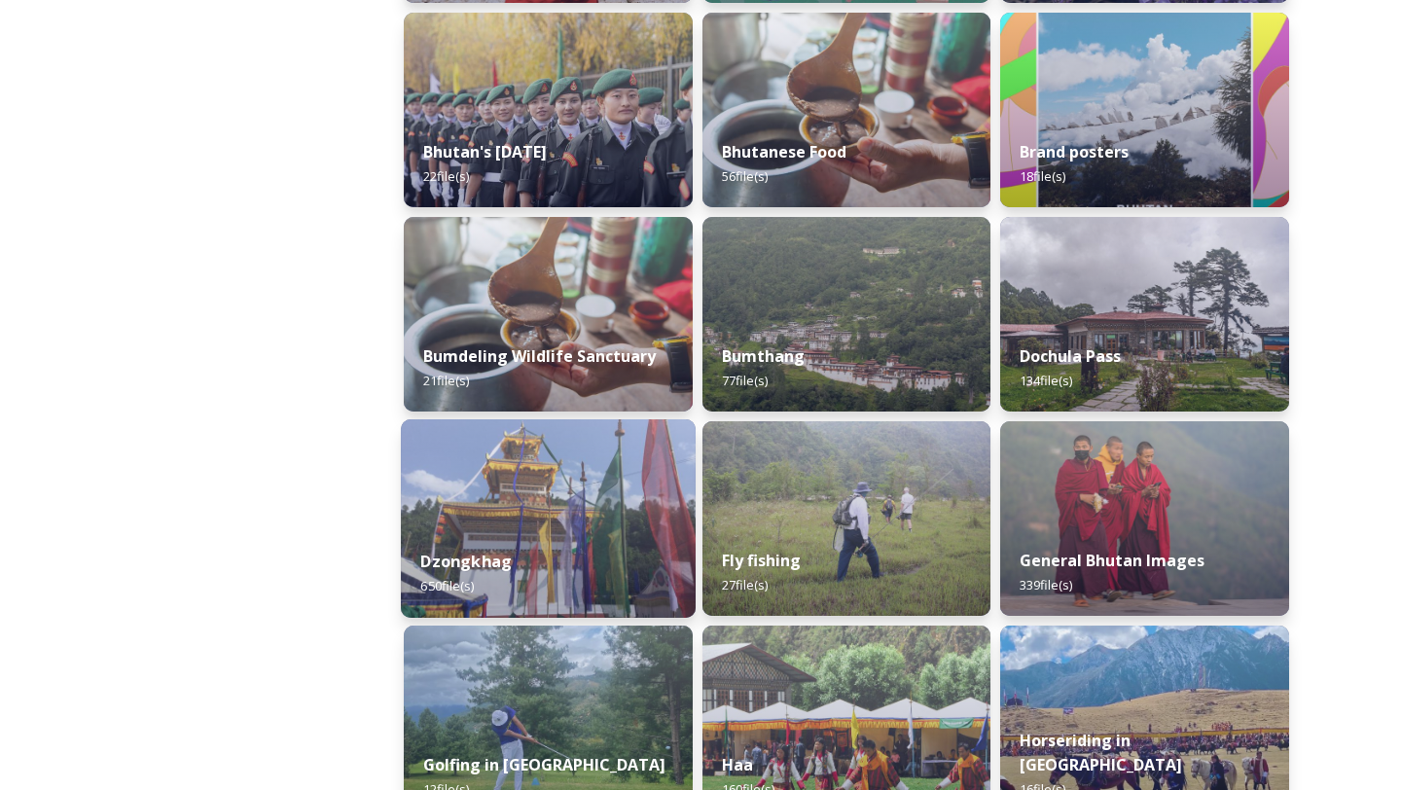
click at [602, 579] on div "Dzongkhag 650 file(s)" at bounding box center [548, 573] width 295 height 89
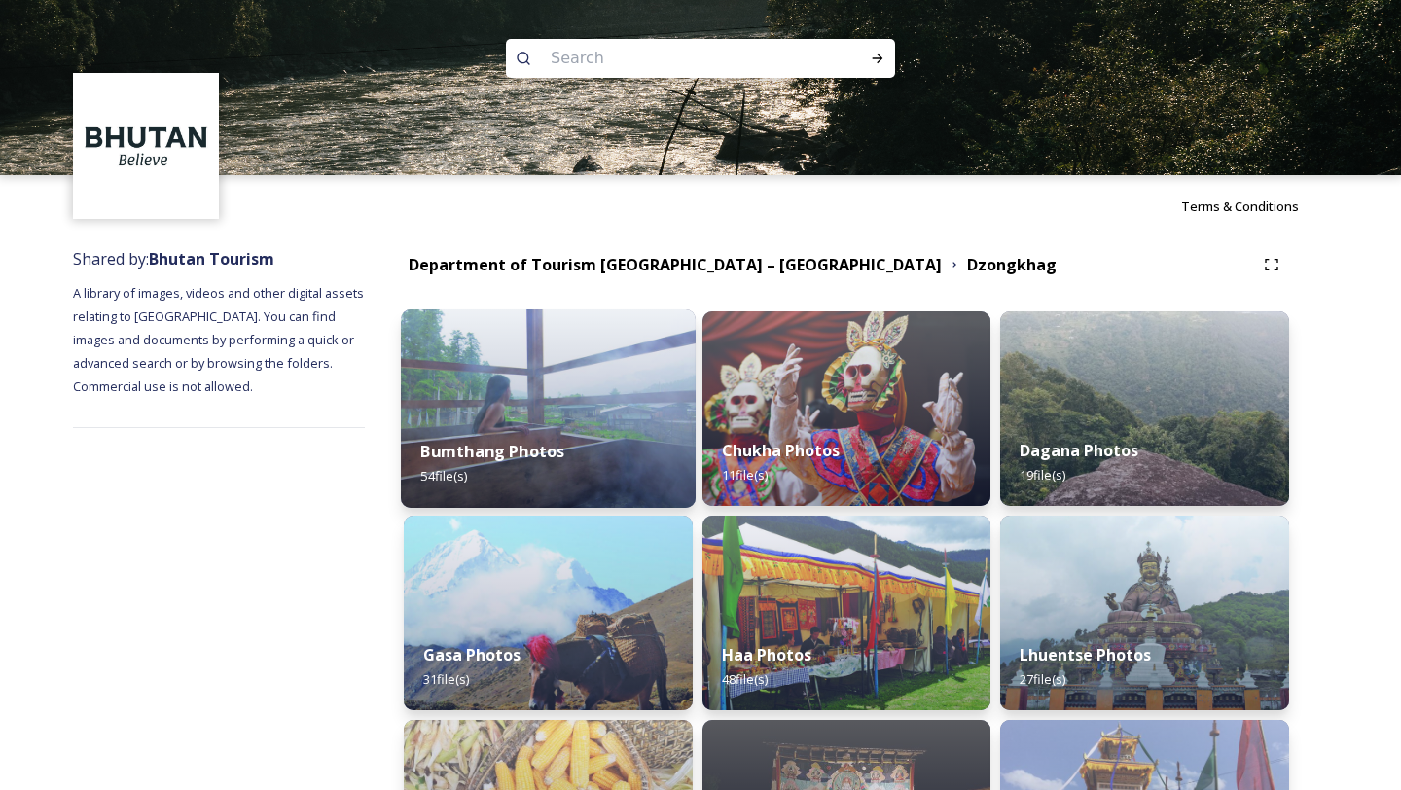
click at [575, 474] on div "Bumthang Photos 54 file(s)" at bounding box center [548, 463] width 295 height 89
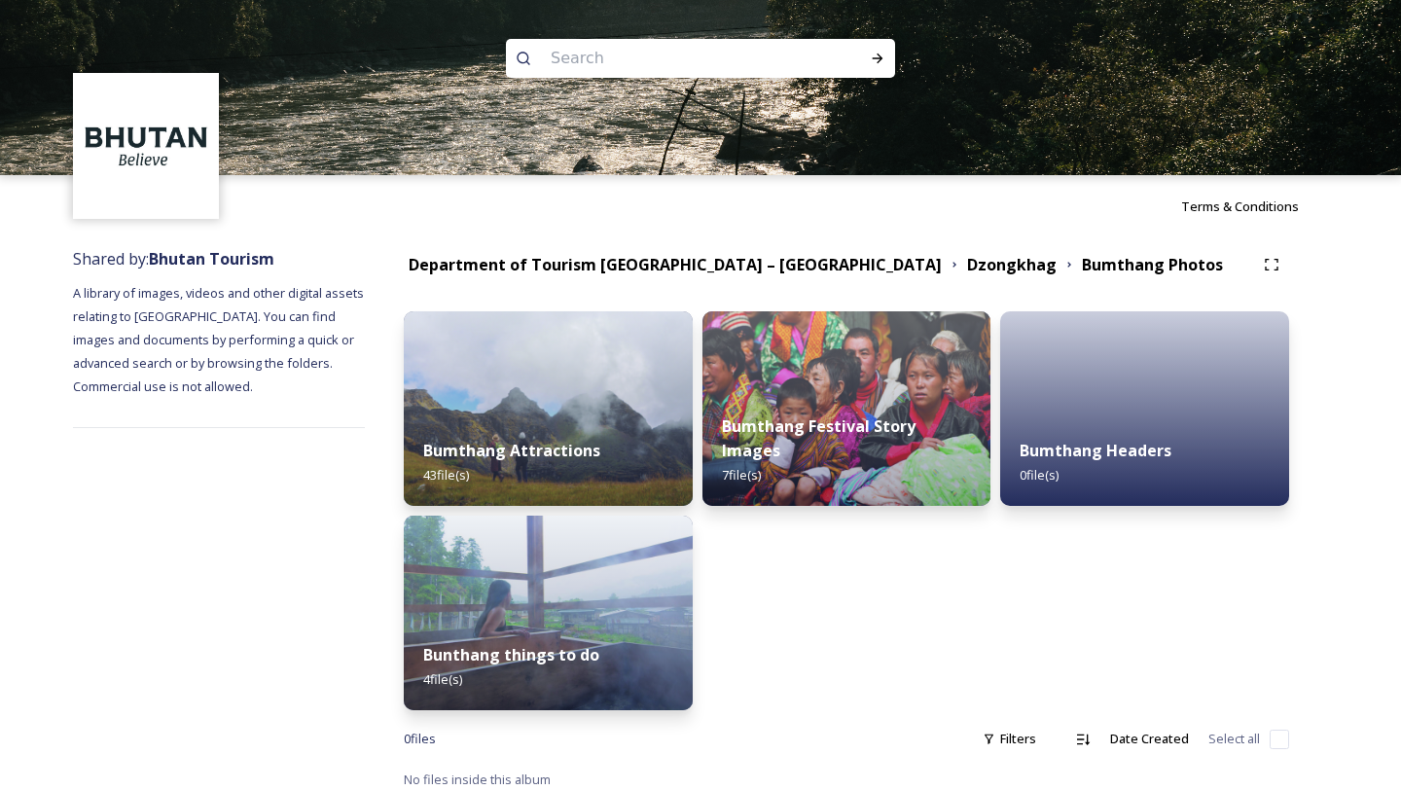
scroll to position [11, 0]
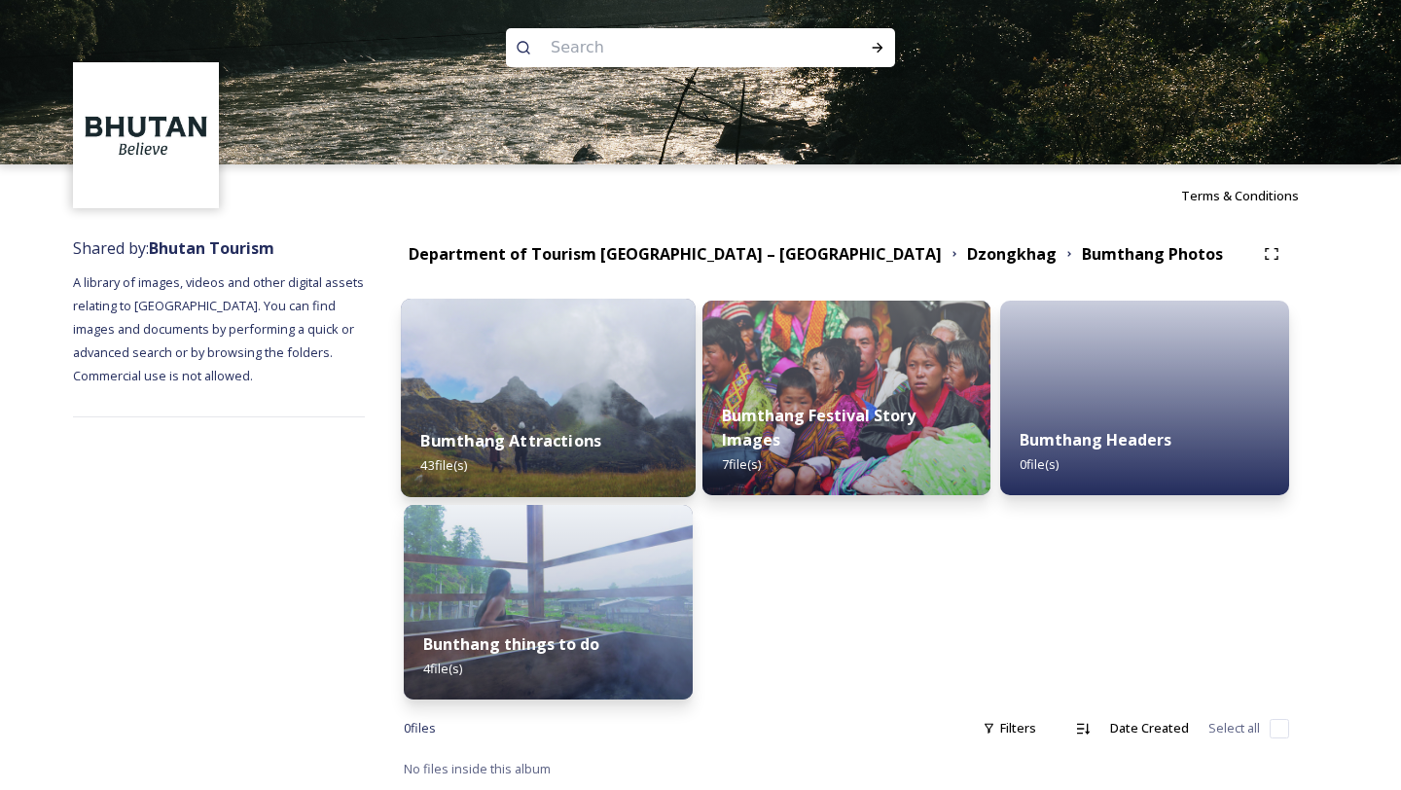
click at [580, 439] on strong "Bumthang Attractions" at bounding box center [510, 440] width 181 height 21
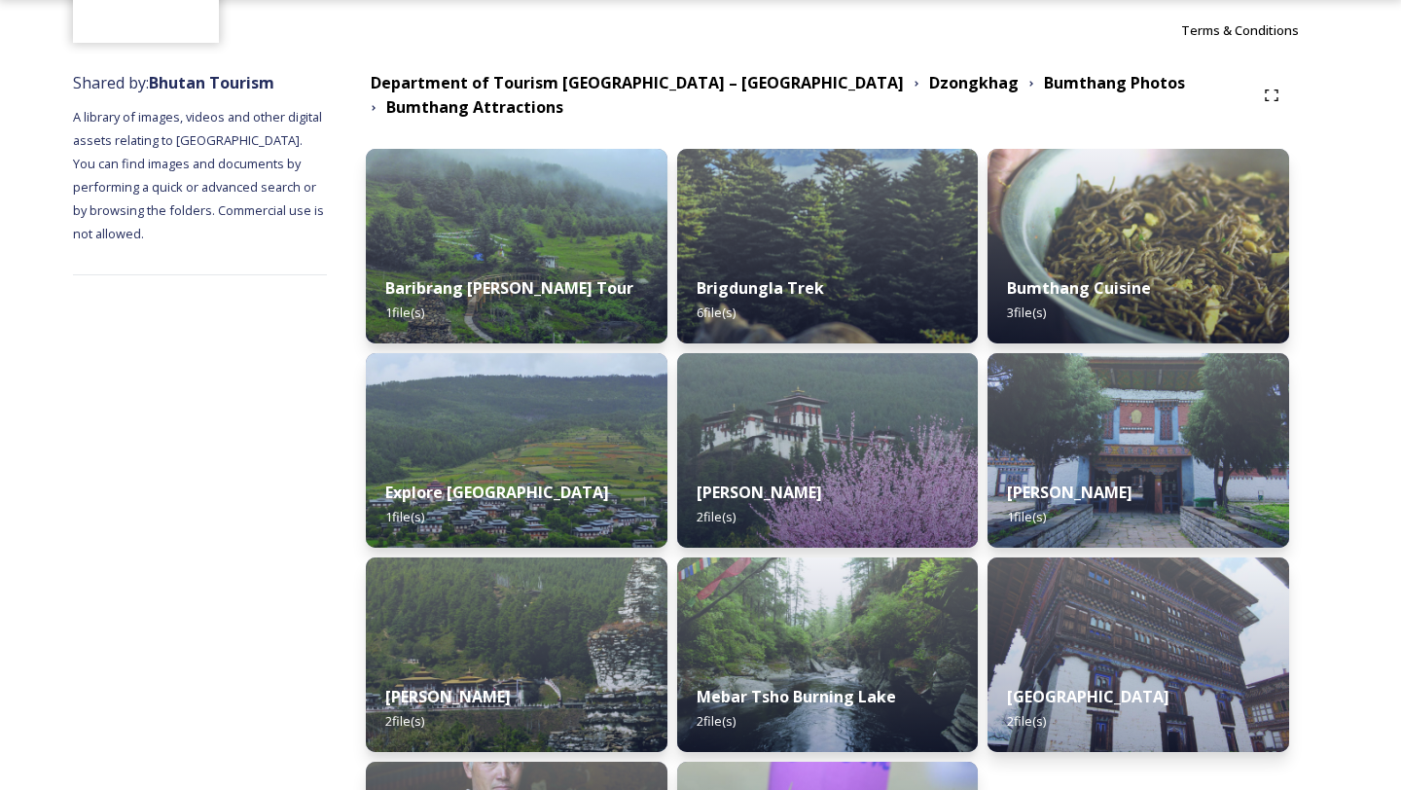
scroll to position [196, 0]
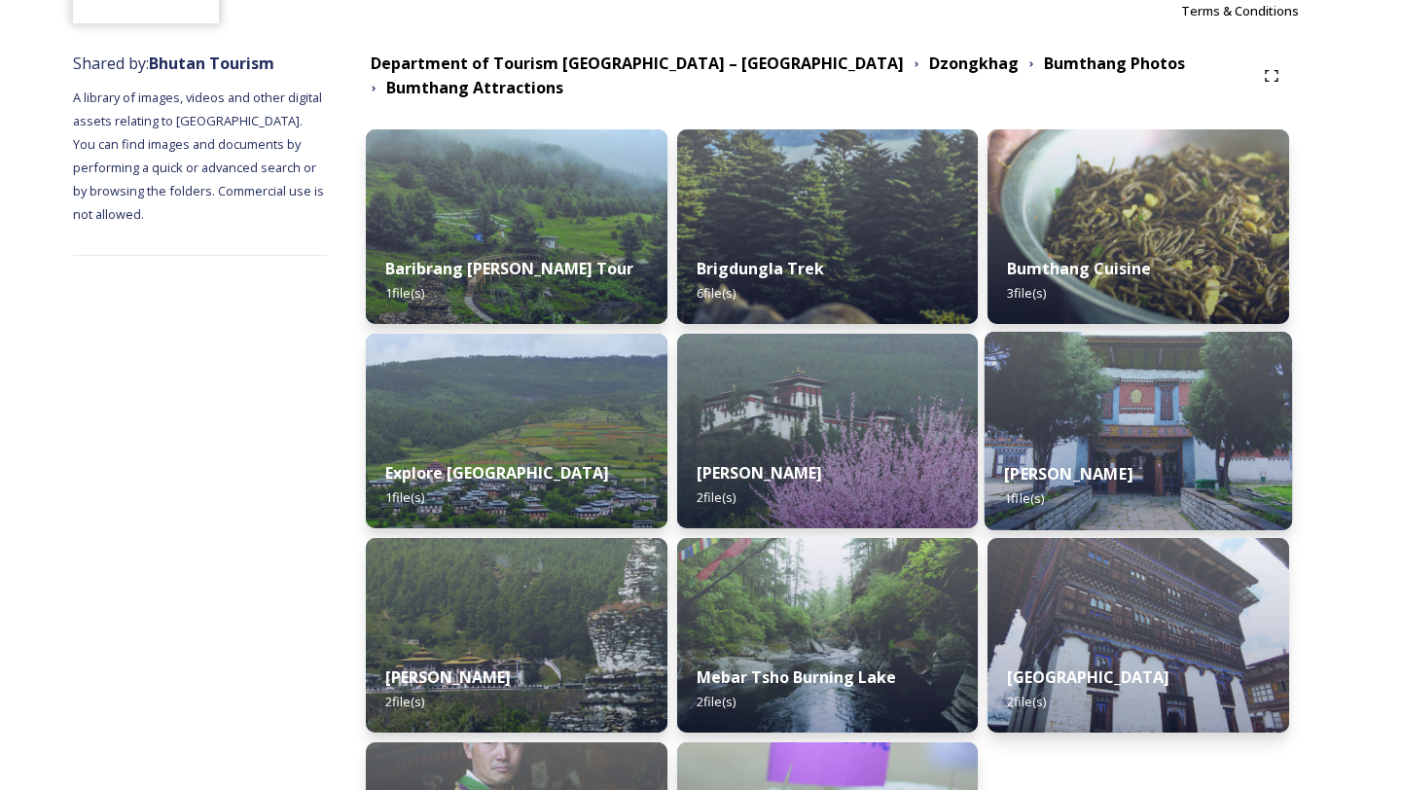
click at [1112, 394] on img at bounding box center [1139, 431] width 308 height 199
click at [1112, 394] on div "Bumthang Cuisine 3 file(s) Jambay Lhakhang 1 file(s) Ogyen Chholing Museum 2 fi…" at bounding box center [1139, 533] width 302 height 808
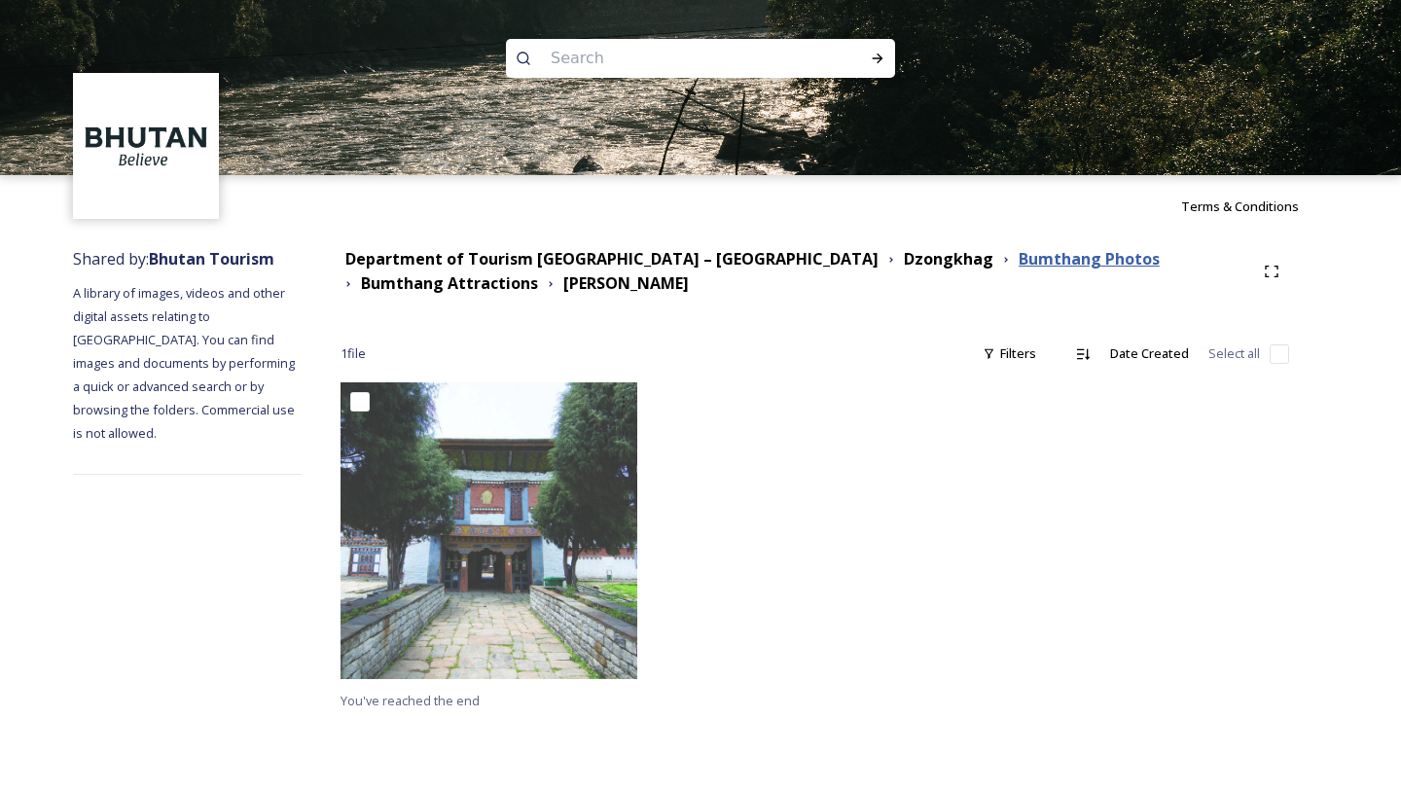
click at [1019, 264] on strong "Bumthang Photos" at bounding box center [1089, 258] width 141 height 21
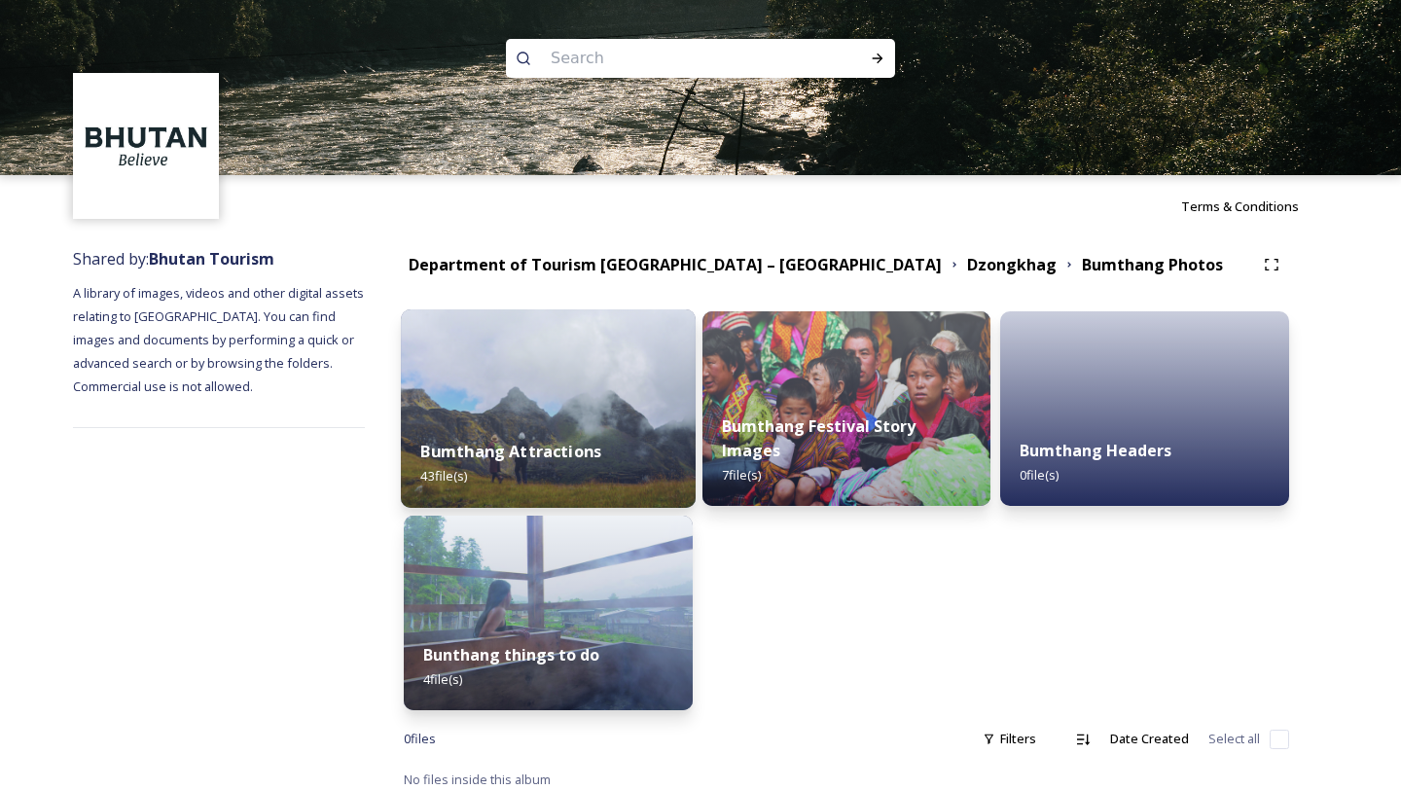
click at [541, 403] on img at bounding box center [548, 408] width 295 height 199
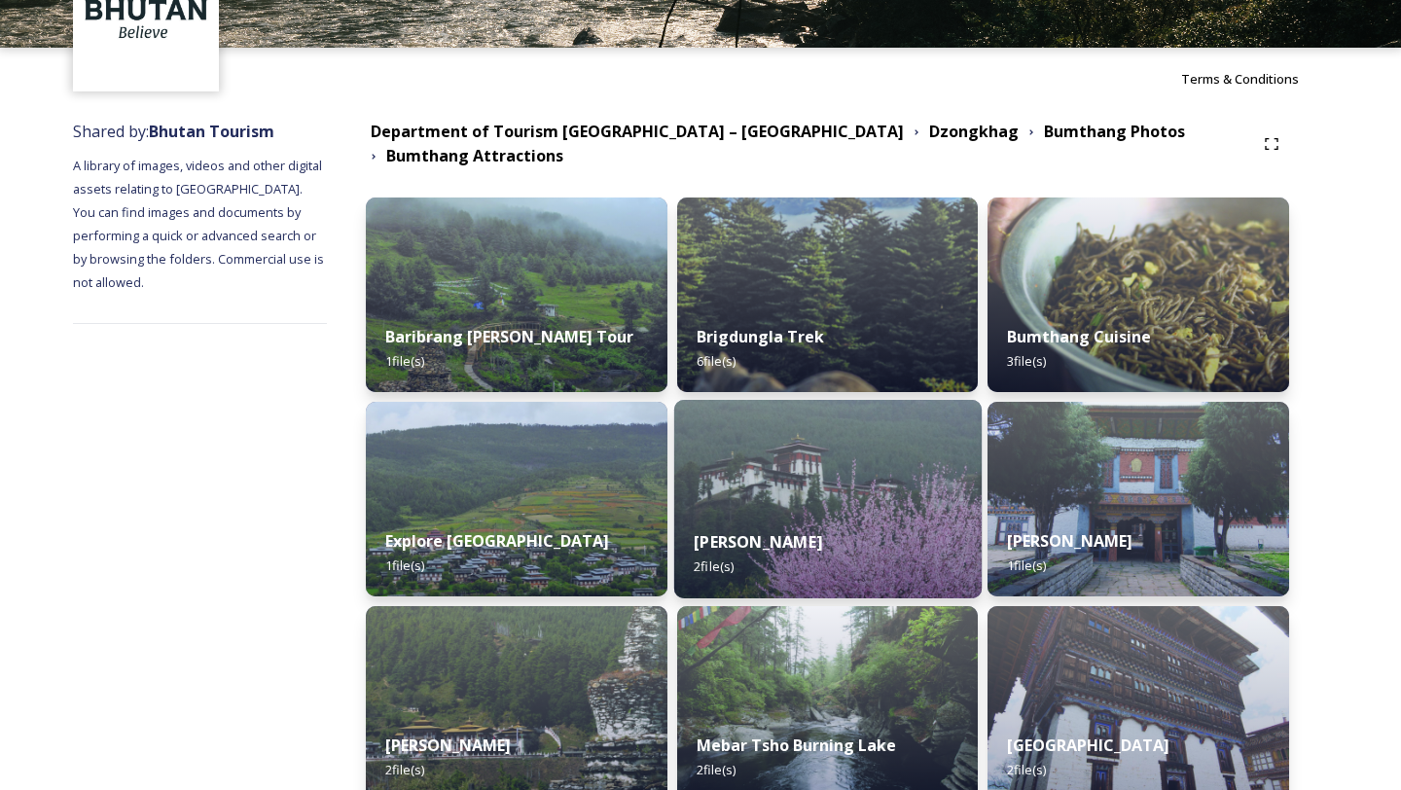
scroll to position [276, 0]
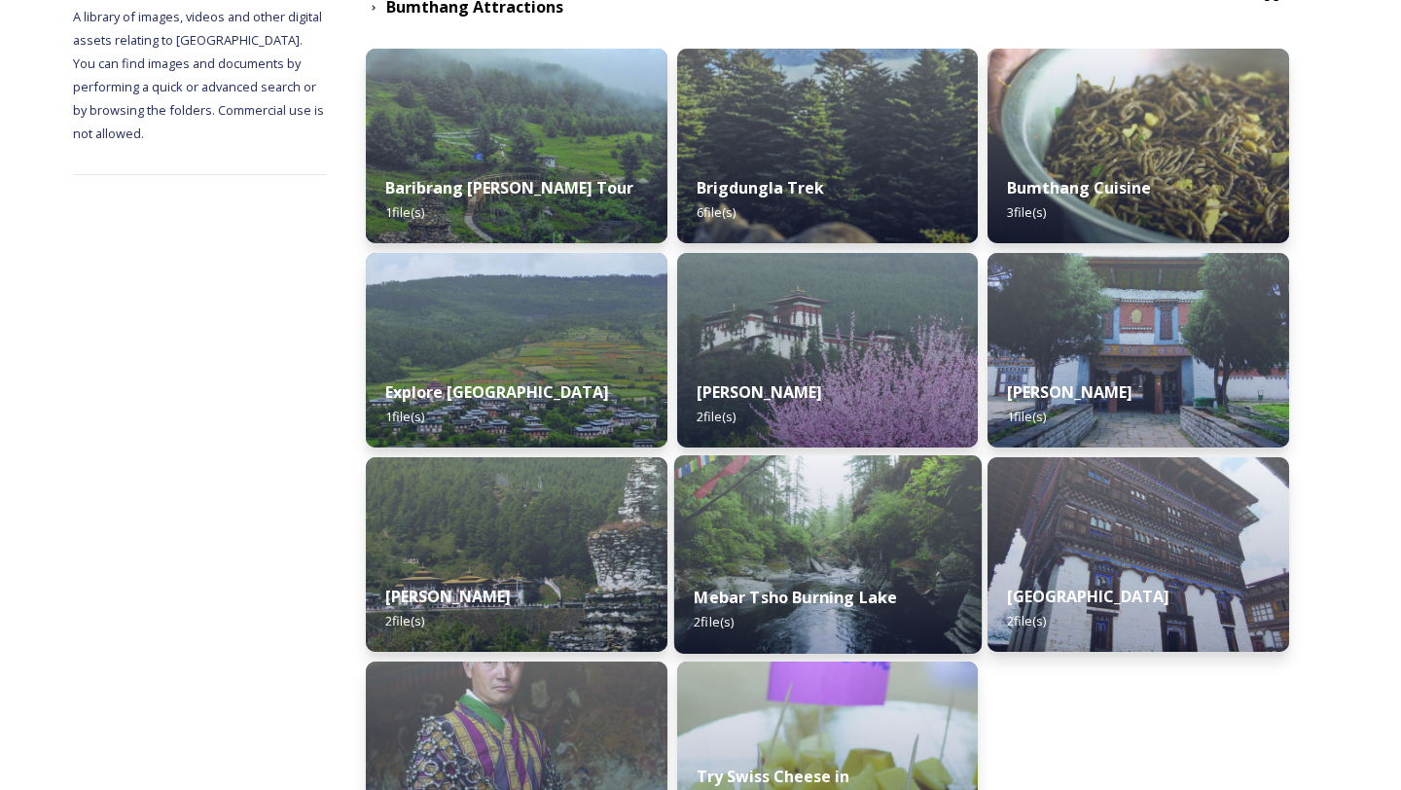
click at [786, 565] on div "Mebar Tsho Burning Lake 2 file(s)" at bounding box center [828, 609] width 308 height 89
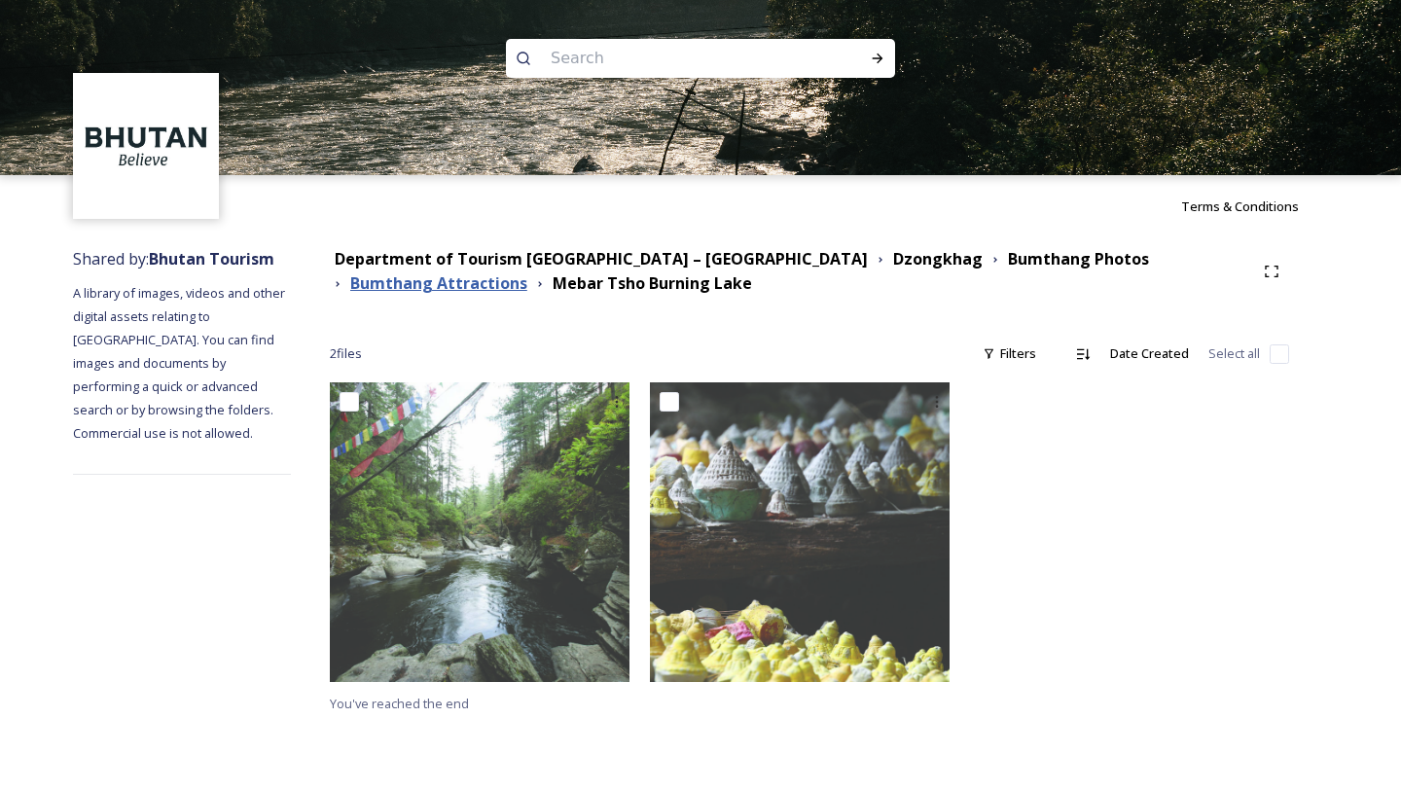
click at [527, 272] on strong "Bumthang Attractions" at bounding box center [438, 282] width 177 height 21
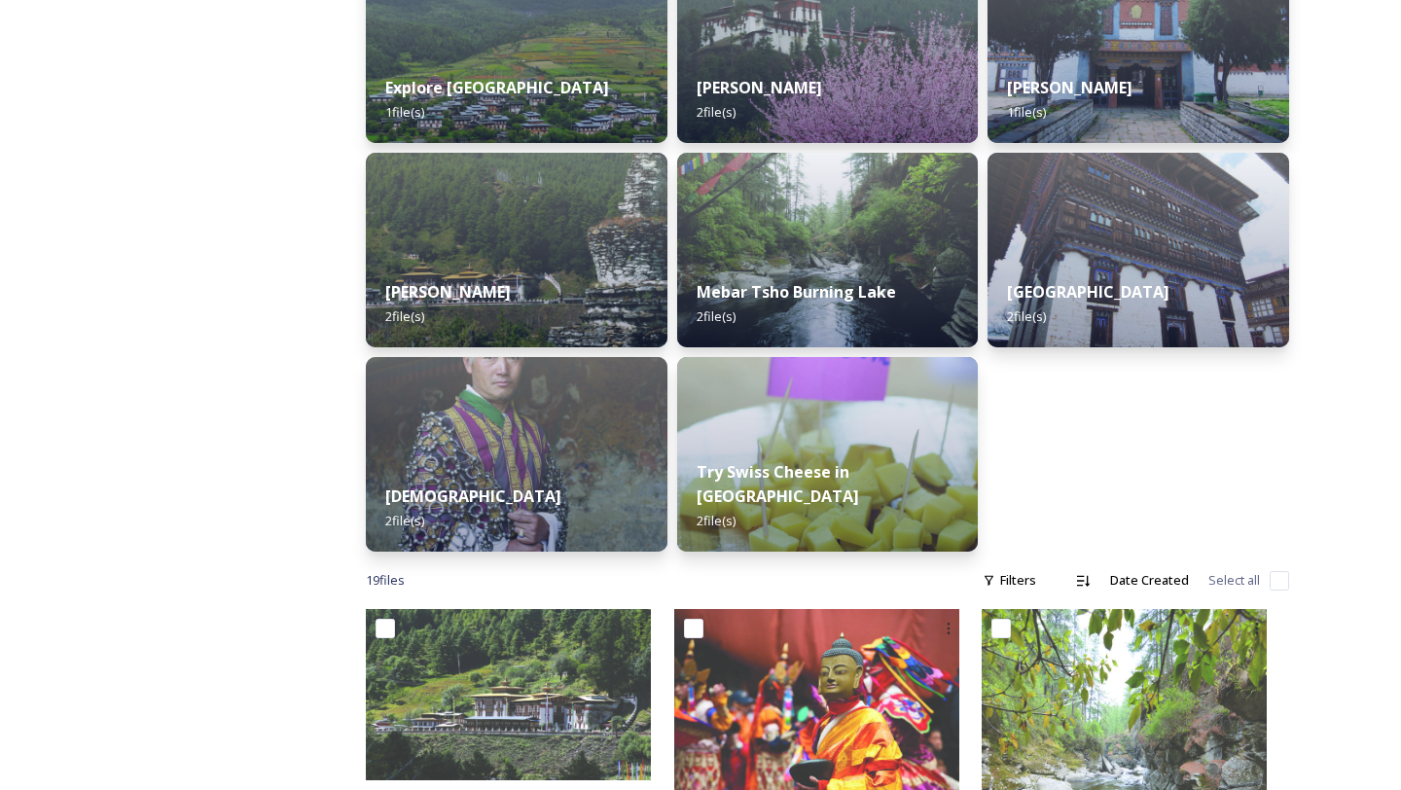
scroll to position [593, 0]
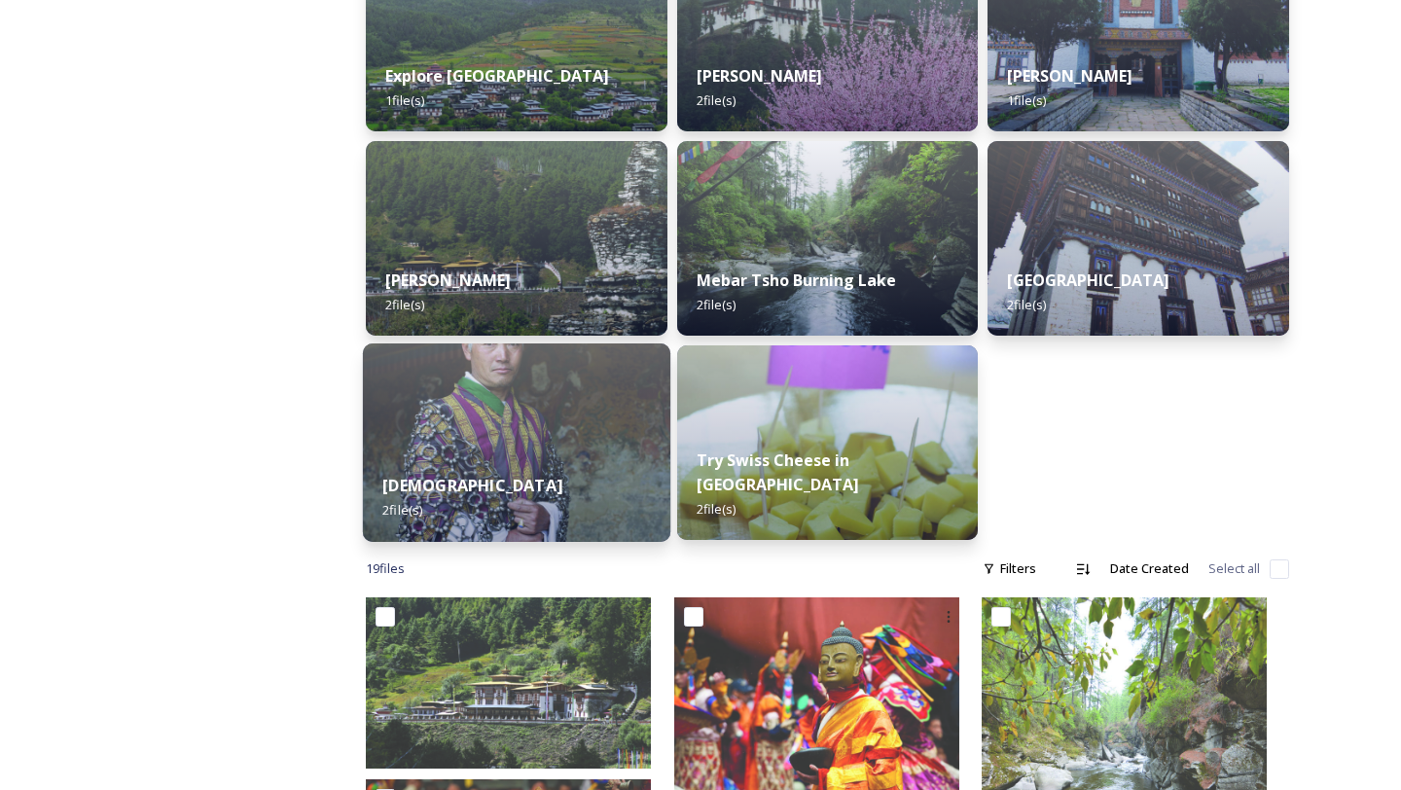
click at [562, 416] on img at bounding box center [517, 443] width 308 height 199
click at [562, 416] on div "Baribrang [PERSON_NAME] Tour 1 file(s) Explore Ura valley 1 file(s) [GEOGRAPHIC…" at bounding box center [517, 136] width 302 height 808
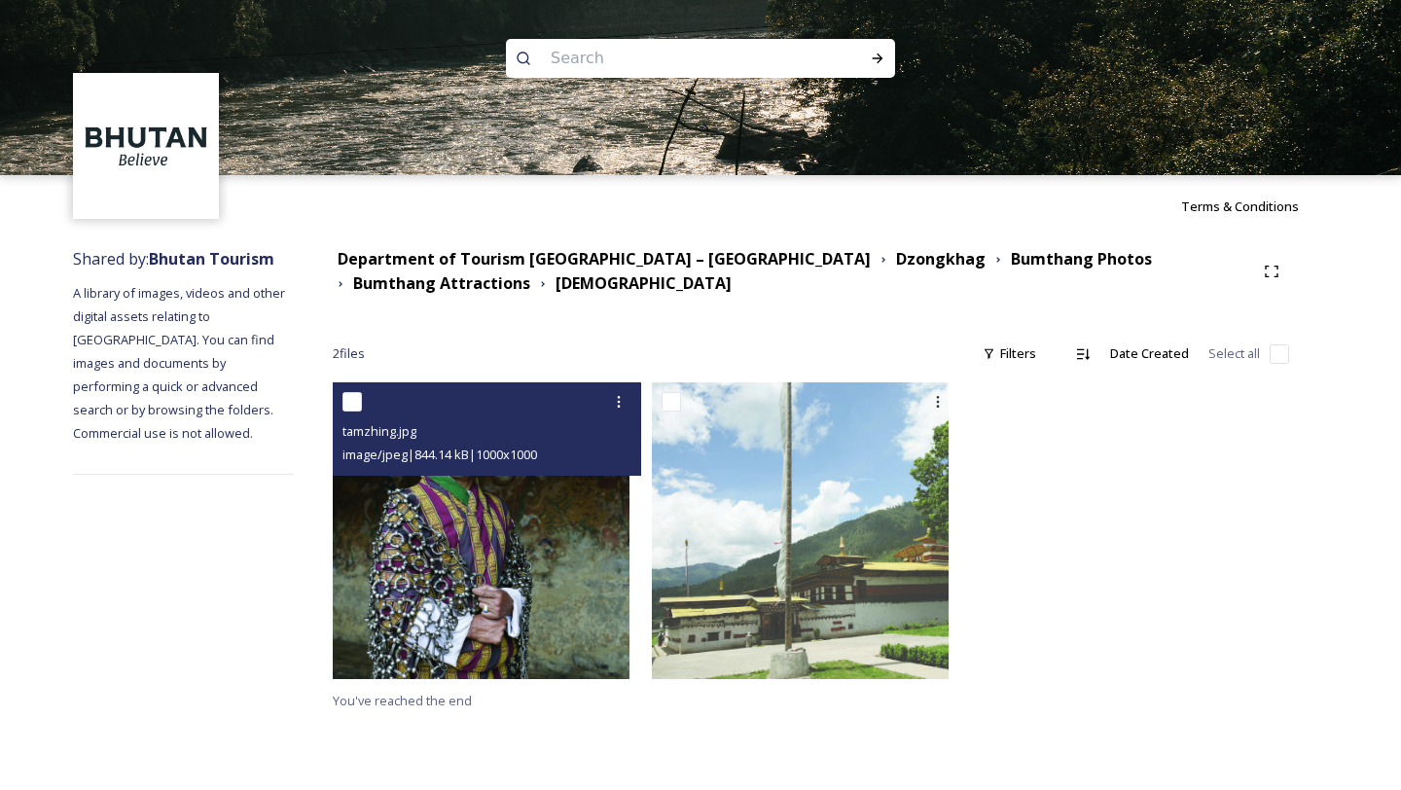
click at [532, 549] on img at bounding box center [481, 530] width 297 height 297
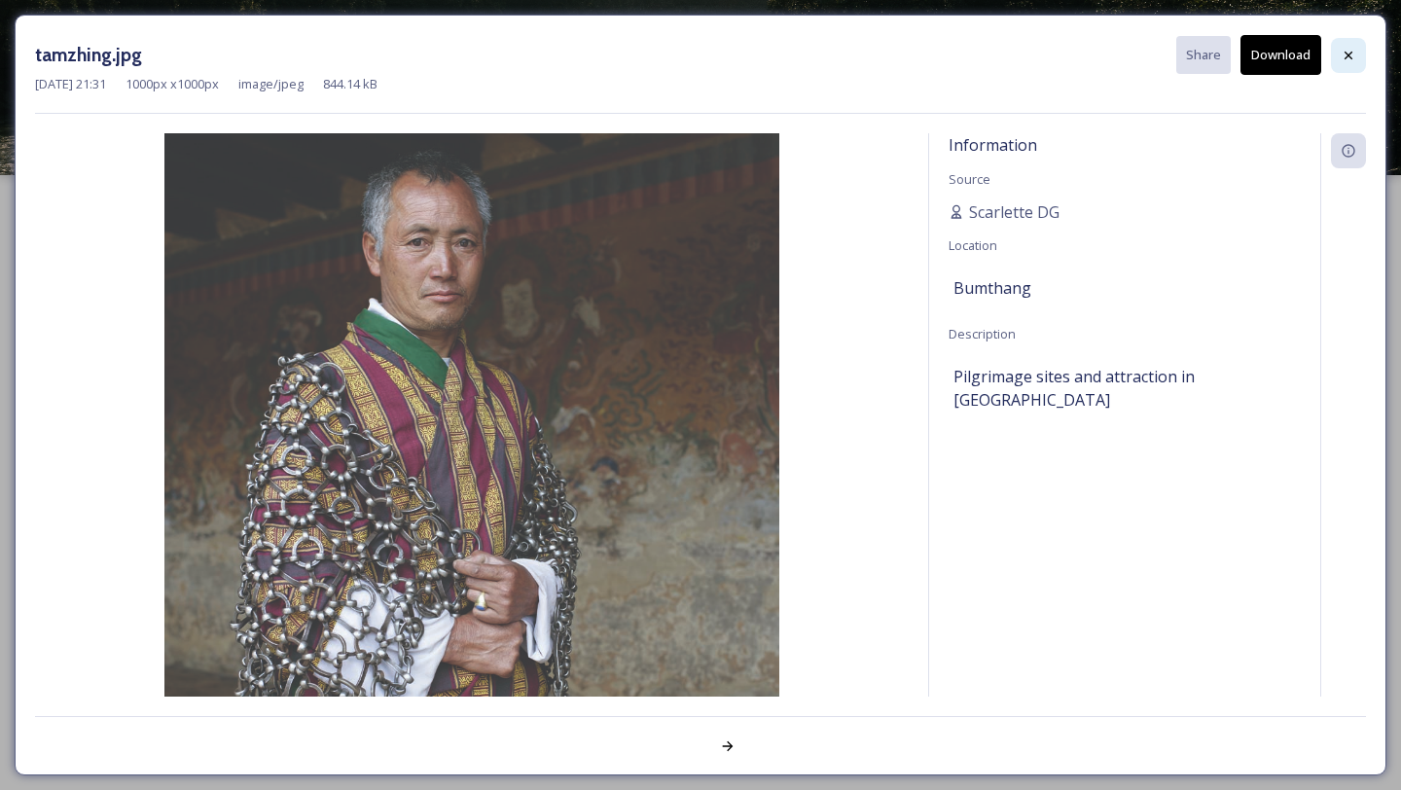
click at [1345, 57] on icon at bounding box center [1349, 55] width 8 height 8
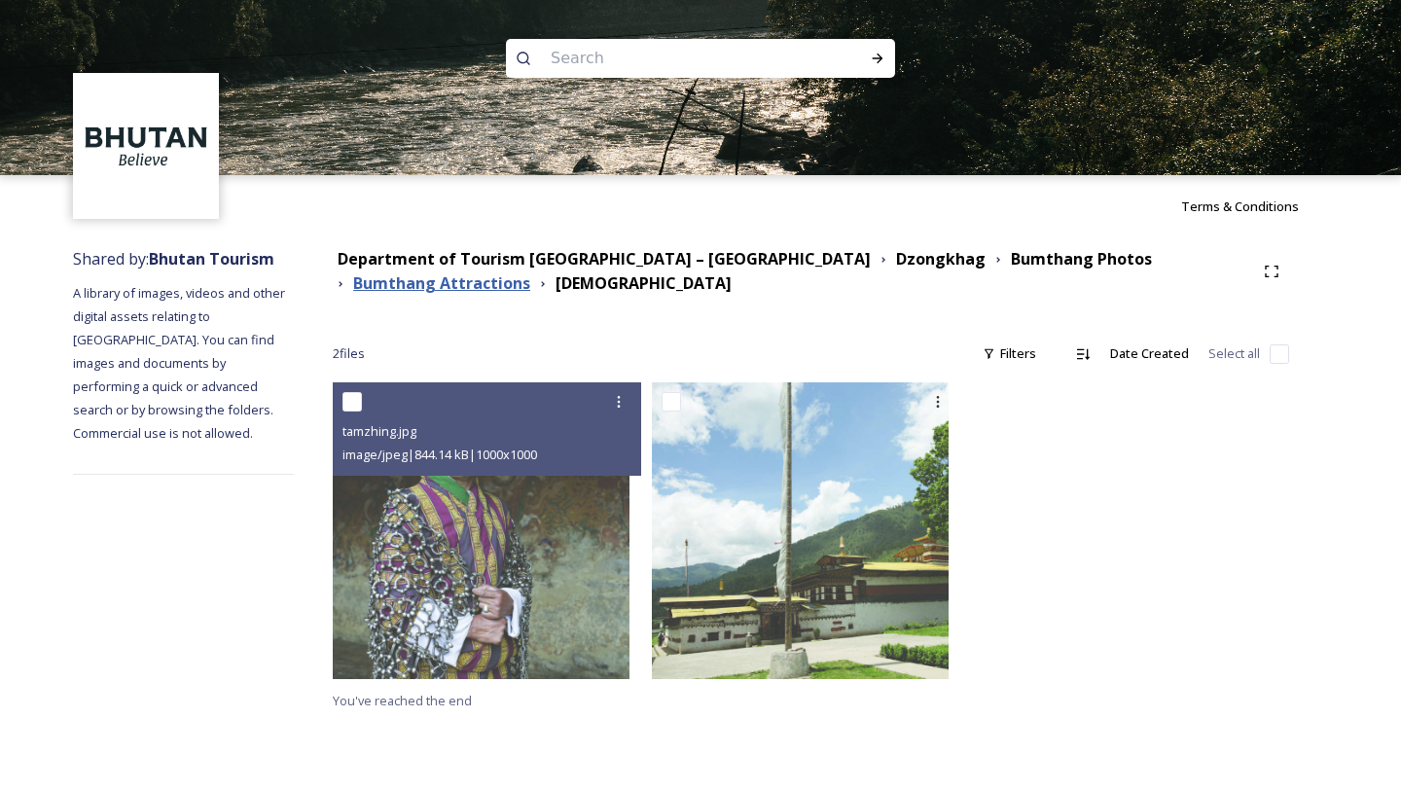
click at [530, 272] on strong "Bumthang Attractions" at bounding box center [441, 282] width 177 height 21
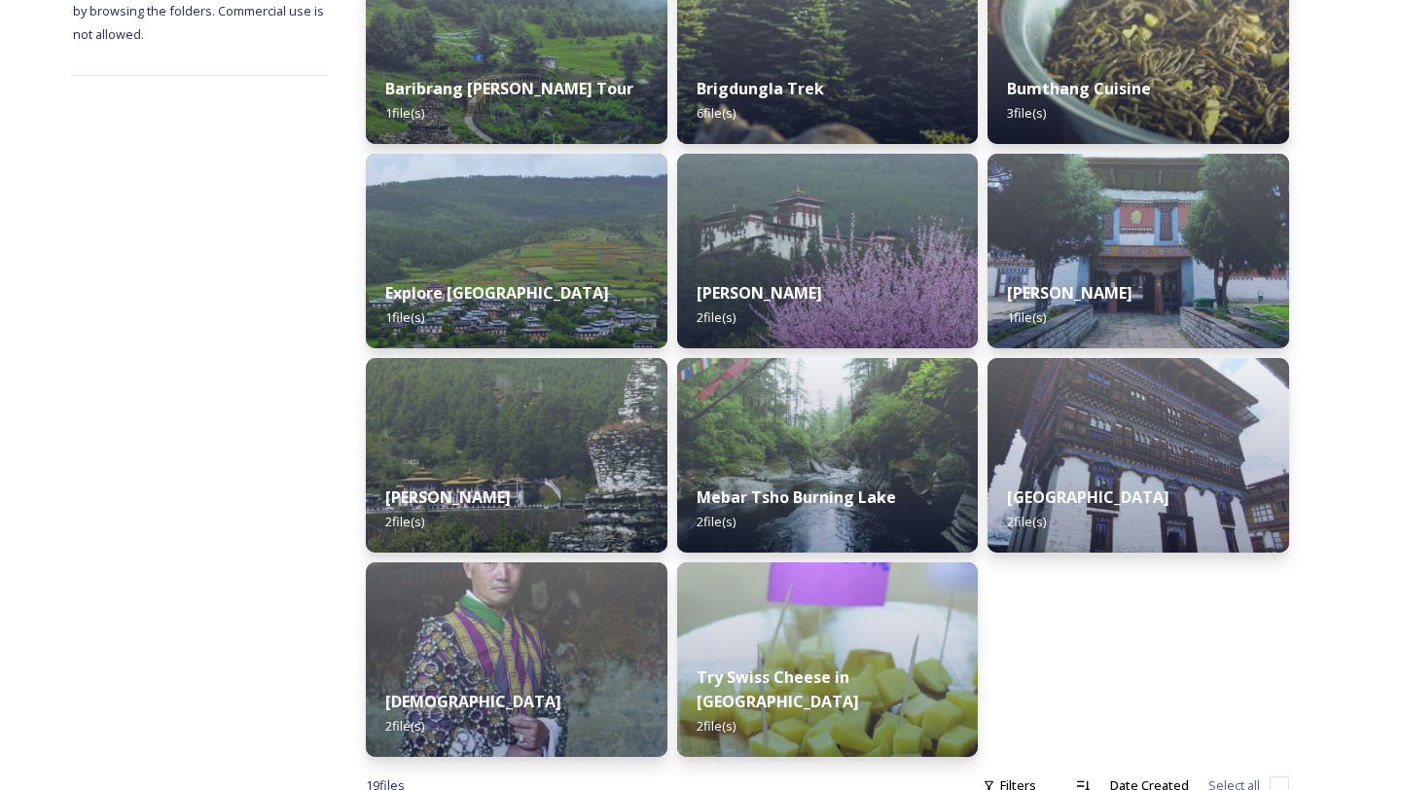
scroll to position [374, 0]
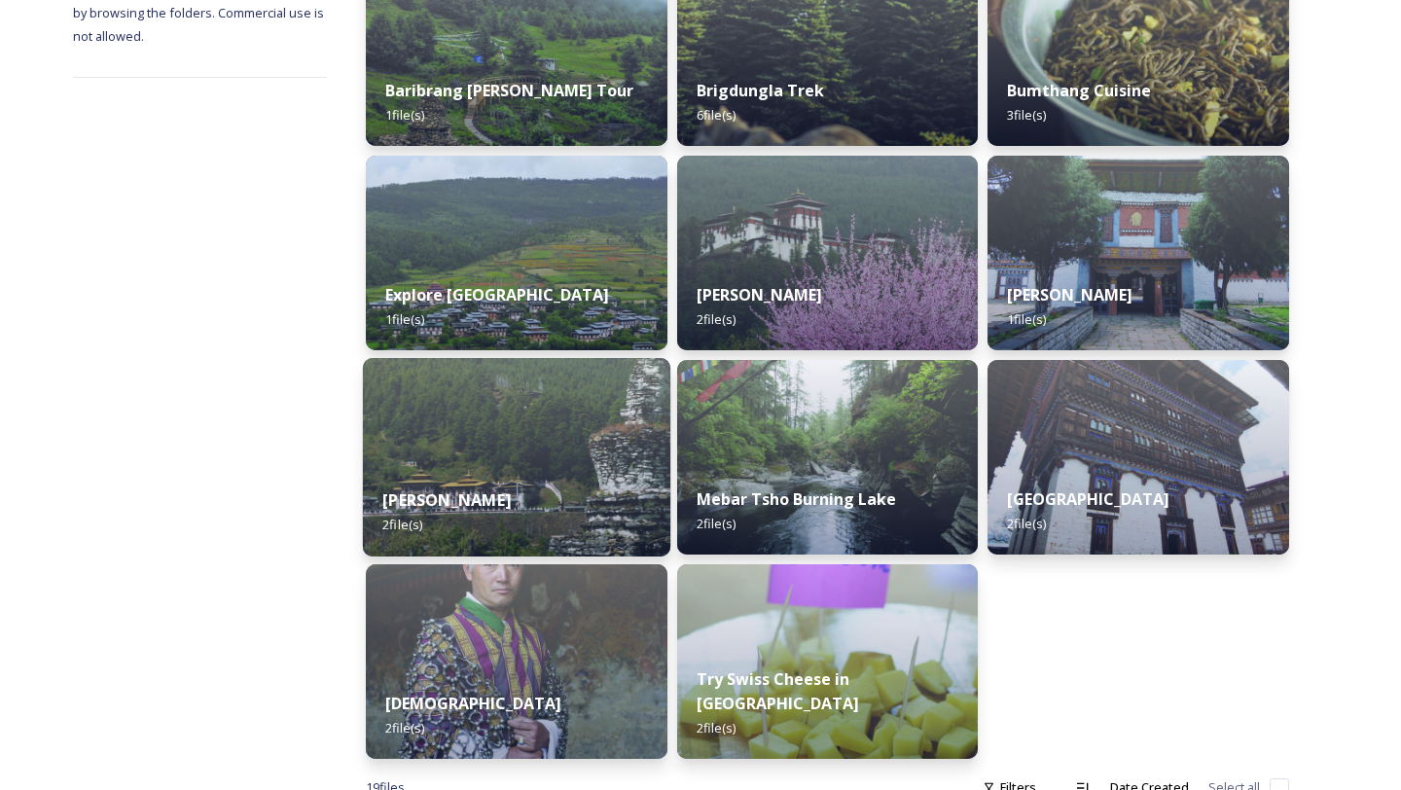
click at [549, 434] on img at bounding box center [517, 457] width 308 height 199
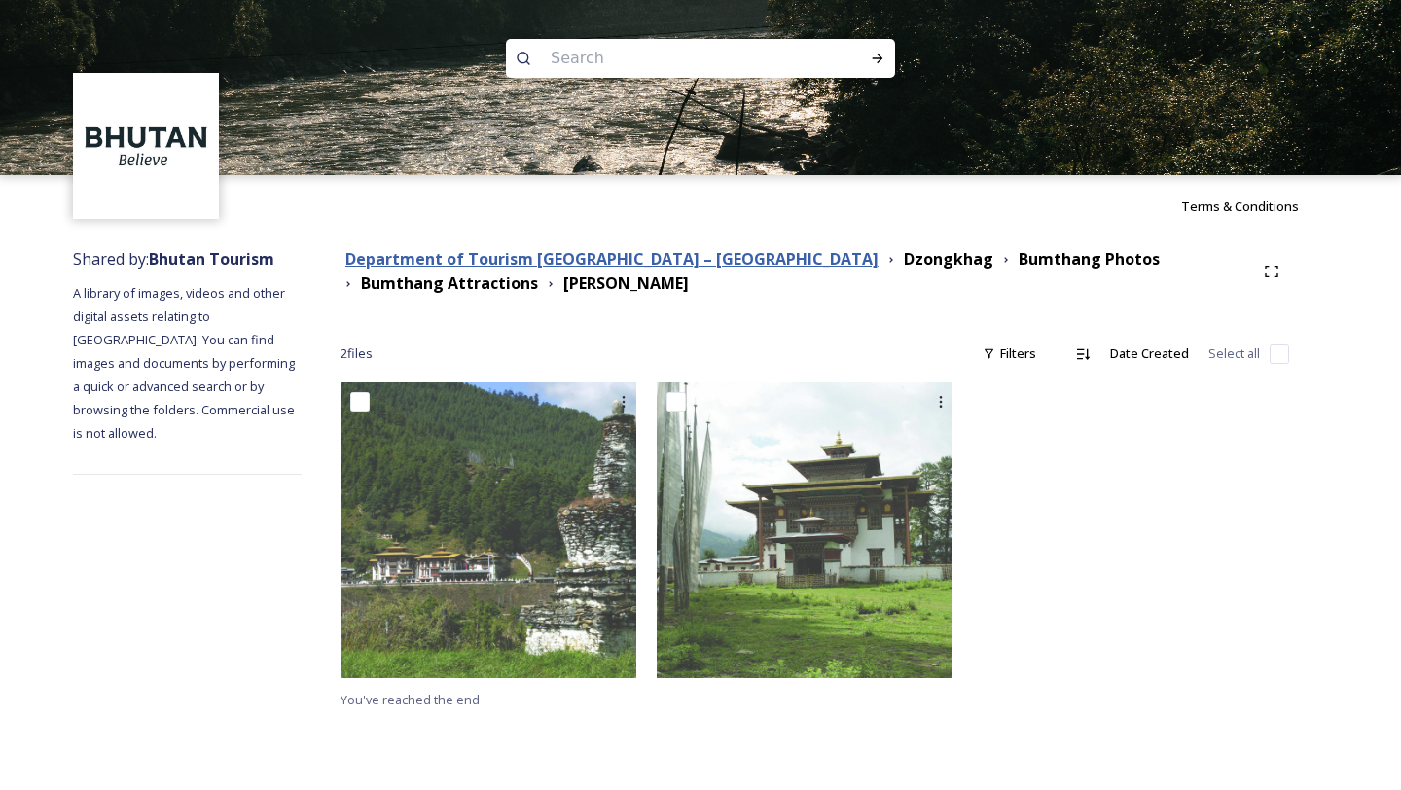
click at [677, 253] on strong "Department of Tourism [GEOGRAPHIC_DATA] – [GEOGRAPHIC_DATA]" at bounding box center [611, 258] width 533 height 21
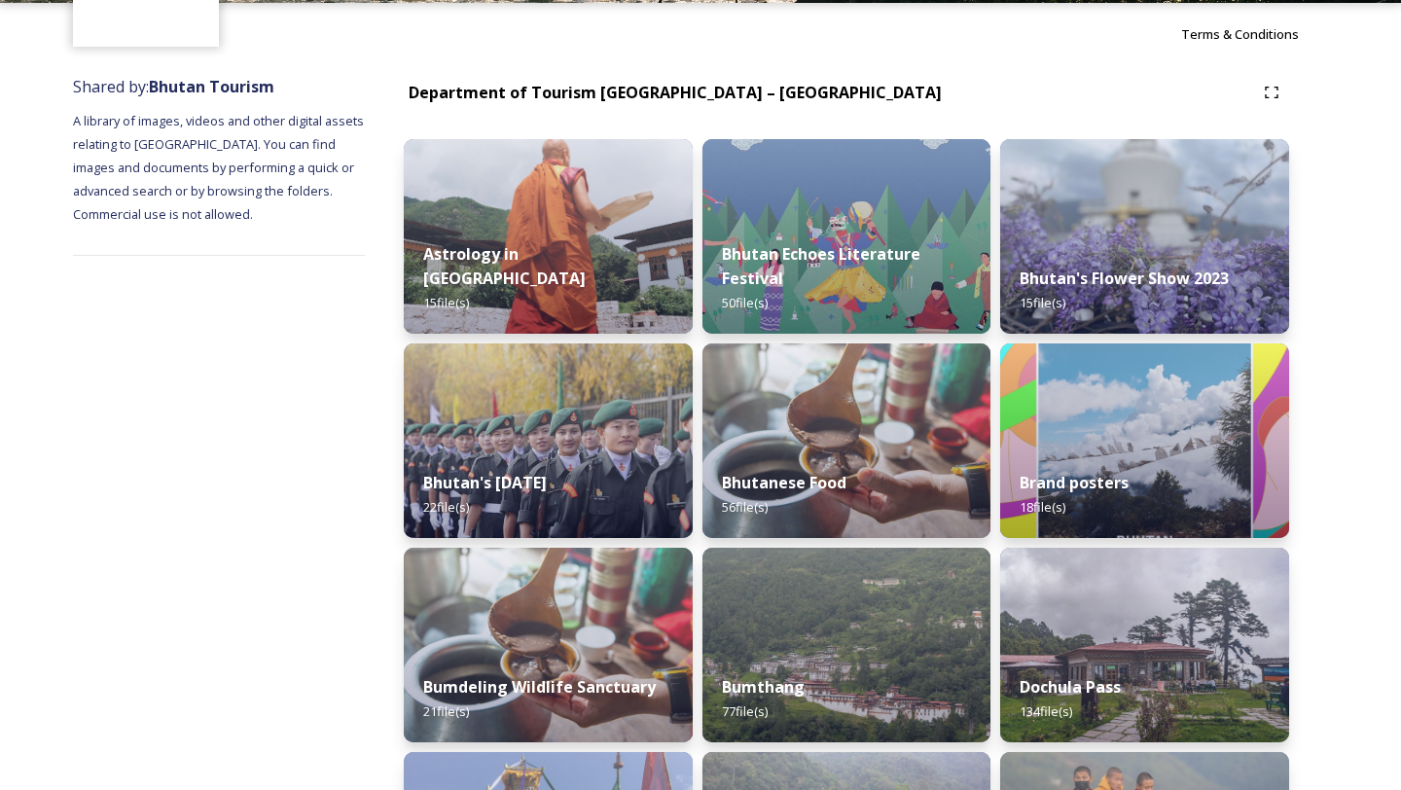
scroll to position [179, 0]
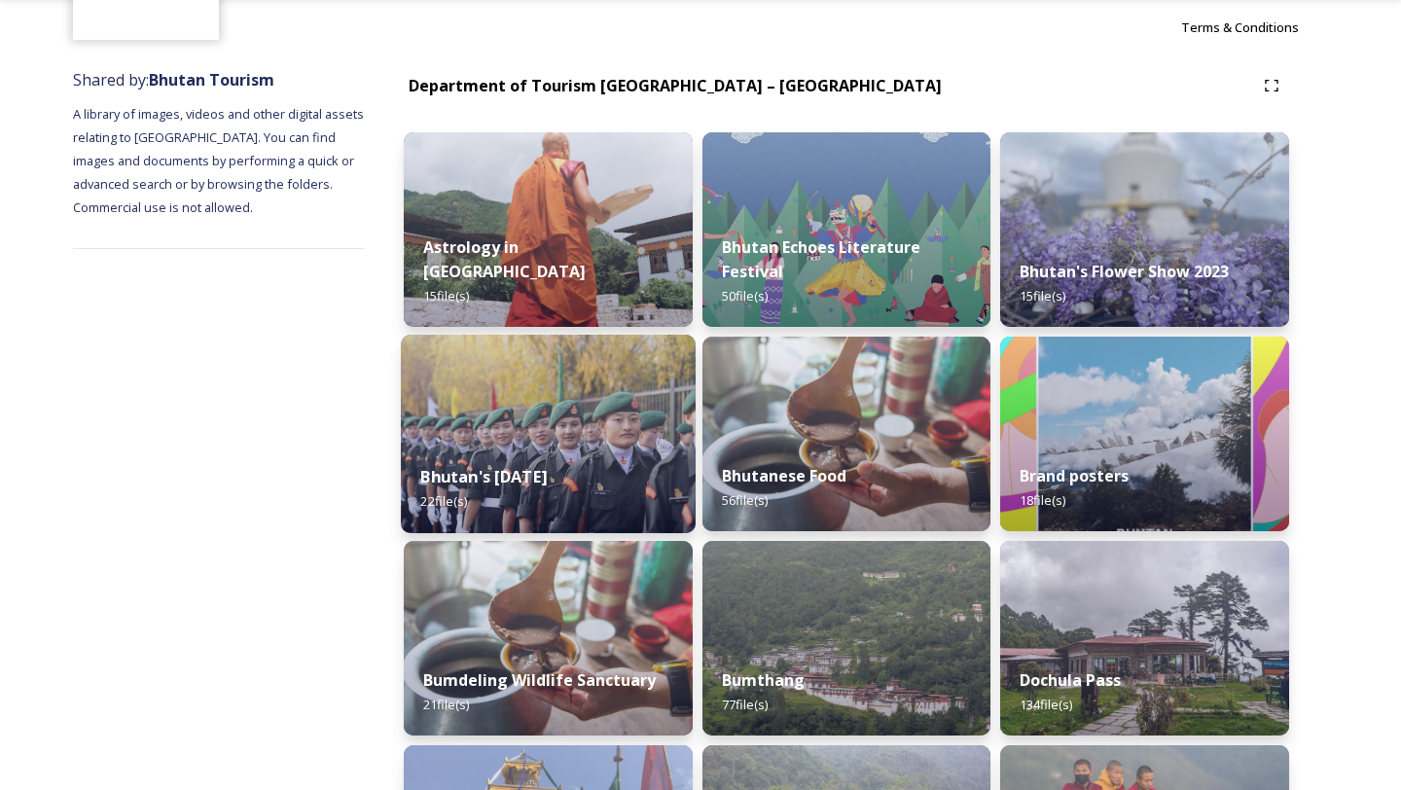
click at [604, 456] on div "Bhutan's [DATE] 22 file(s)" at bounding box center [548, 489] width 295 height 89
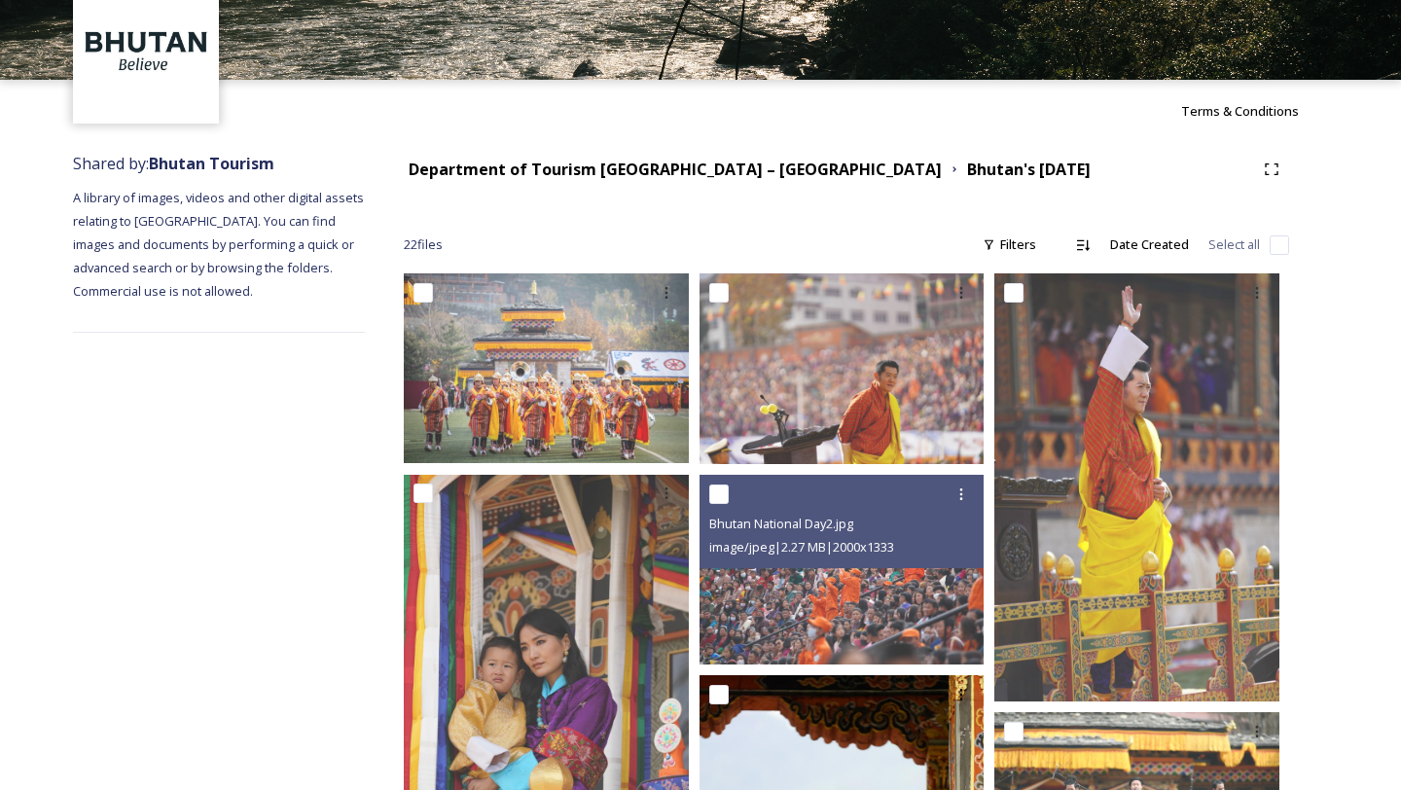
scroll to position [96, 0]
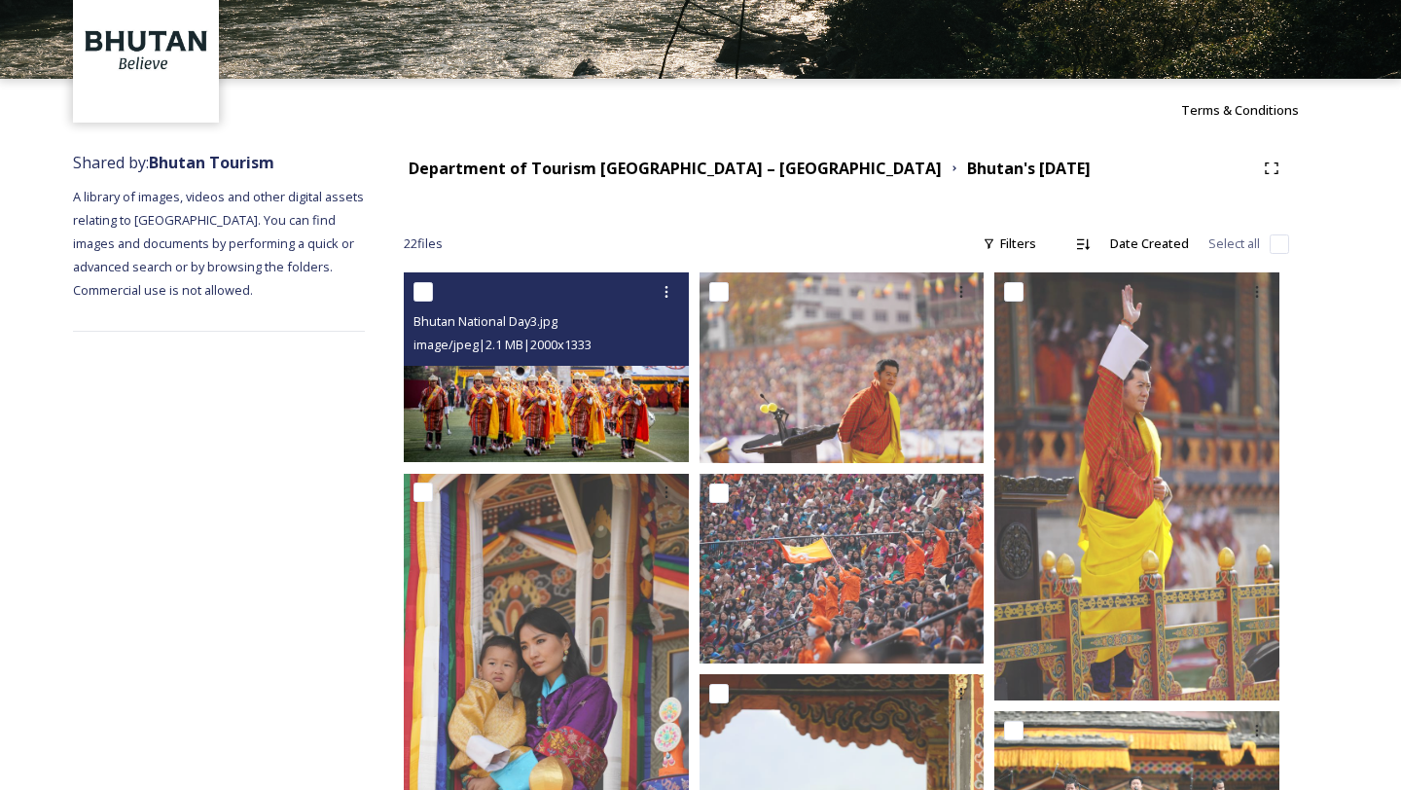
click at [596, 406] on img at bounding box center [546, 367] width 285 height 190
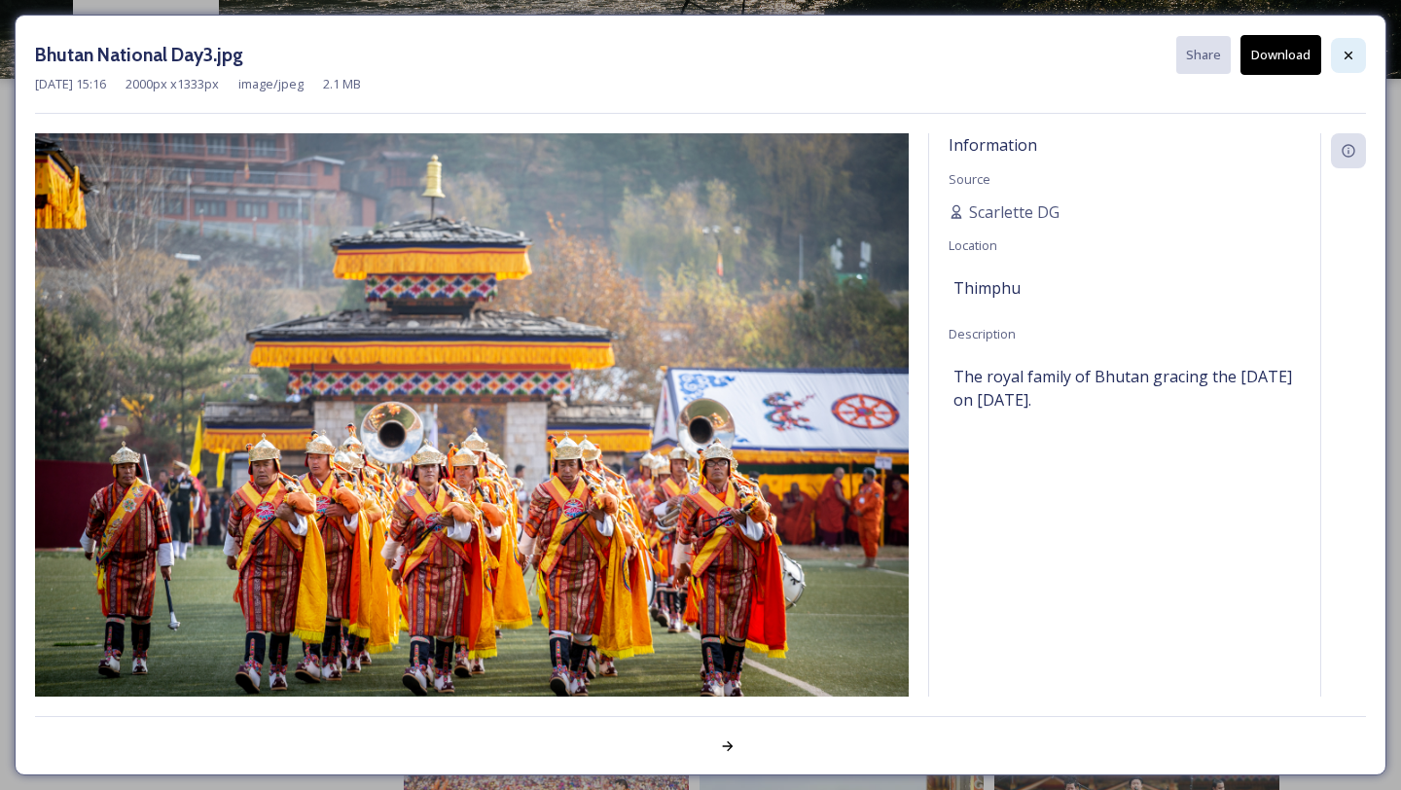
click at [1344, 59] on icon at bounding box center [1349, 56] width 16 height 16
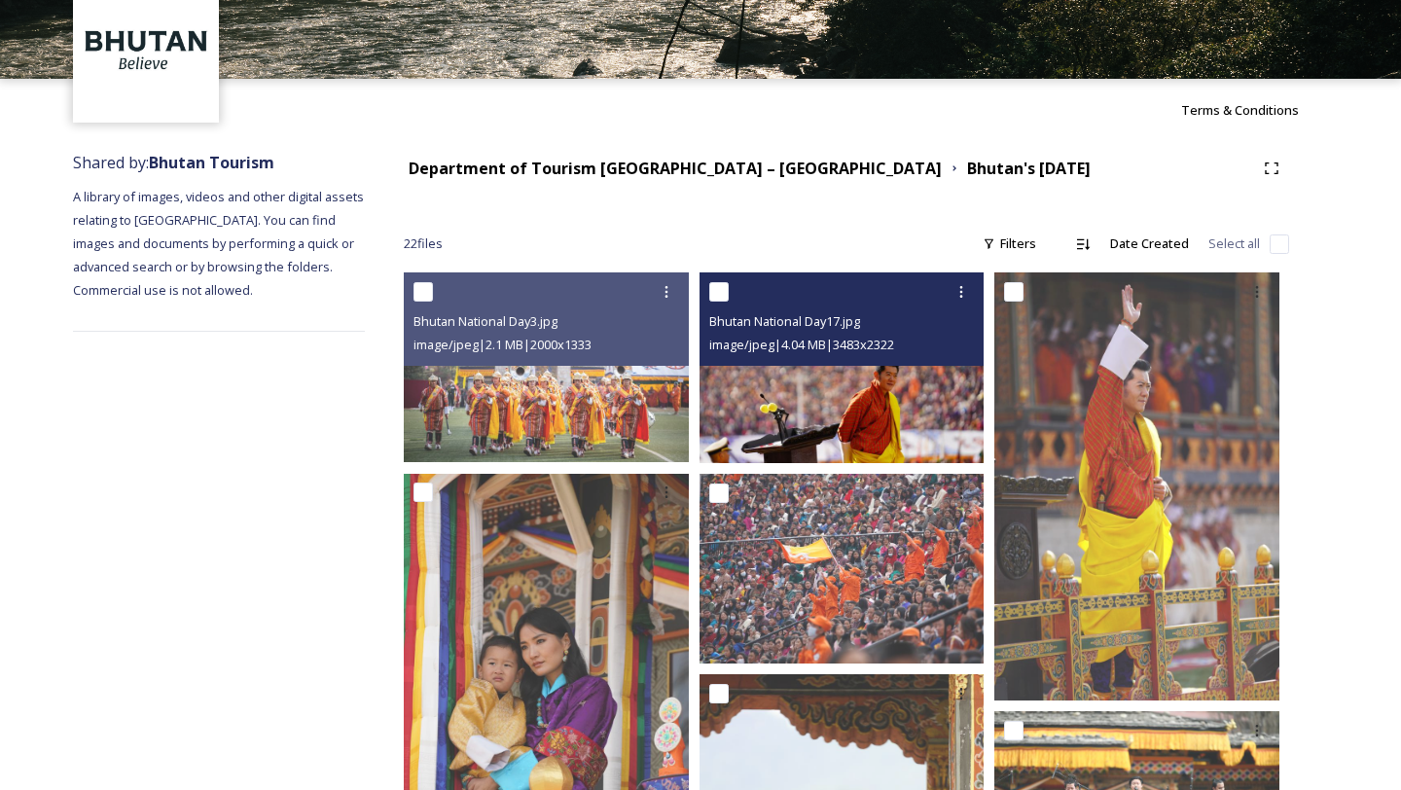
scroll to position [0, 0]
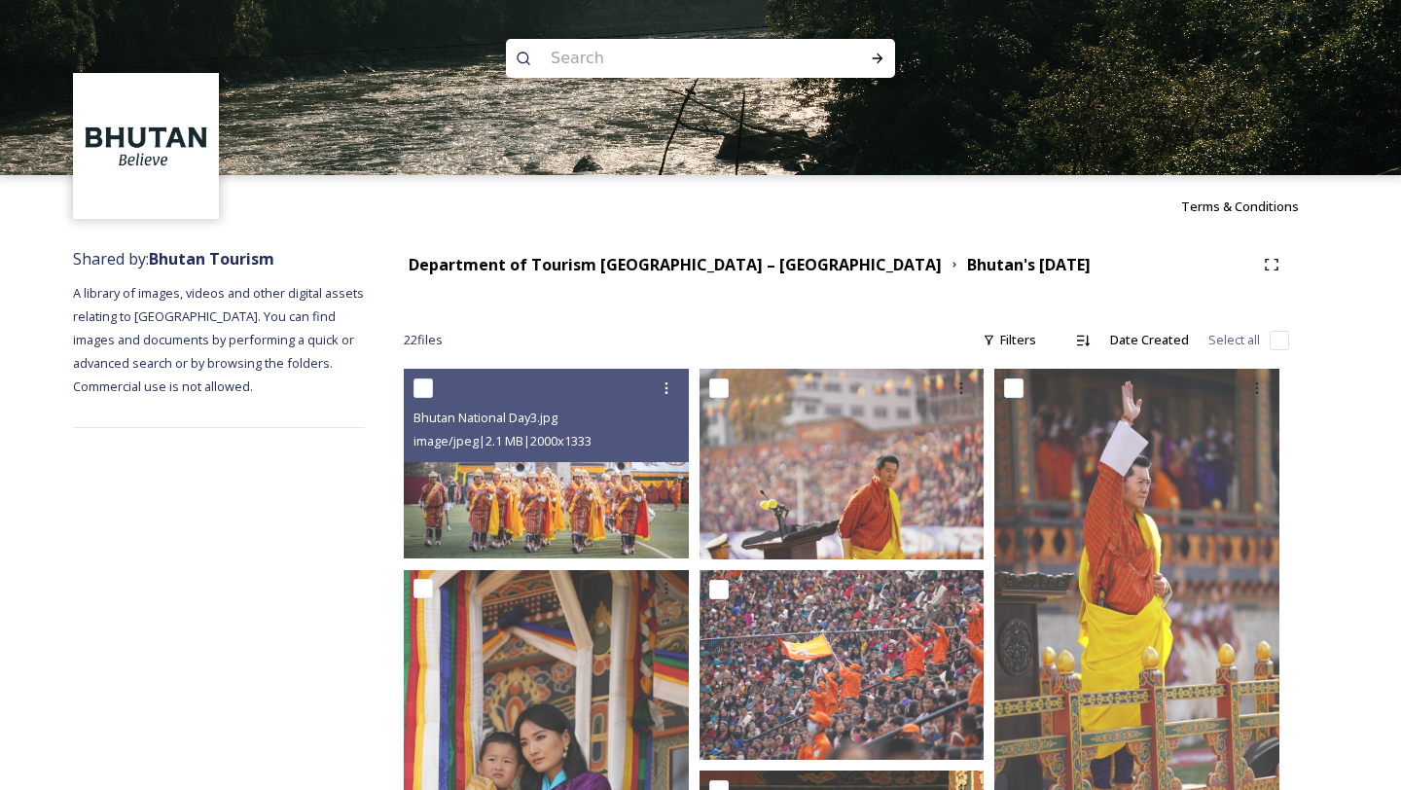
click at [574, 59] on input at bounding box center [674, 58] width 267 height 43
type input "Trongsa"
click at [881, 54] on icon at bounding box center [878, 59] width 16 height 16
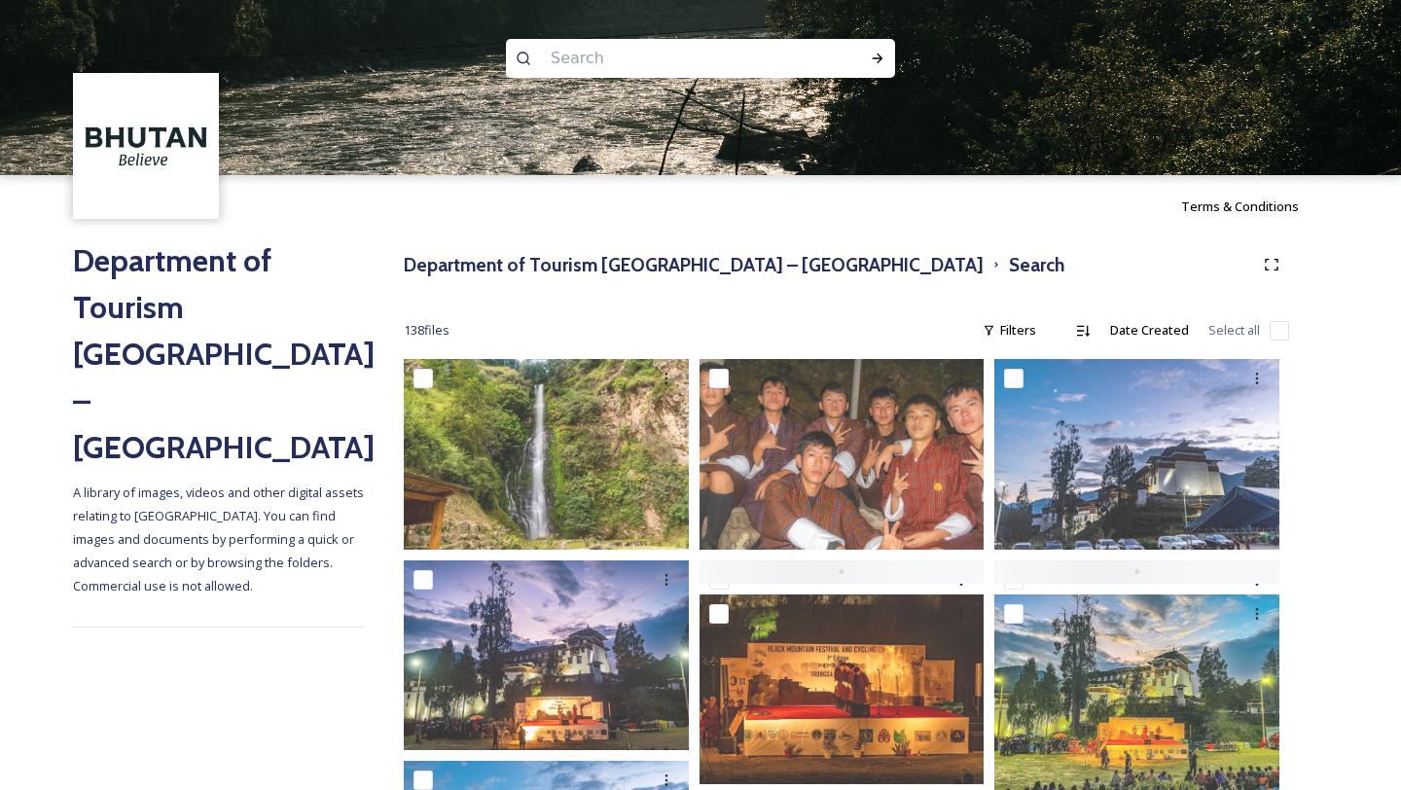
click at [585, 54] on input at bounding box center [674, 58] width 267 height 43
type input "willing"
click at [882, 51] on icon at bounding box center [878, 59] width 16 height 16
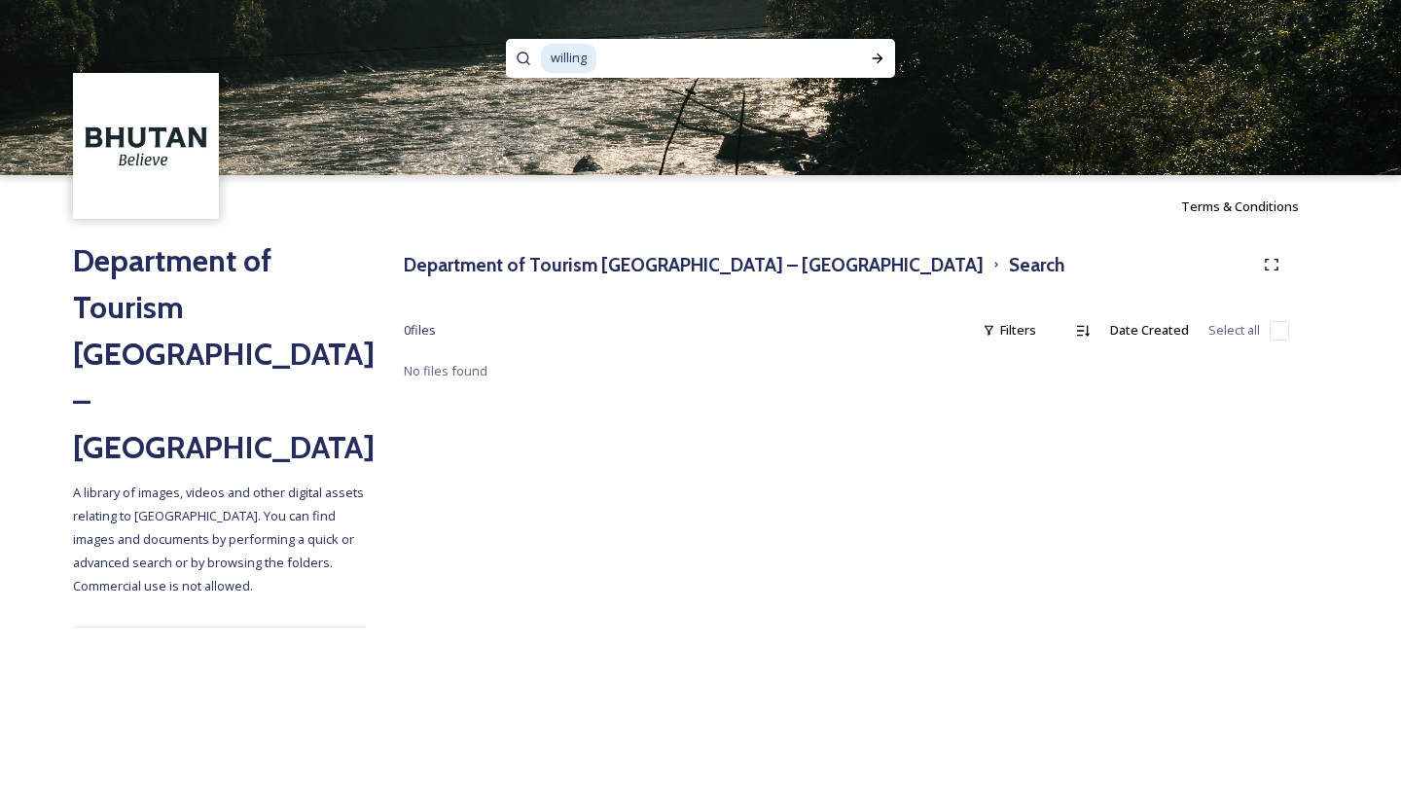
click at [561, 58] on span "willing" at bounding box center [568, 58] width 55 height 28
click at [880, 57] on icon at bounding box center [878, 59] width 11 height 10
click at [744, 71] on input at bounding box center [721, 58] width 235 height 43
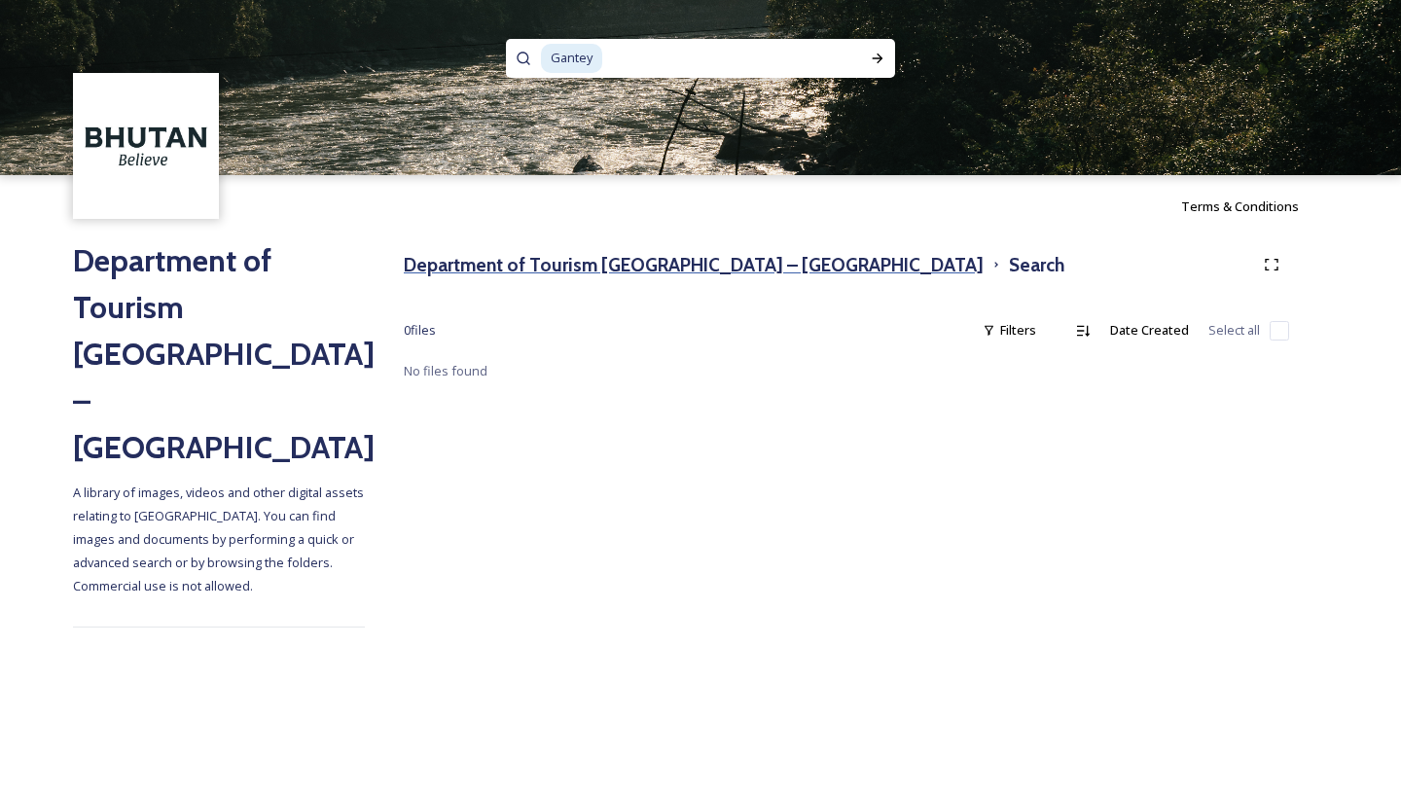
click at [735, 265] on h3 "Department of Tourism [GEOGRAPHIC_DATA] – [GEOGRAPHIC_DATA]" at bounding box center [694, 265] width 580 height 28
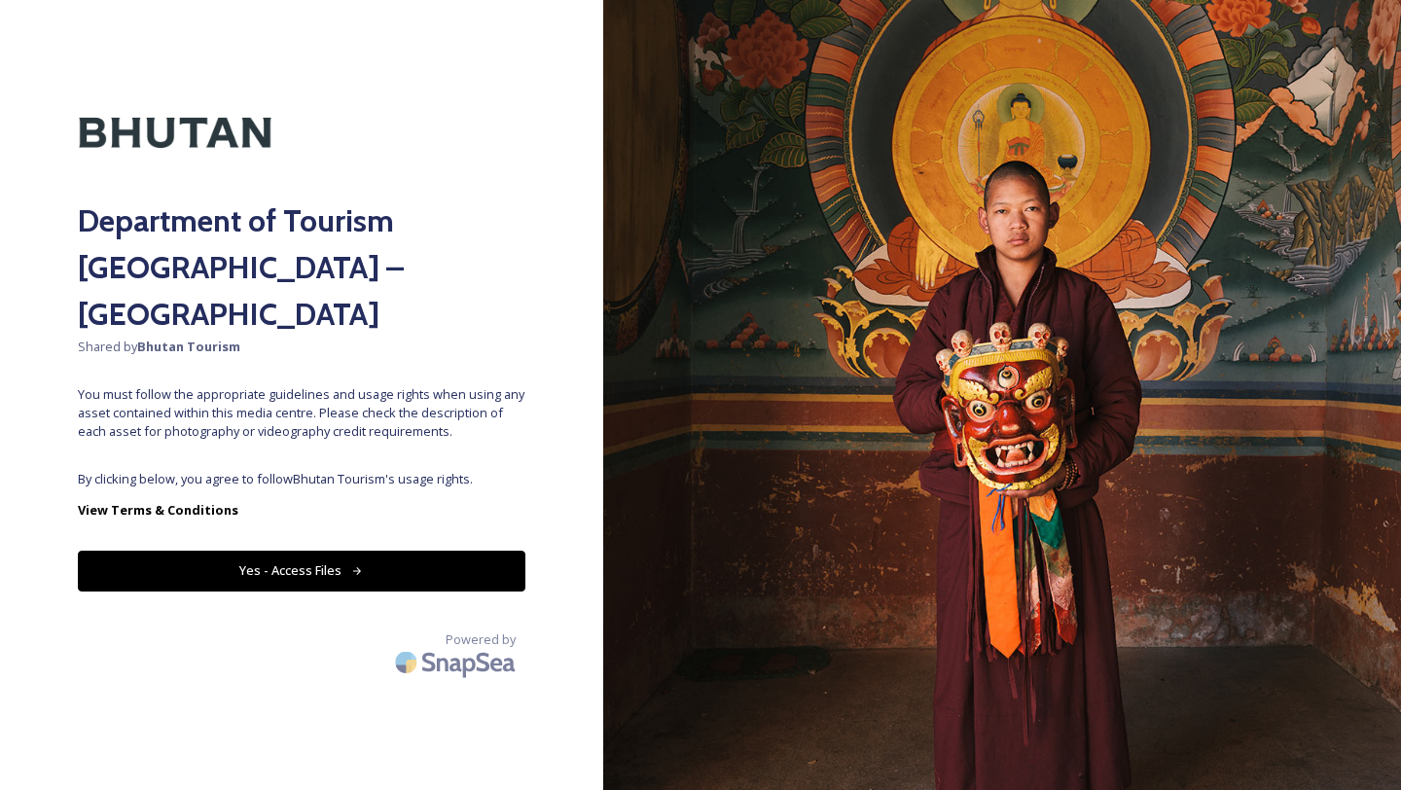
click at [340, 551] on button "Yes - Access Files" at bounding box center [302, 571] width 448 height 40
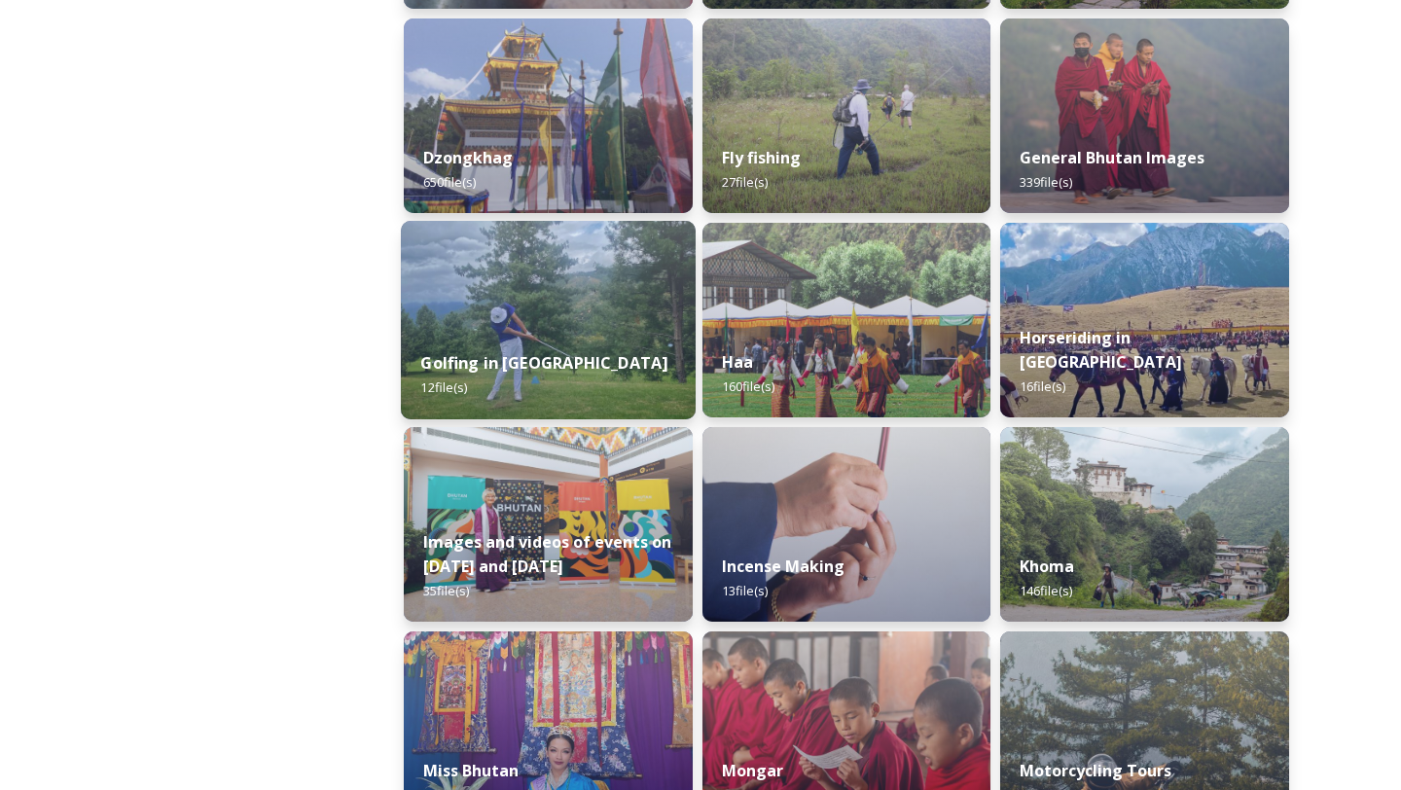
scroll to position [888, 0]
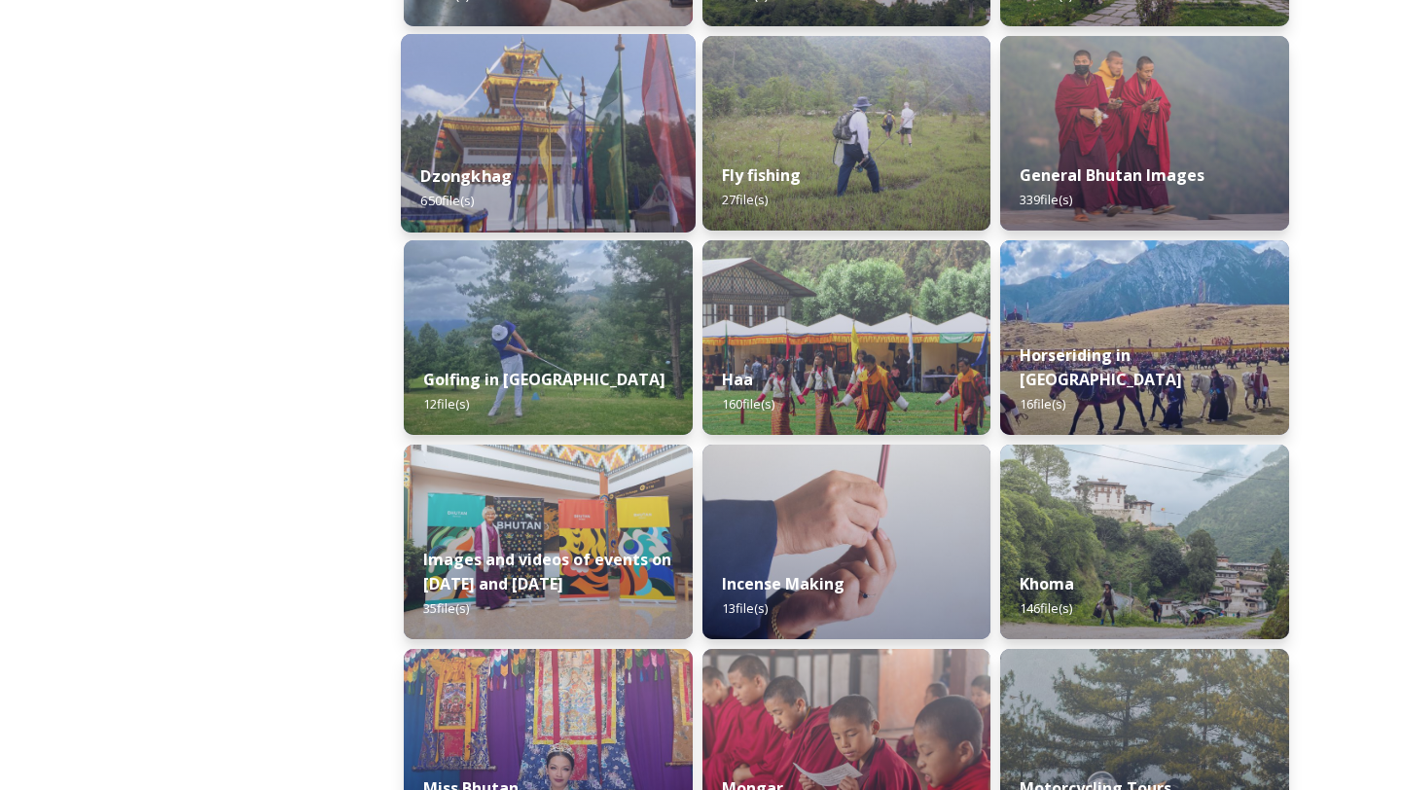
click at [556, 178] on div "Dzongkhag 650 file(s)" at bounding box center [548, 188] width 295 height 89
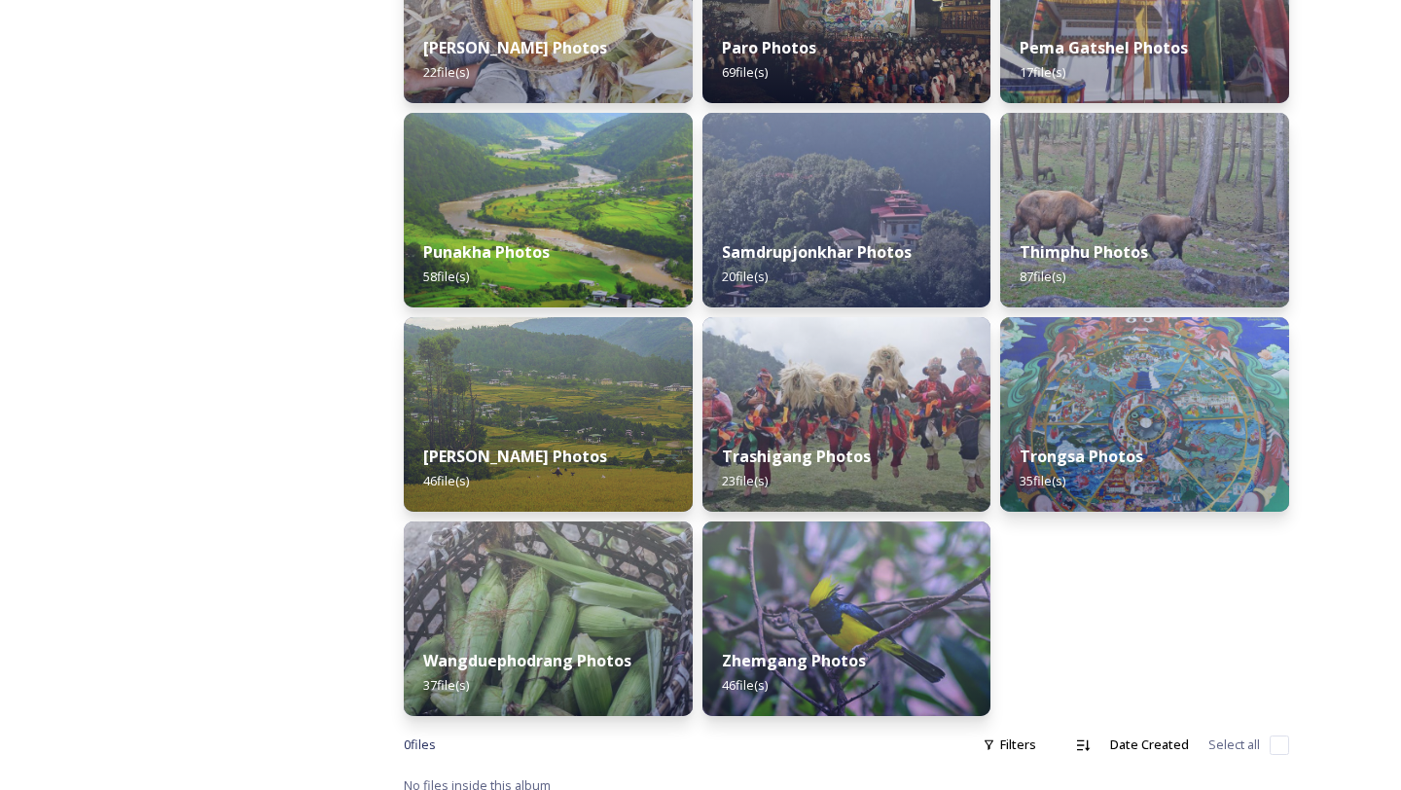
scroll to position [810, 0]
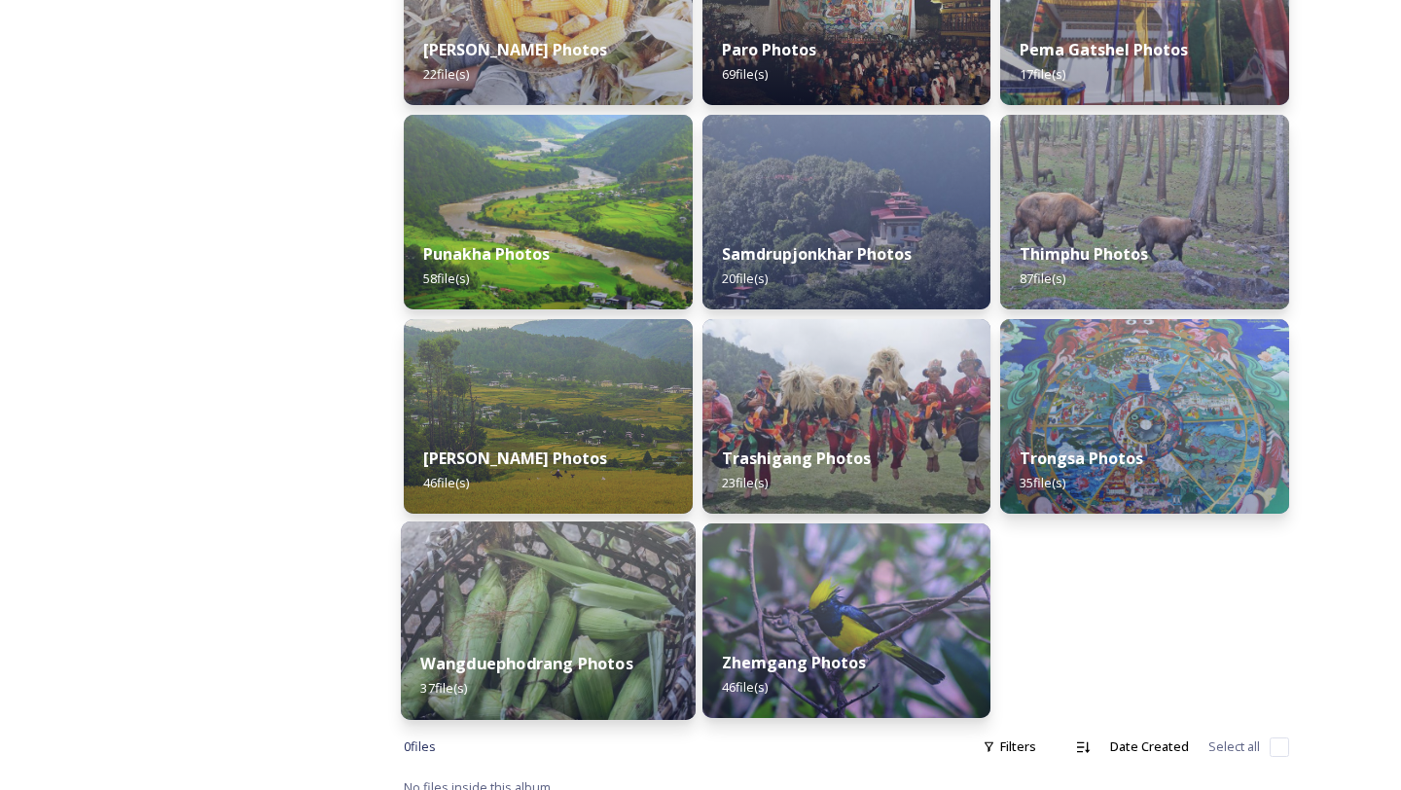
click at [593, 628] on img at bounding box center [548, 621] width 295 height 199
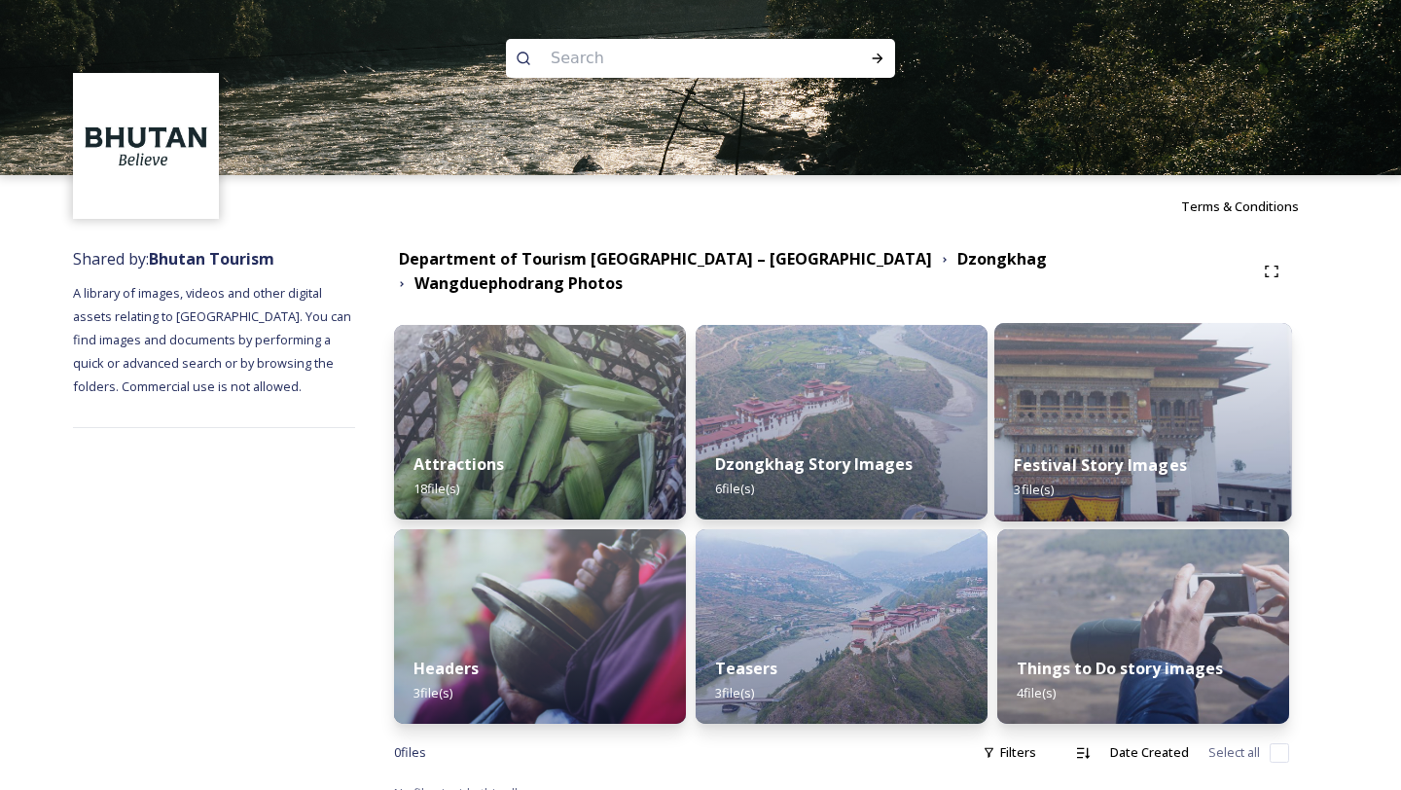
click at [1116, 414] on img at bounding box center [1144, 422] width 298 height 199
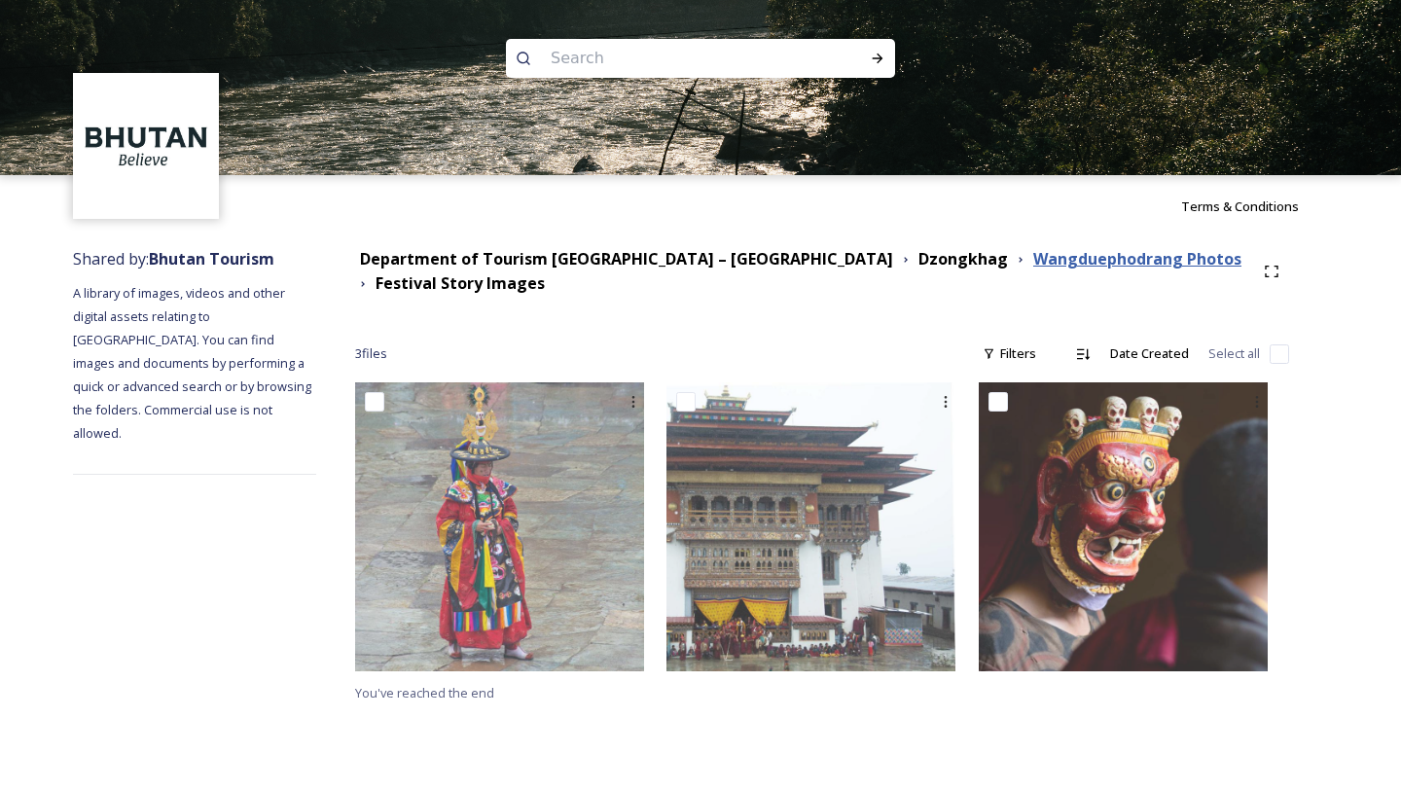
click at [1033, 259] on strong "Wangduephodrang Photos" at bounding box center [1137, 258] width 208 height 21
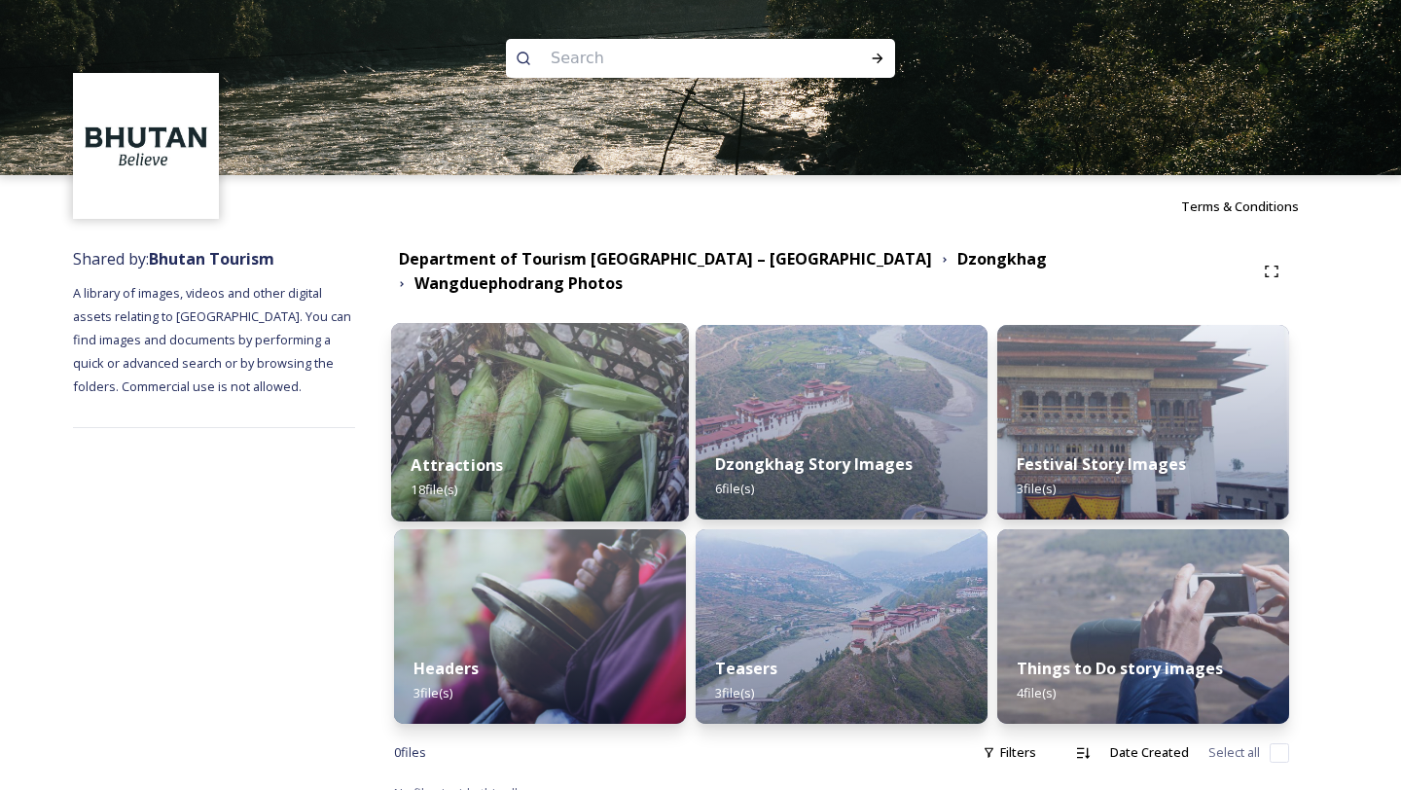
click at [589, 451] on div "Attractions 18 file(s)" at bounding box center [540, 477] width 298 height 89
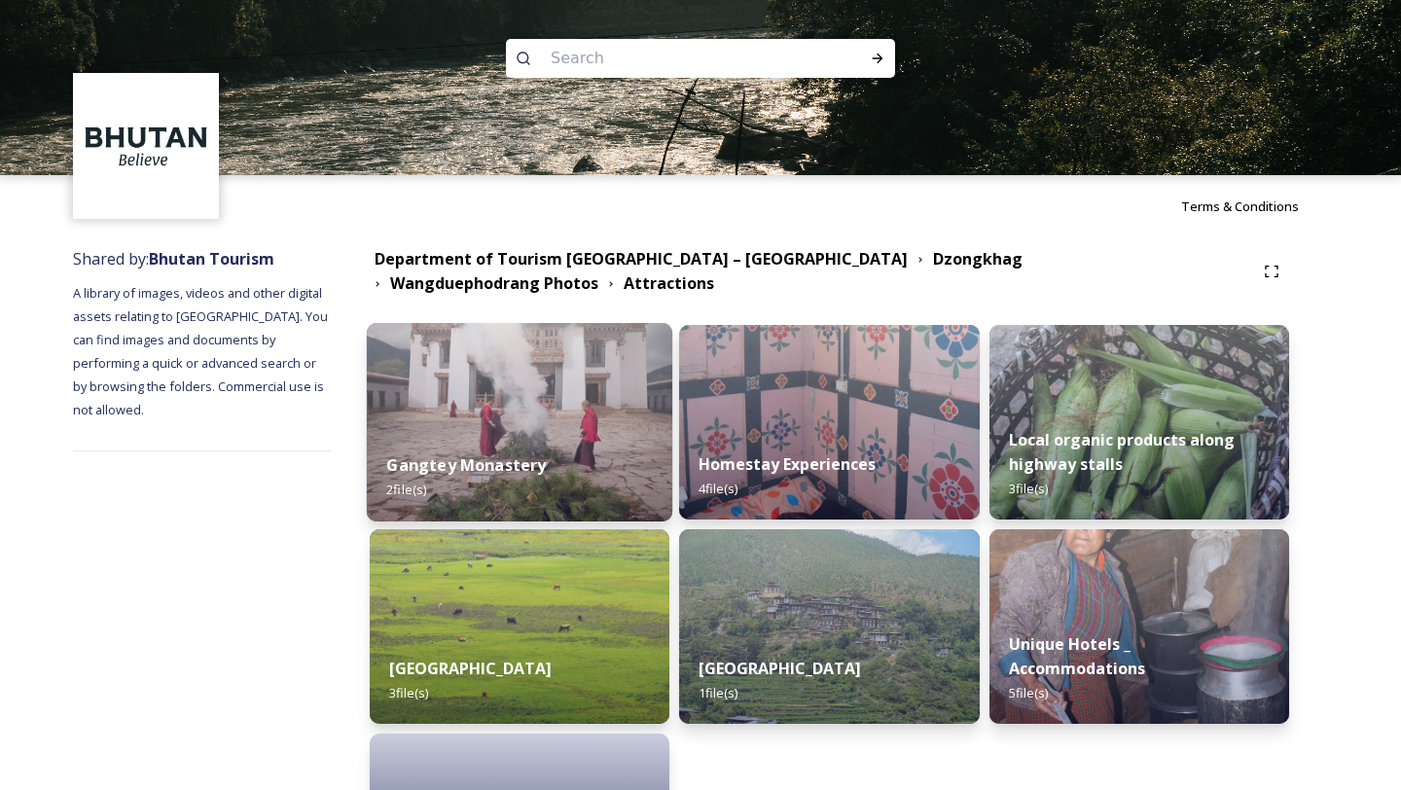
click at [584, 433] on div "Gangtey Monastery 2 file(s)" at bounding box center [520, 477] width 307 height 89
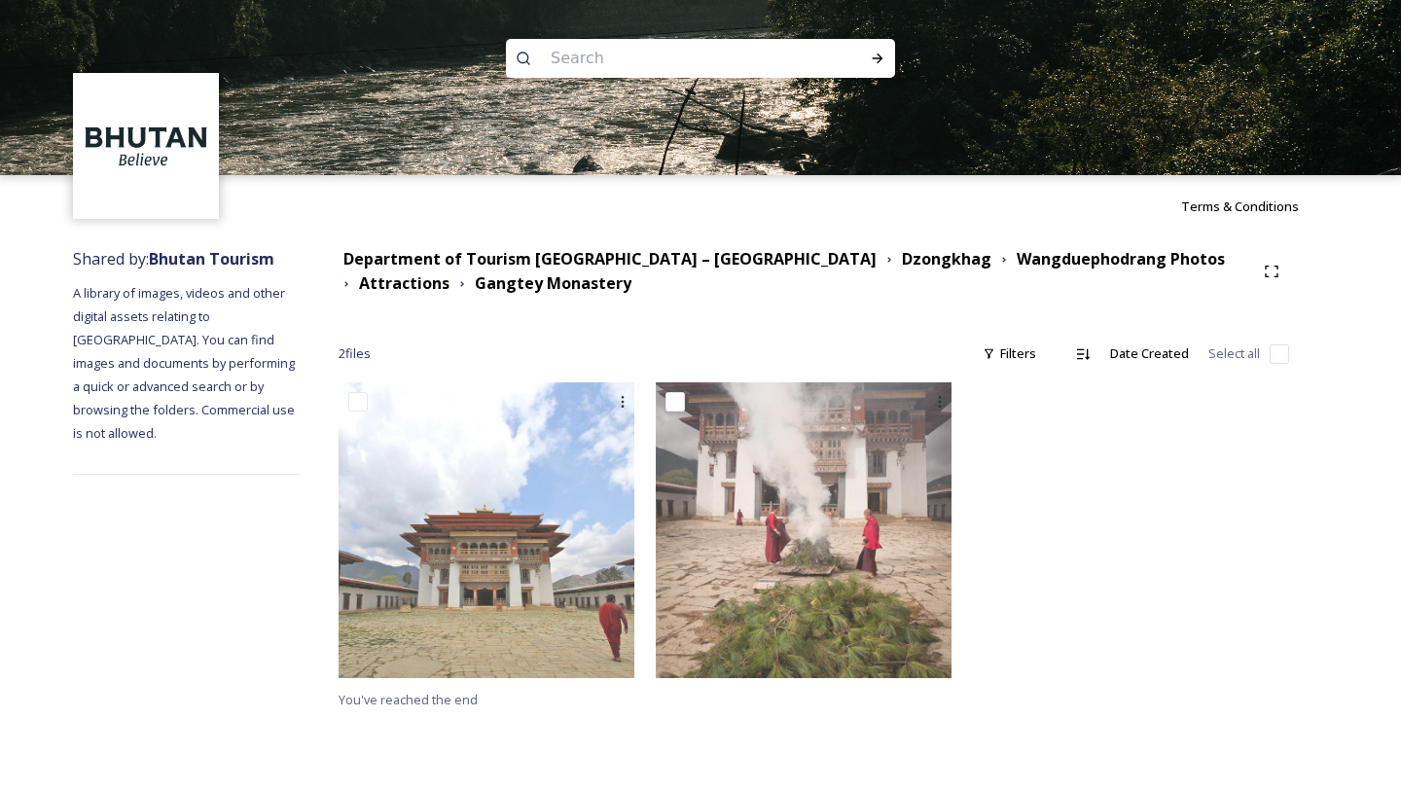
click at [625, 58] on input at bounding box center [674, 58] width 267 height 43
type input "Punakha"
click at [878, 62] on icon at bounding box center [878, 59] width 11 height 10
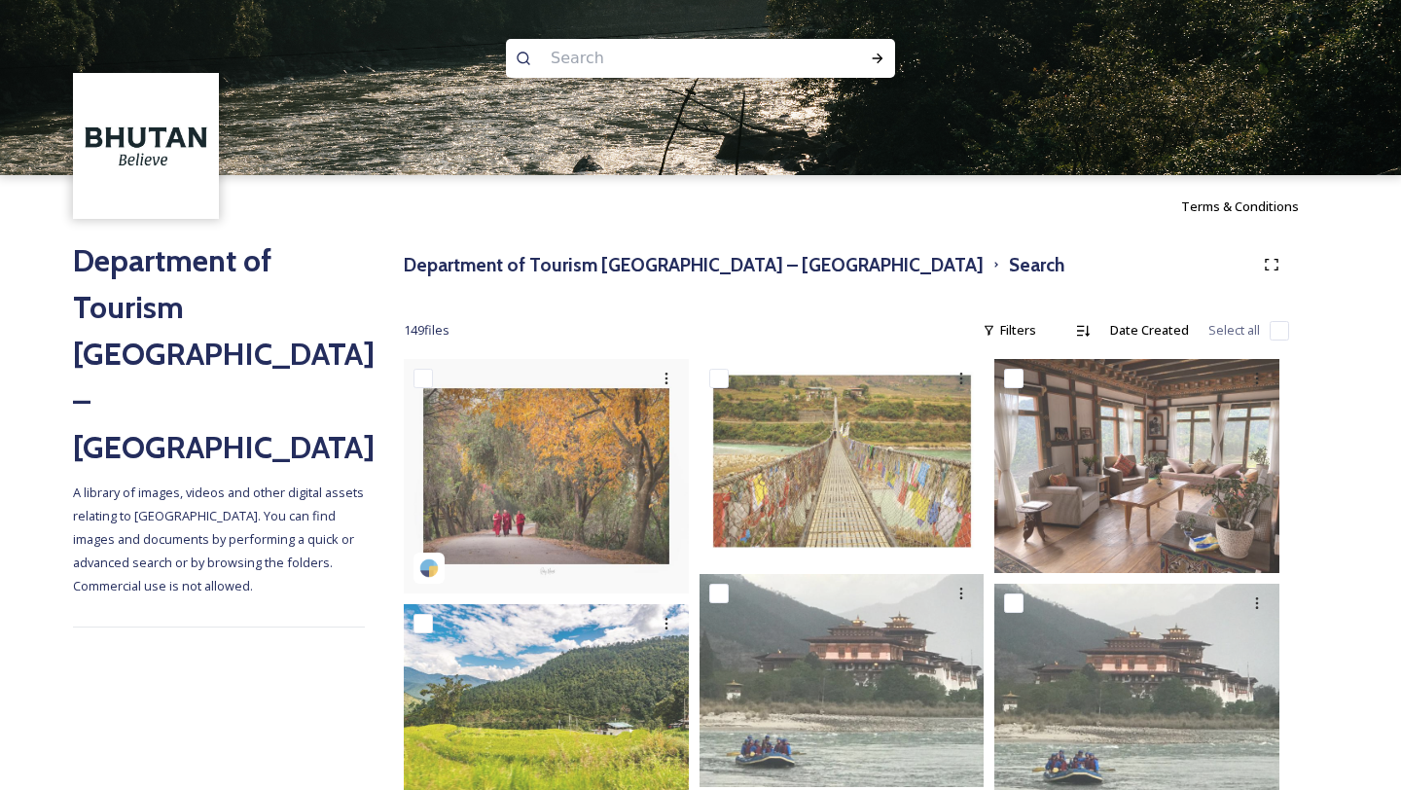
click at [584, 65] on input at bounding box center [674, 58] width 267 height 43
type input "Dochula"
click at [875, 58] on icon at bounding box center [878, 59] width 16 height 16
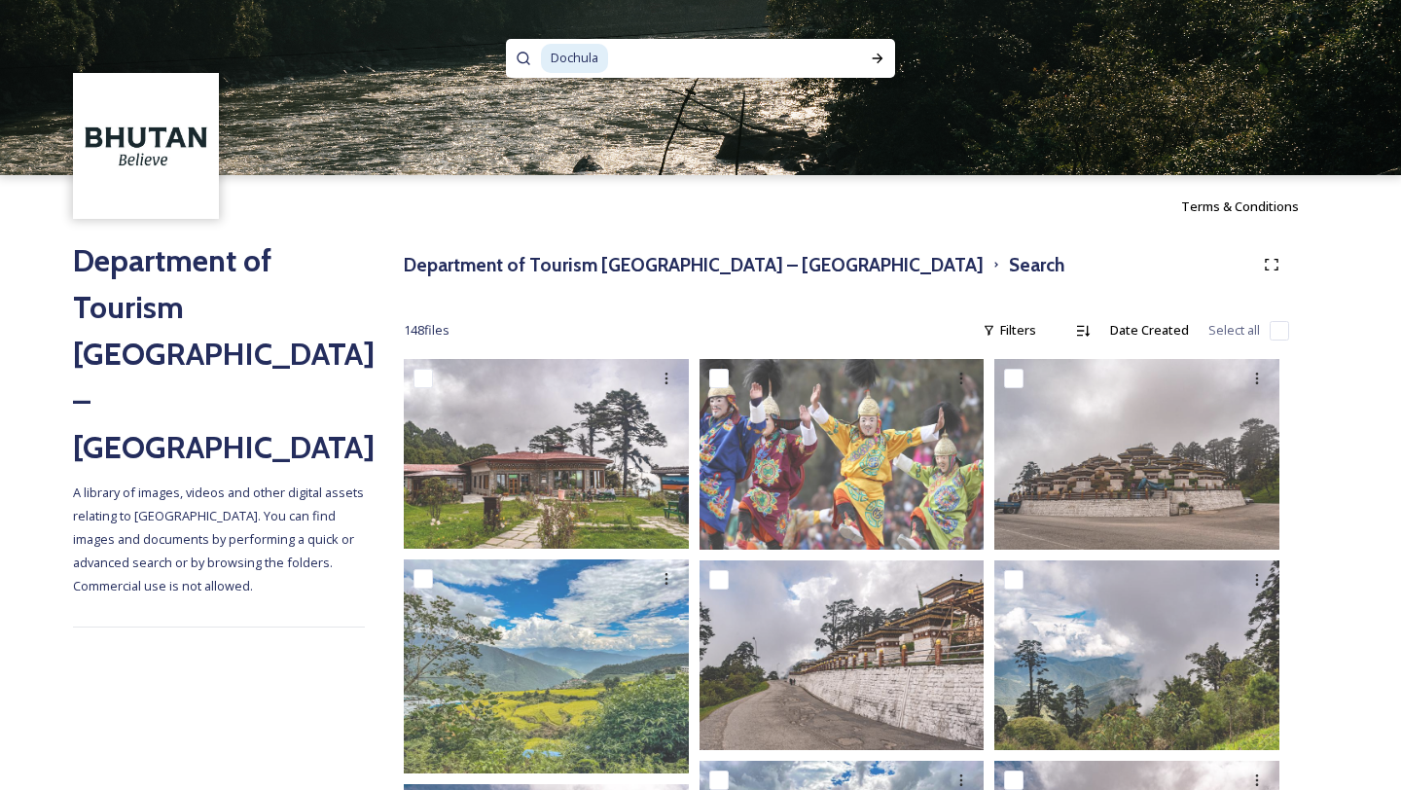
click at [597, 75] on div "Dochula" at bounding box center [692, 58] width 302 height 39
click at [628, 54] on input at bounding box center [726, 58] width 233 height 43
type input "D"
type input "CFM"
click at [868, 51] on div "Run Search" at bounding box center [877, 58] width 35 height 35
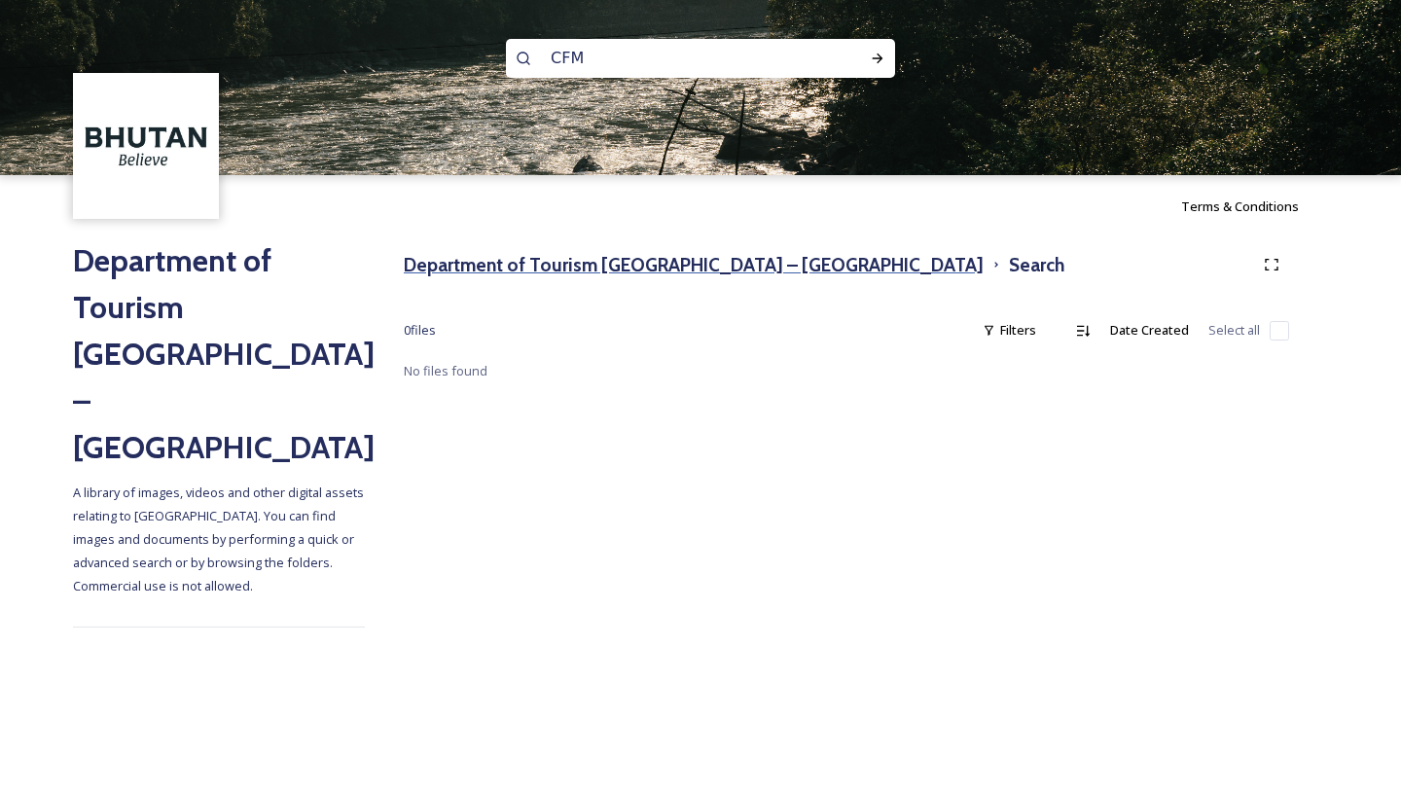
click at [670, 268] on h3 "Department of Tourism [GEOGRAPHIC_DATA] – [GEOGRAPHIC_DATA]" at bounding box center [694, 265] width 580 height 28
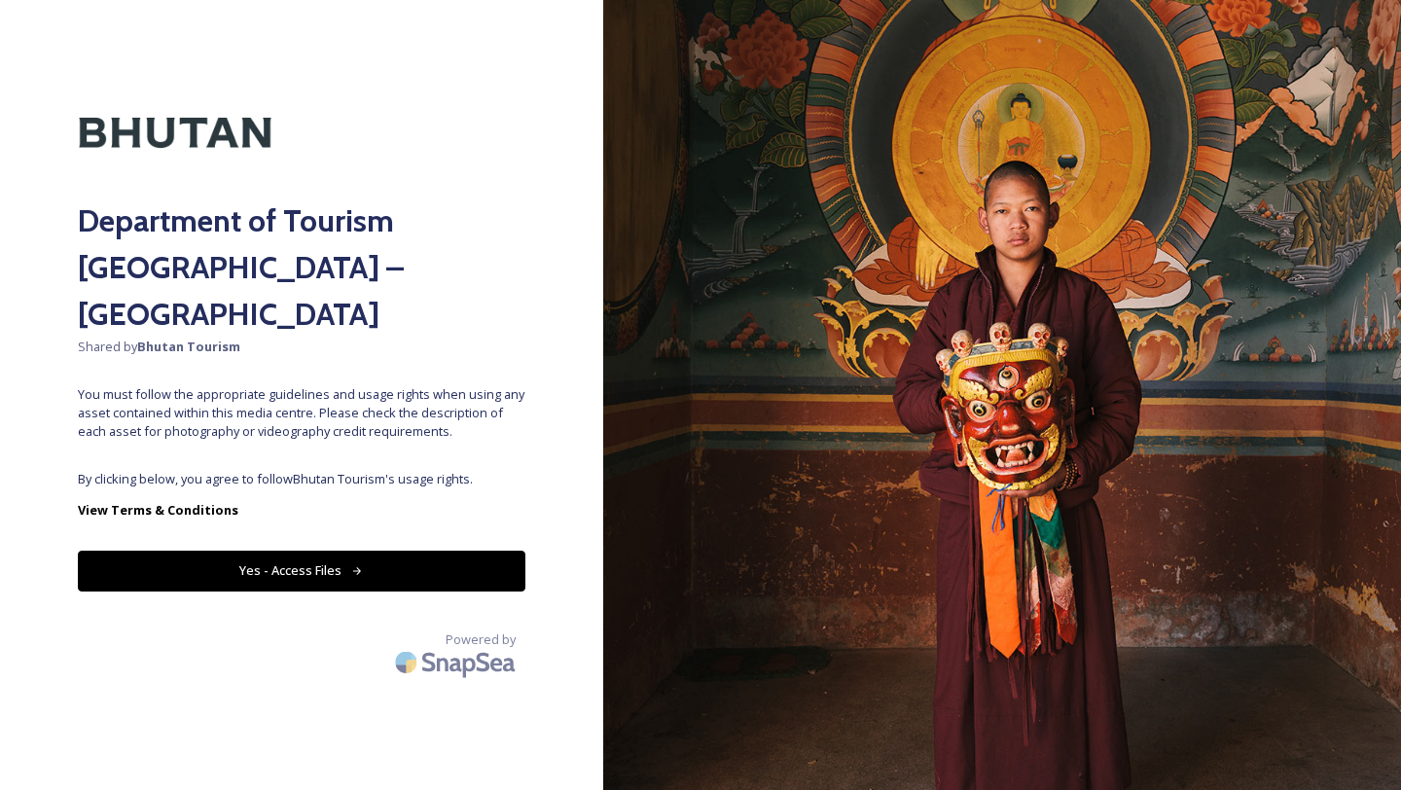
click at [405, 551] on button "Yes - Access Files" at bounding box center [302, 571] width 448 height 40
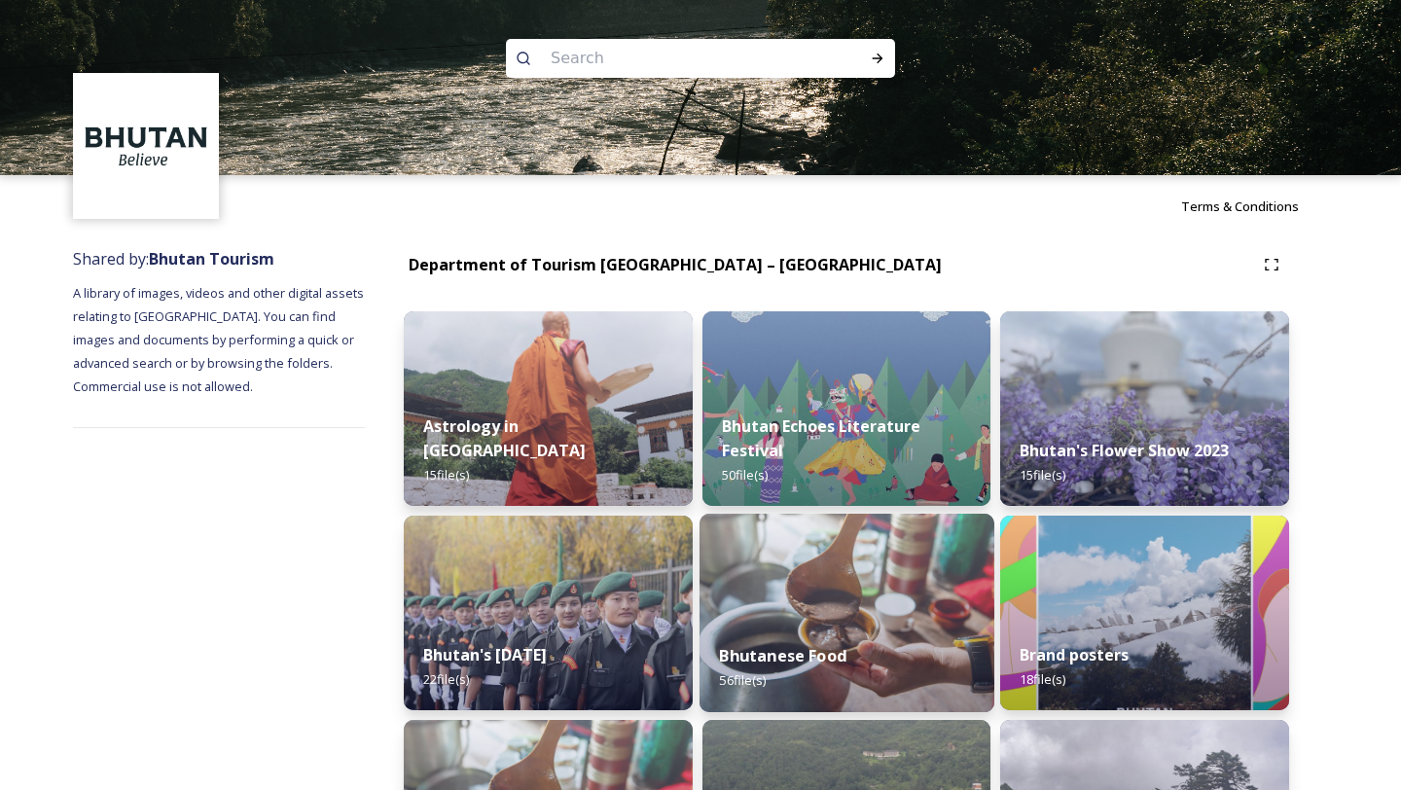
click at [836, 652] on strong "Bhutanese Food" at bounding box center [782, 655] width 127 height 21
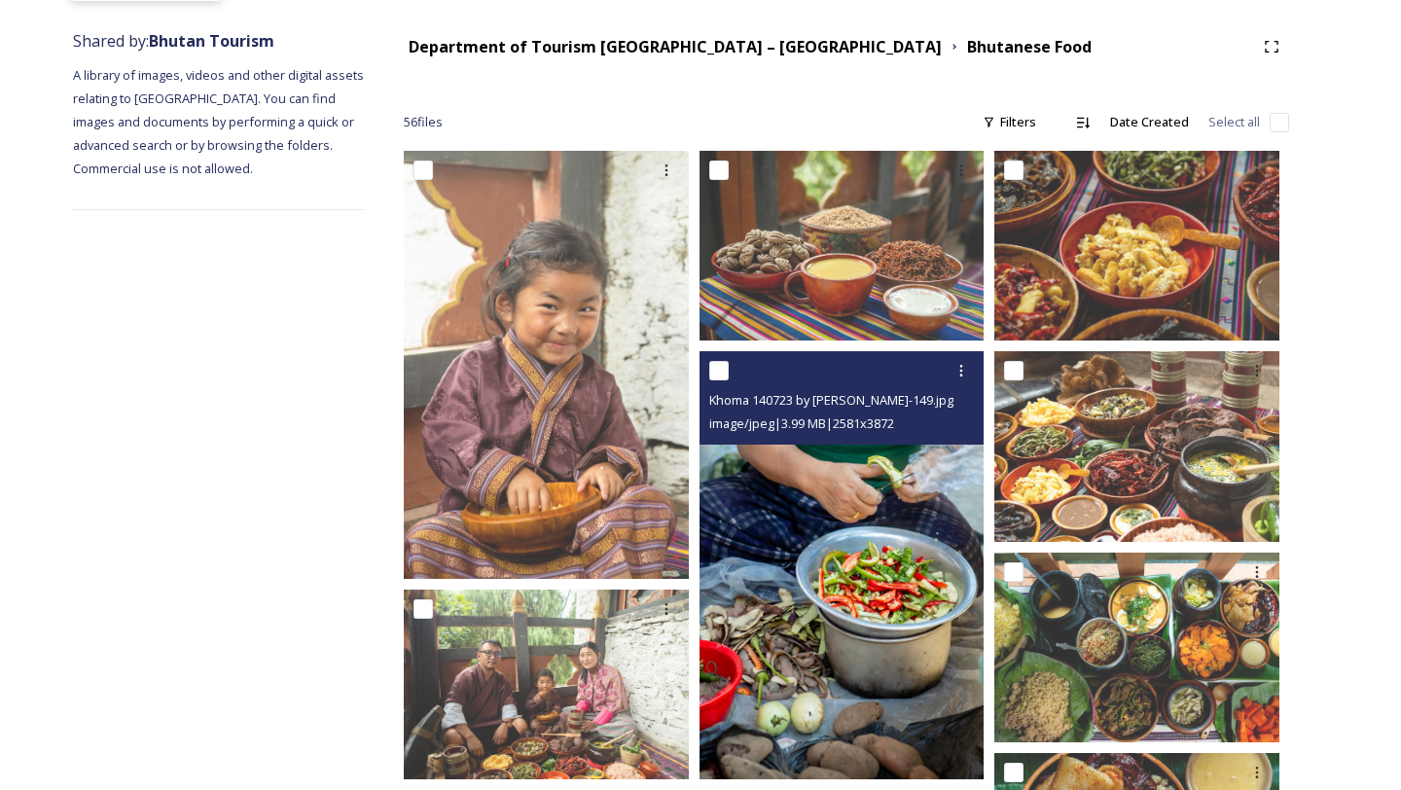
scroll to position [207, 0]
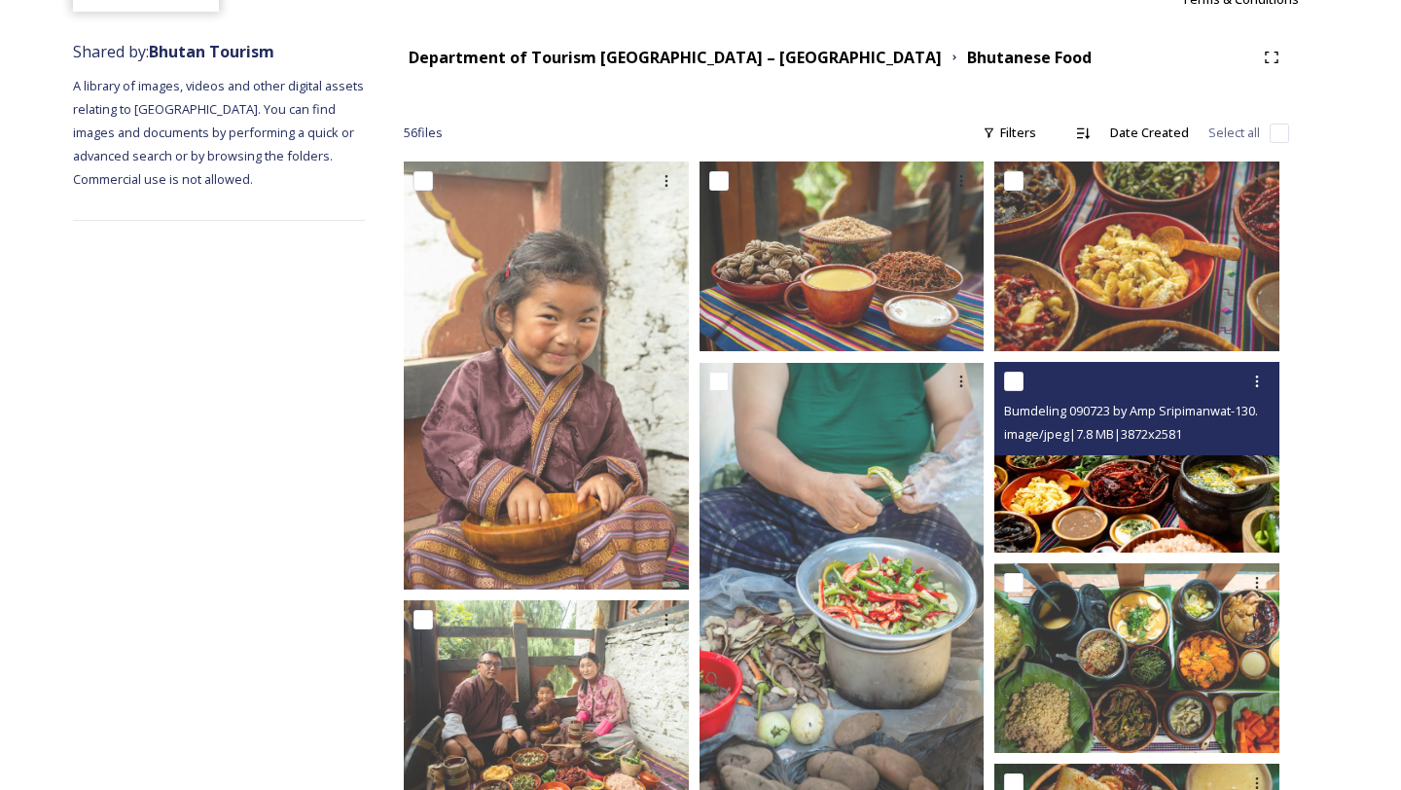
click at [1070, 495] on img at bounding box center [1137, 457] width 285 height 190
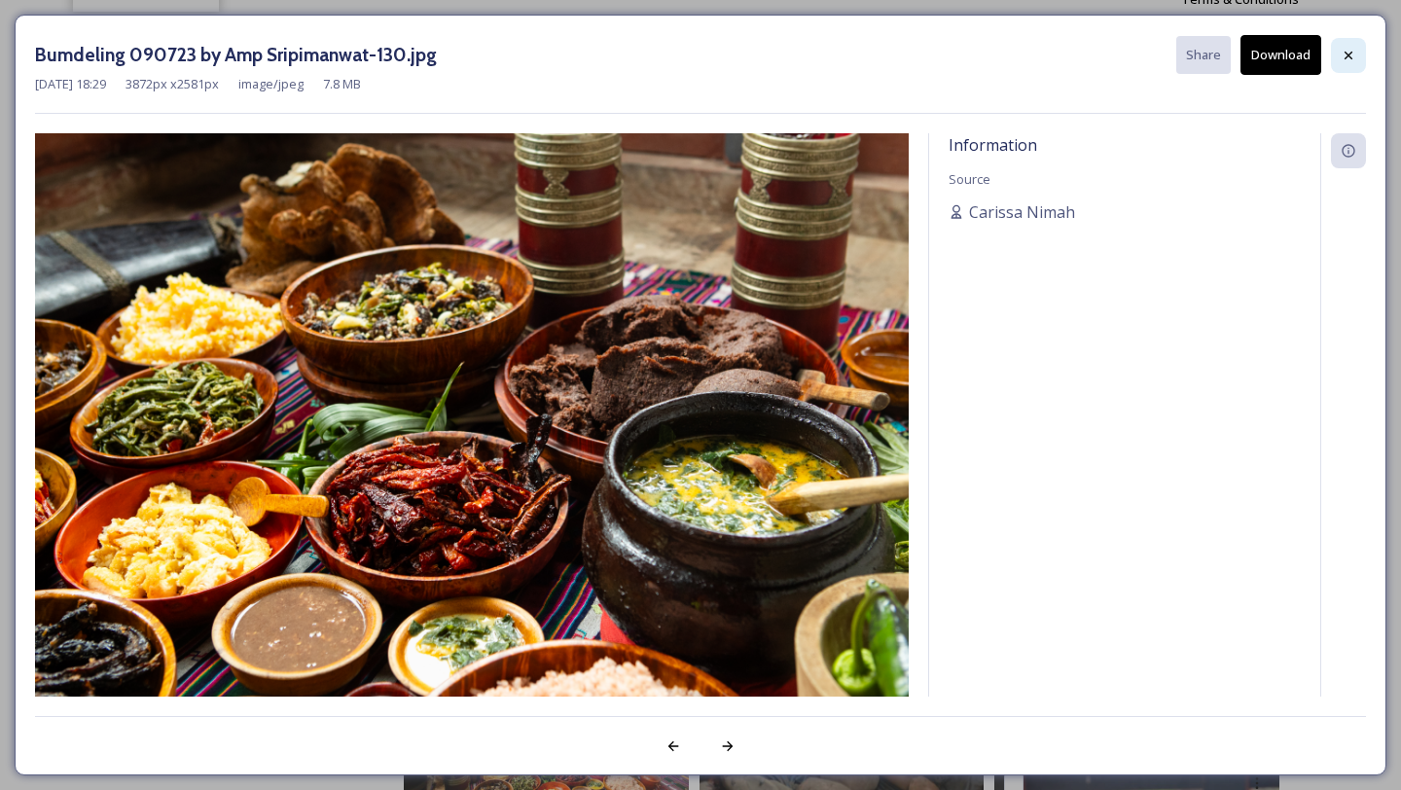
click at [1347, 62] on div at bounding box center [1348, 55] width 35 height 35
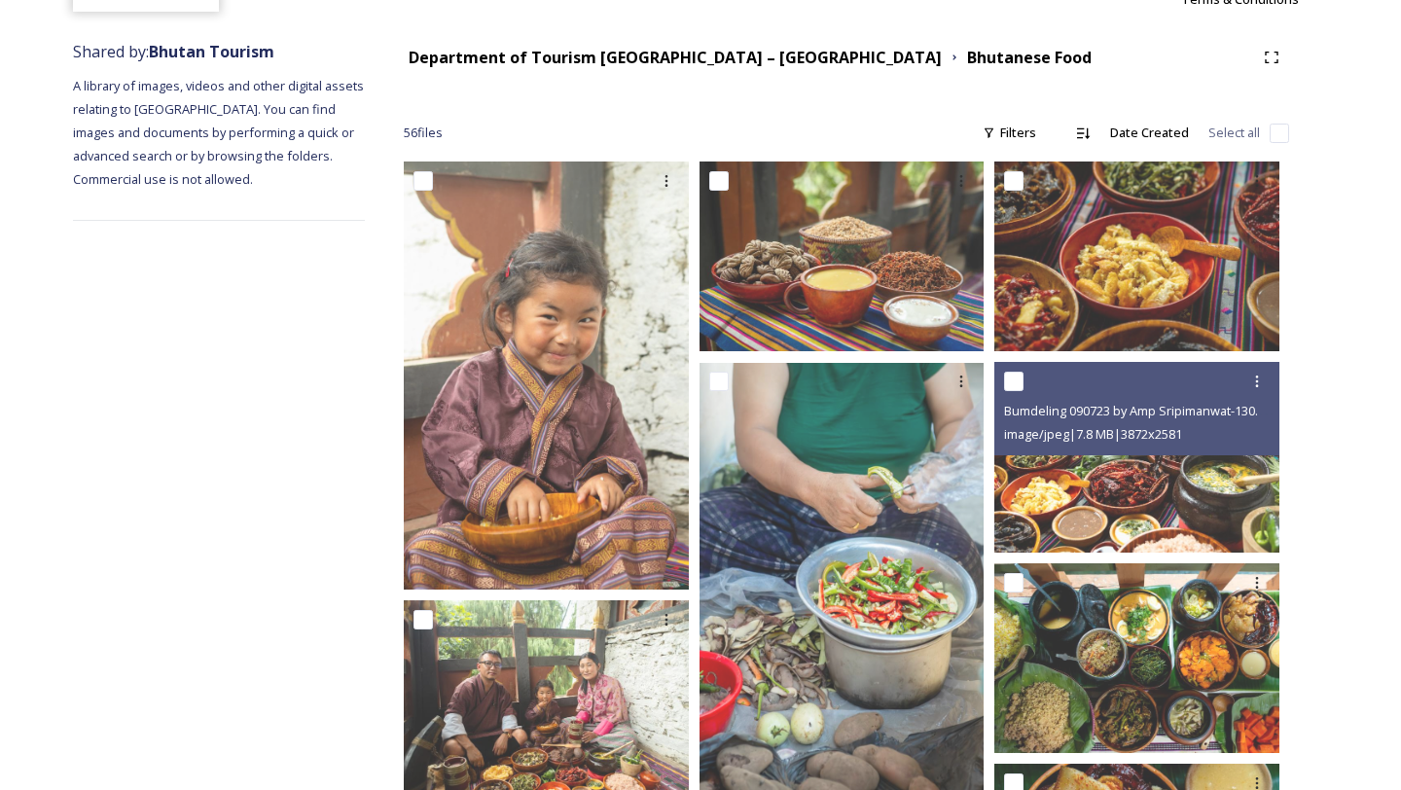
scroll to position [0, 0]
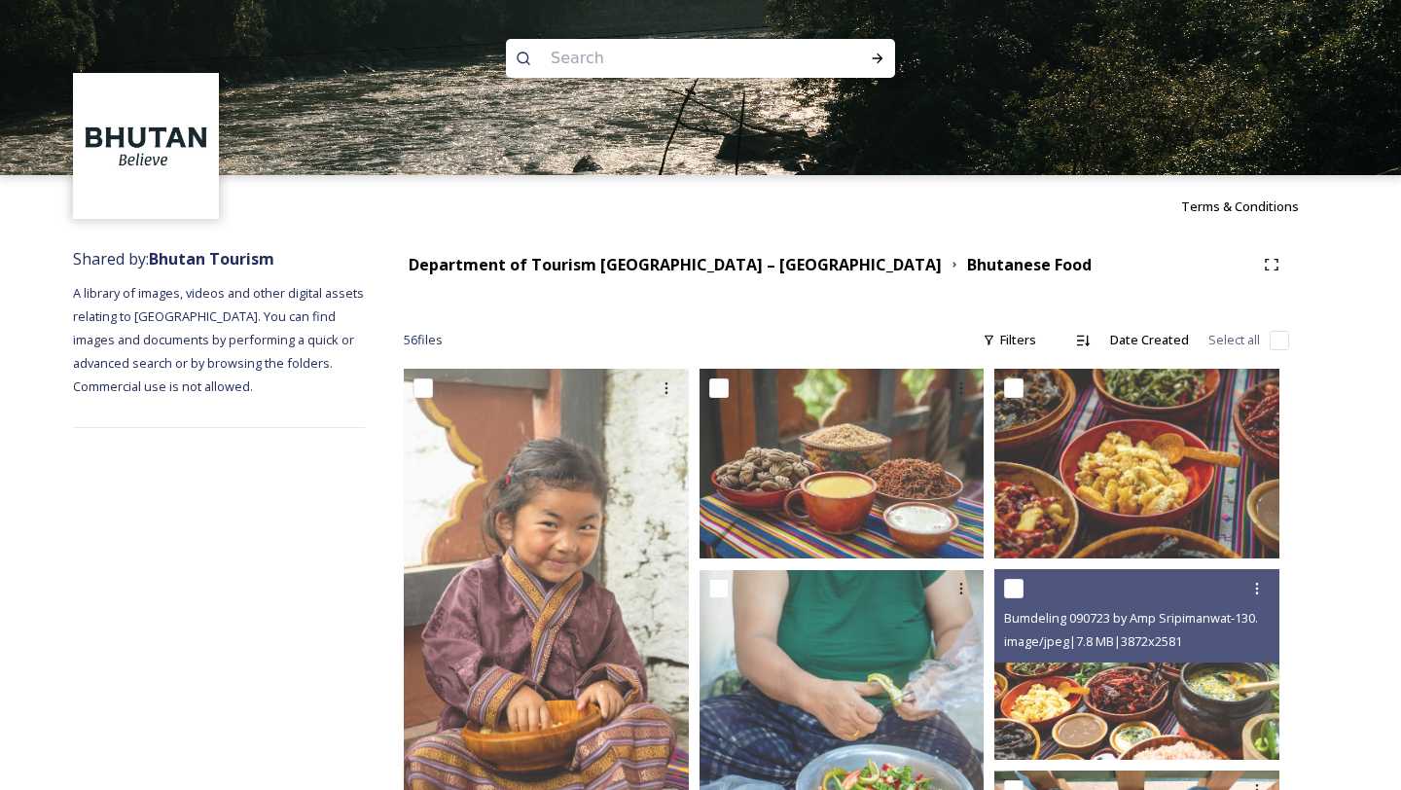
click at [551, 59] on input at bounding box center [674, 58] width 267 height 43
type input "Hotstone Bath"
click at [878, 54] on icon at bounding box center [878, 59] width 11 height 10
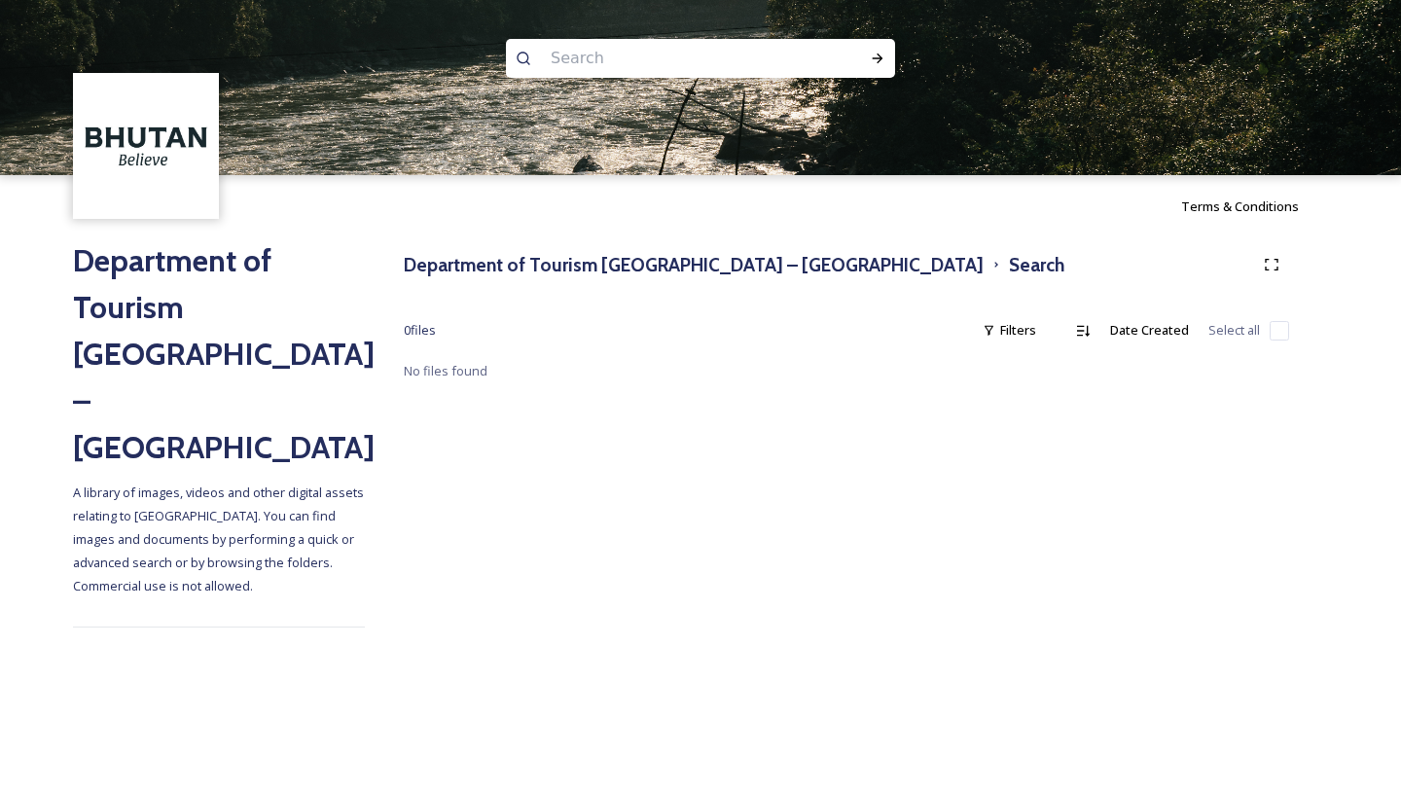
click at [573, 61] on input at bounding box center [674, 58] width 267 height 43
type input "Hotstone"
click at [875, 60] on icon at bounding box center [878, 59] width 16 height 16
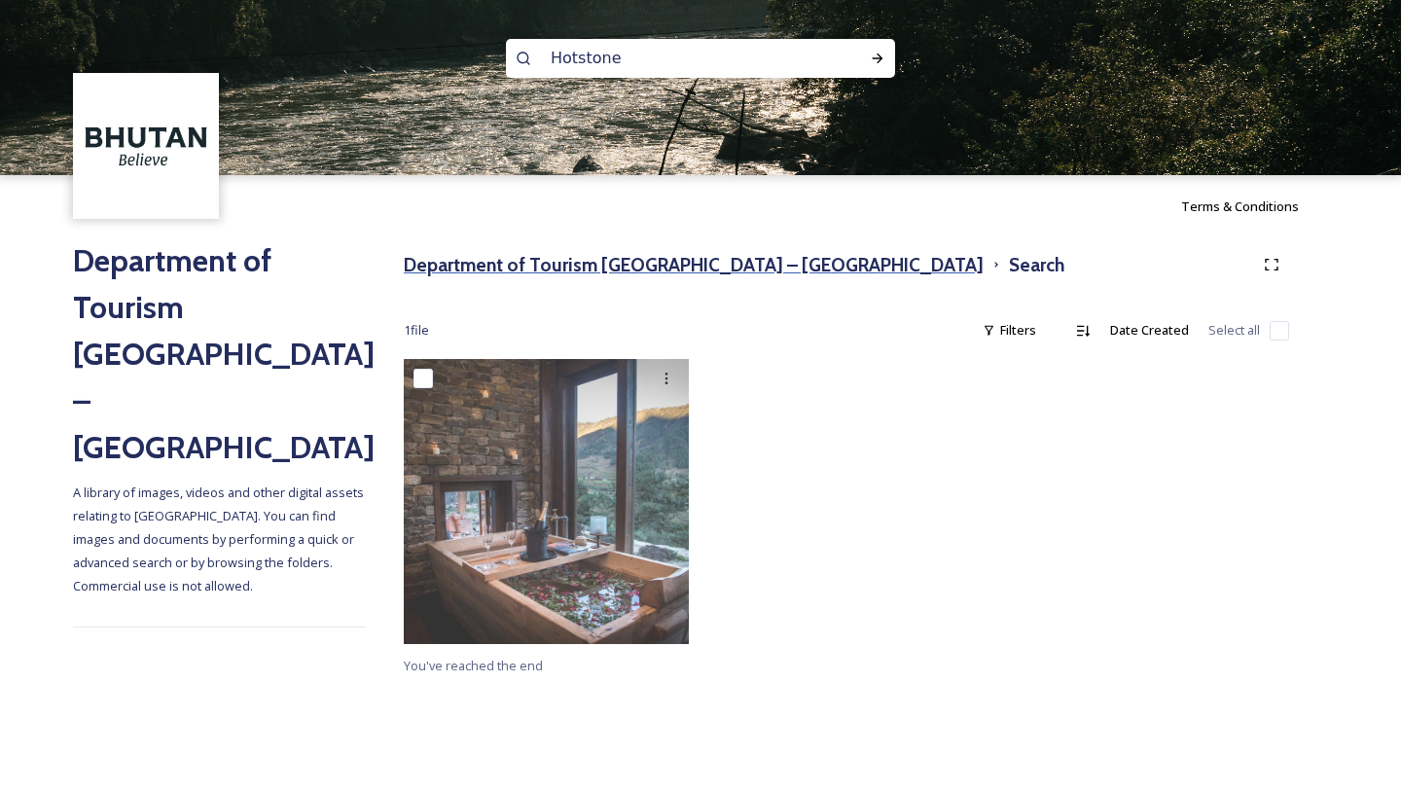
click at [490, 265] on h3 "Department of Tourism [GEOGRAPHIC_DATA] – [GEOGRAPHIC_DATA]" at bounding box center [694, 265] width 580 height 28
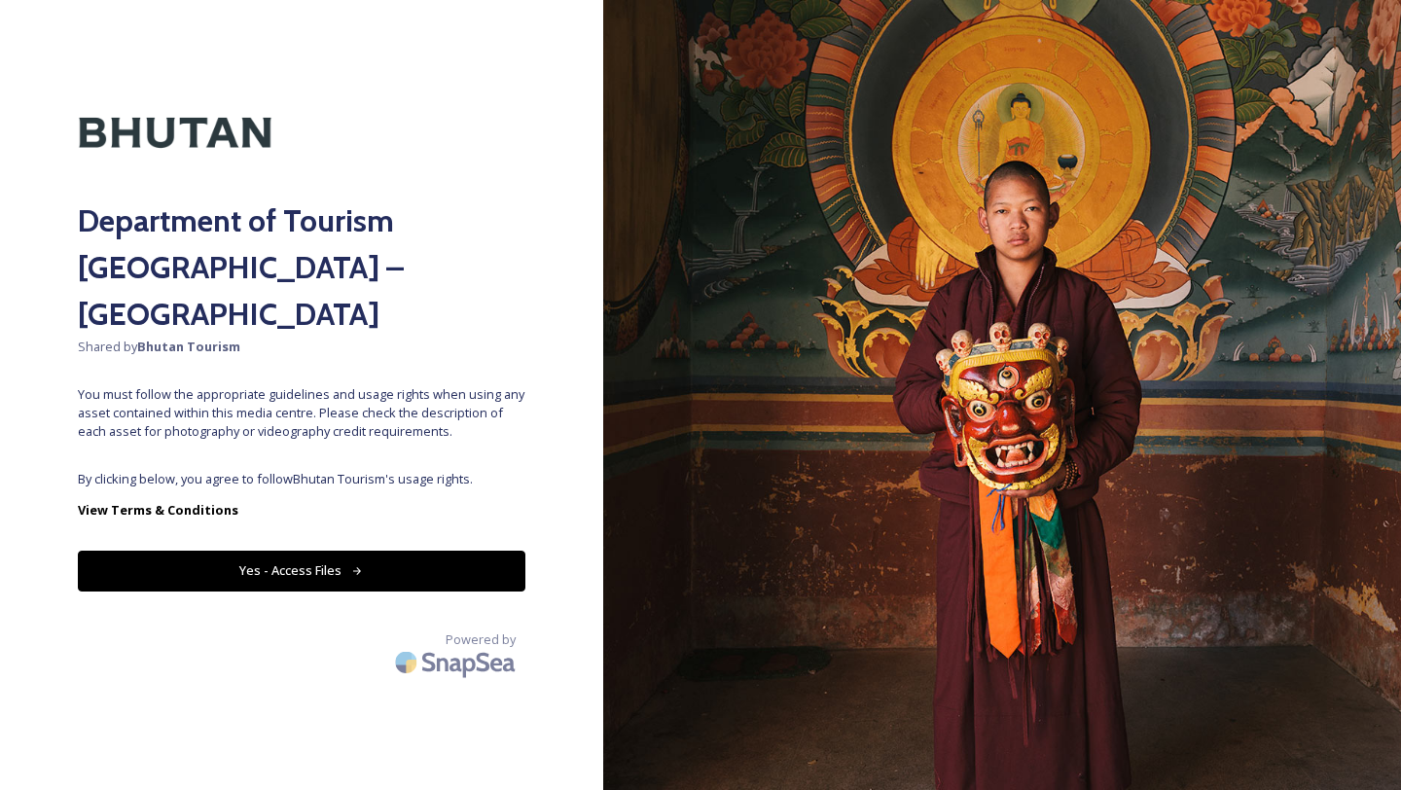
click at [411, 551] on button "Yes - Access Files" at bounding box center [302, 571] width 448 height 40
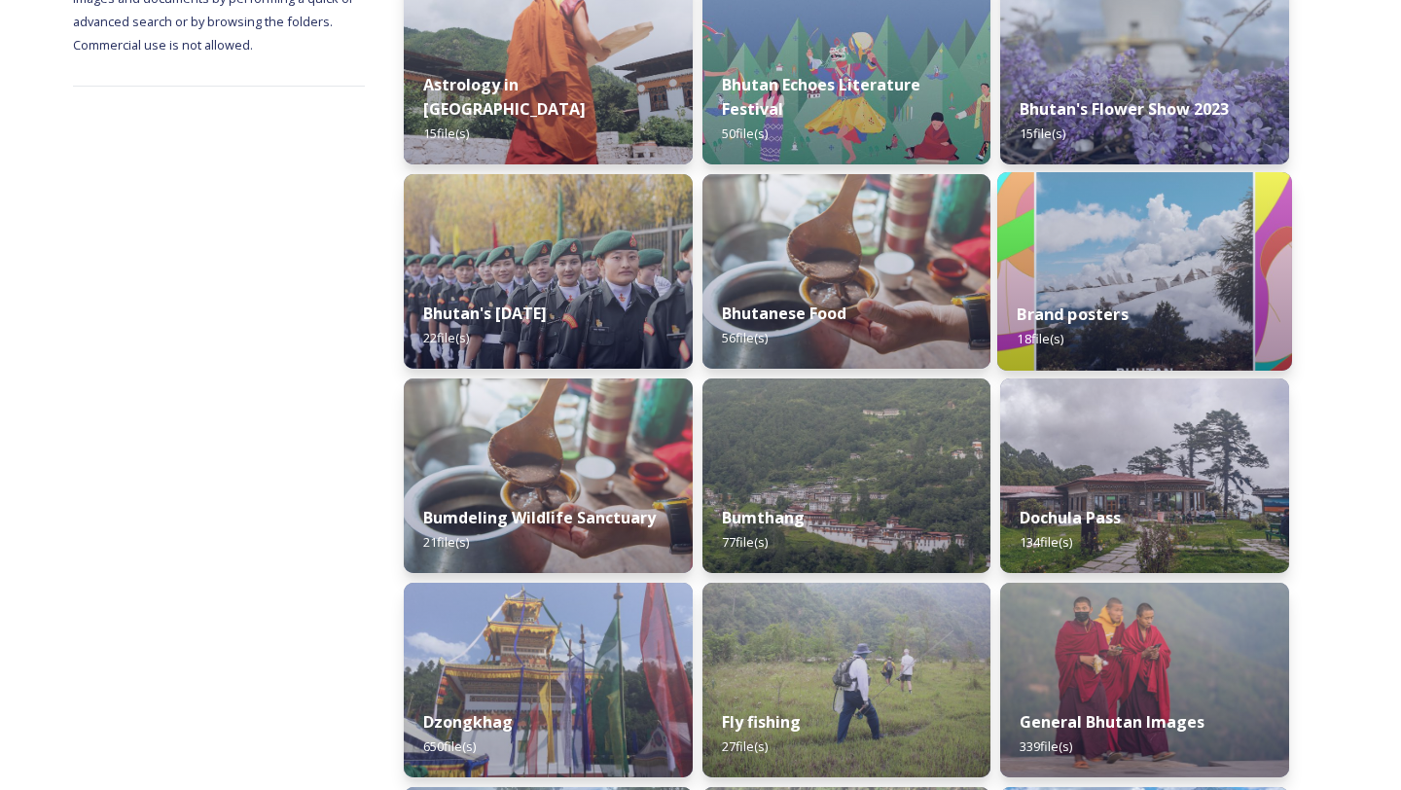
scroll to position [449, 0]
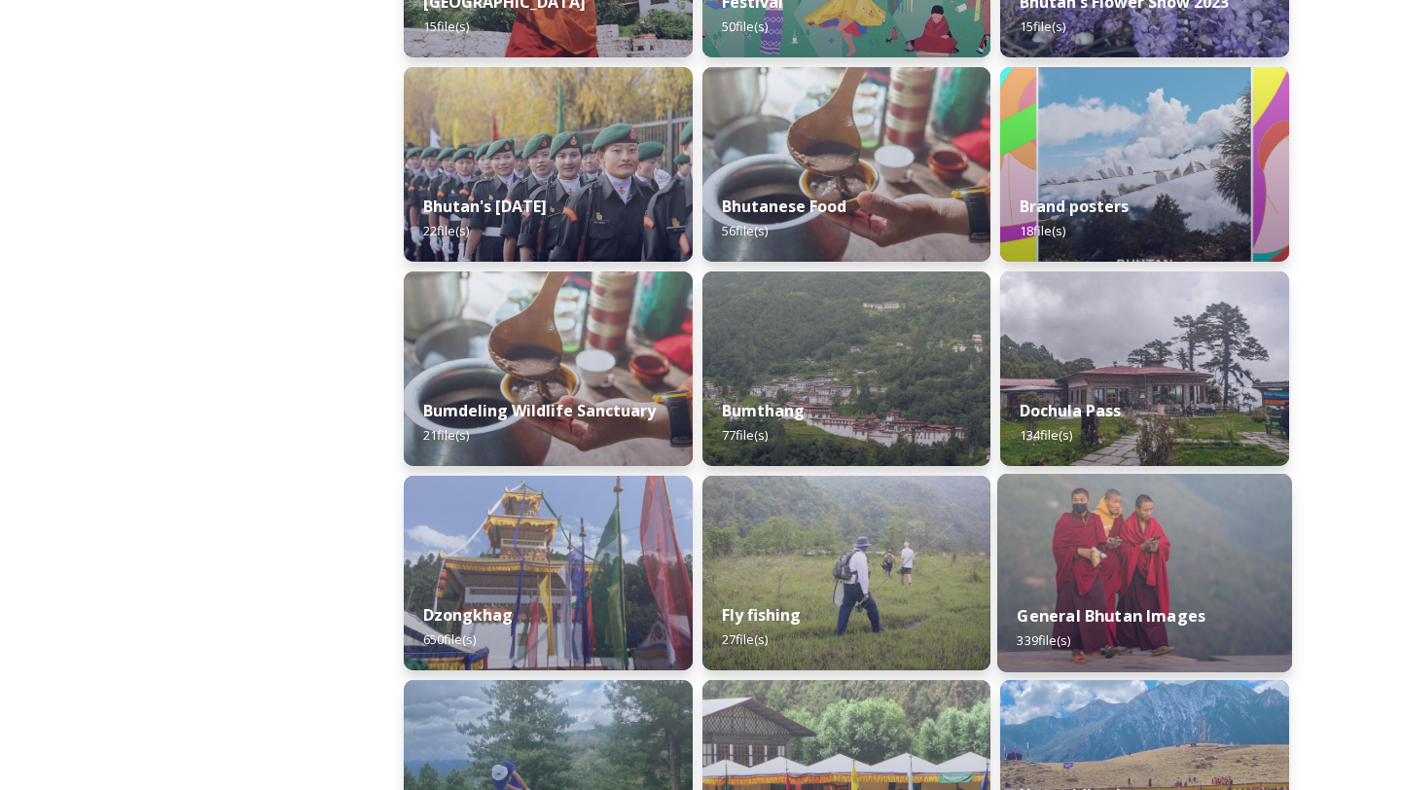
click at [1063, 561] on img at bounding box center [1144, 573] width 295 height 199
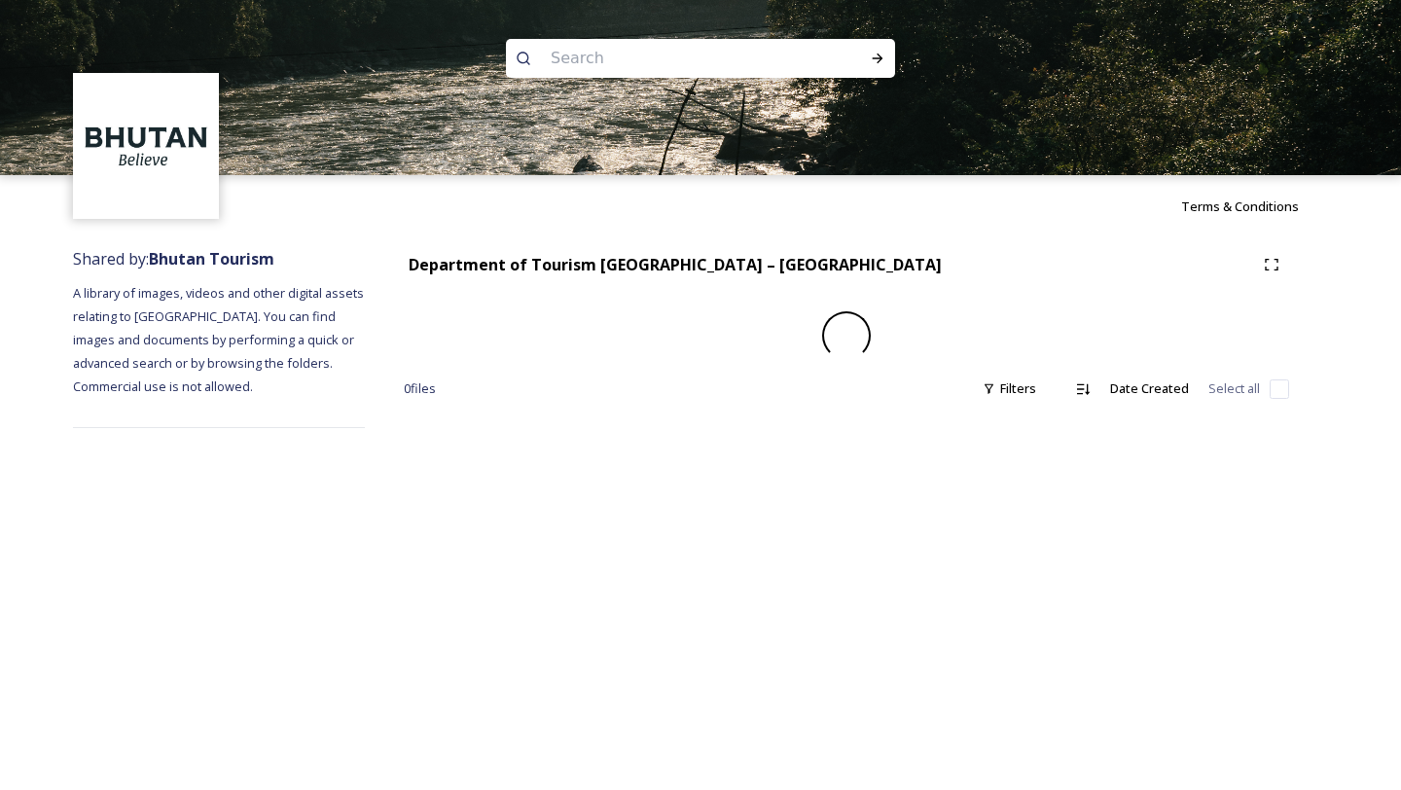
click at [1063, 561] on div "Terms & Conditions Shared by: Bhutan Tourism A library of images, videos and ot…" at bounding box center [700, 395] width 1401 height 790
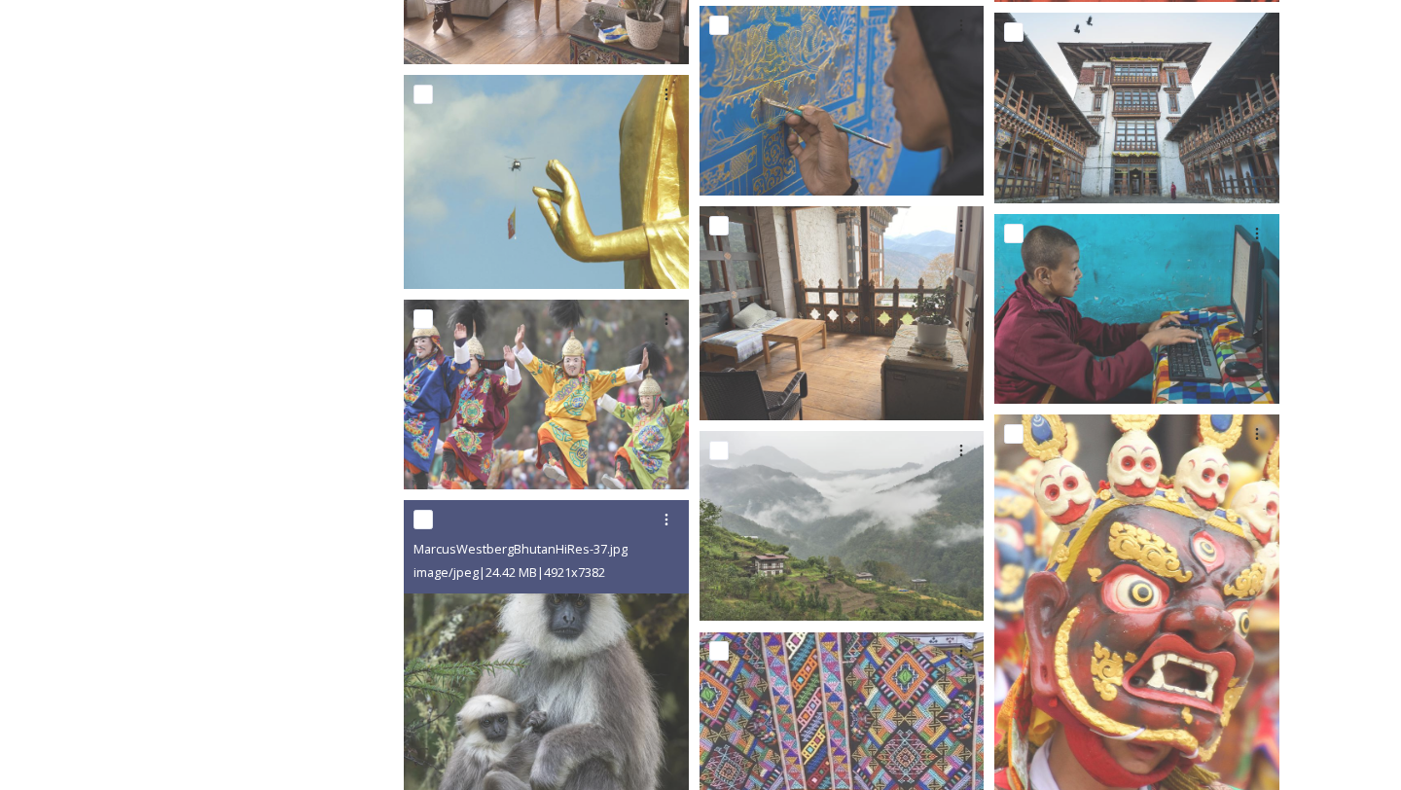
scroll to position [1126, 0]
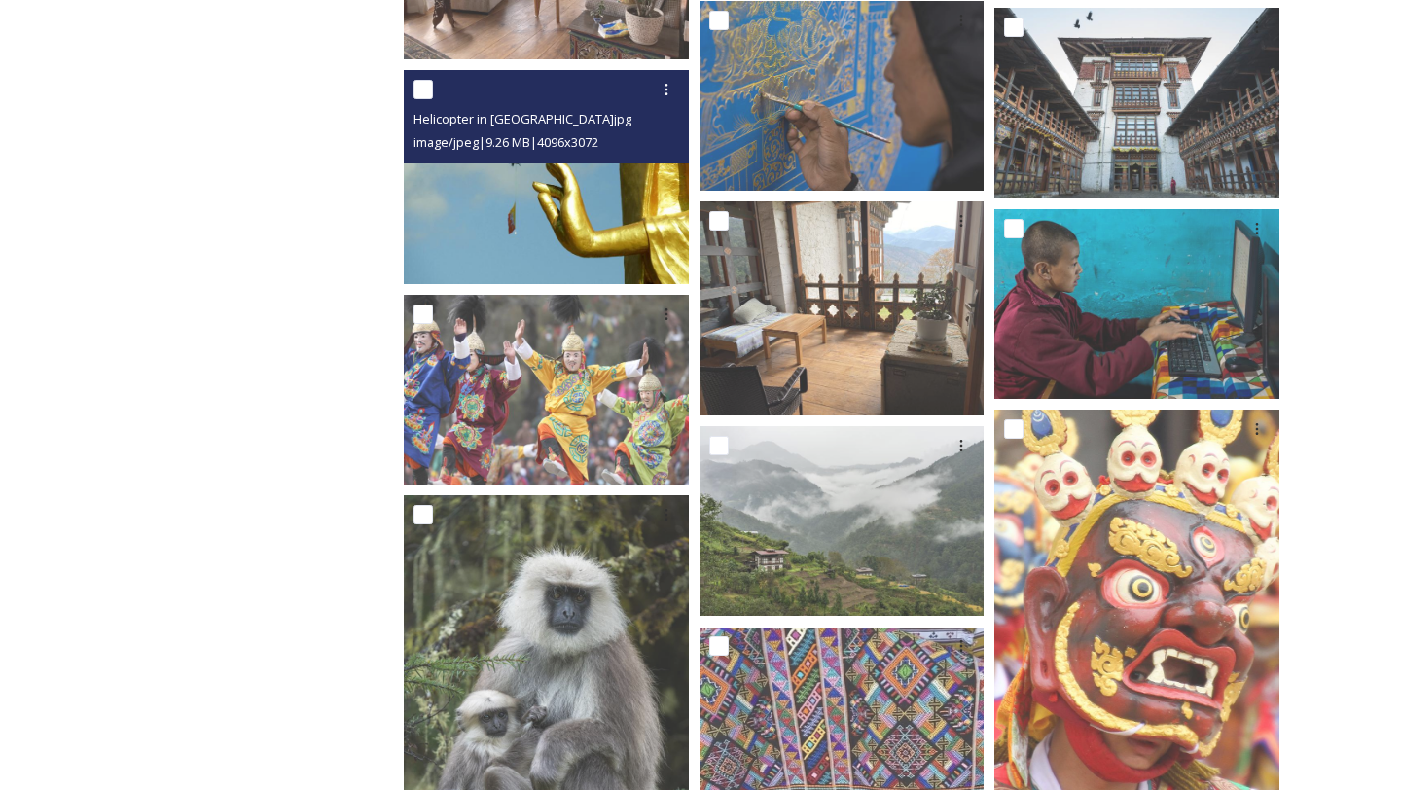
click at [566, 204] on img at bounding box center [546, 177] width 285 height 214
